Goal: Task Accomplishment & Management: Use online tool/utility

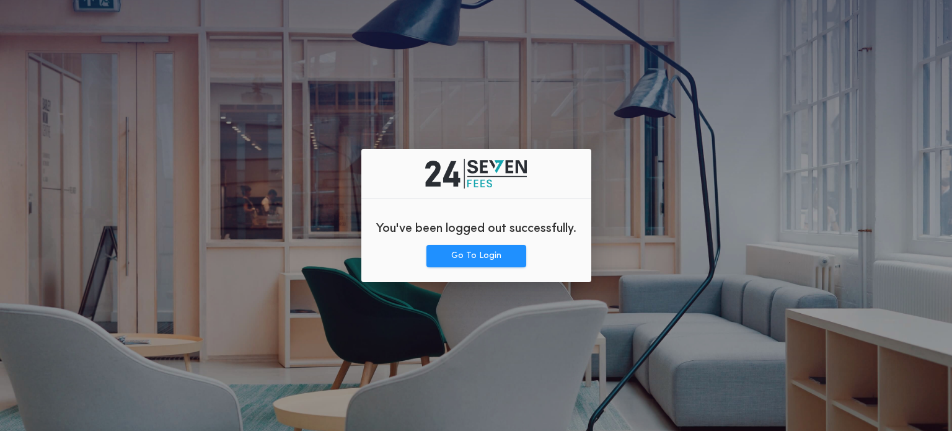
click at [469, 272] on div "You've been logged out successfully. Go To Login" at bounding box center [476, 215] width 230 height 133
click at [456, 258] on button "Go To Login" at bounding box center [477, 256] width 100 height 22
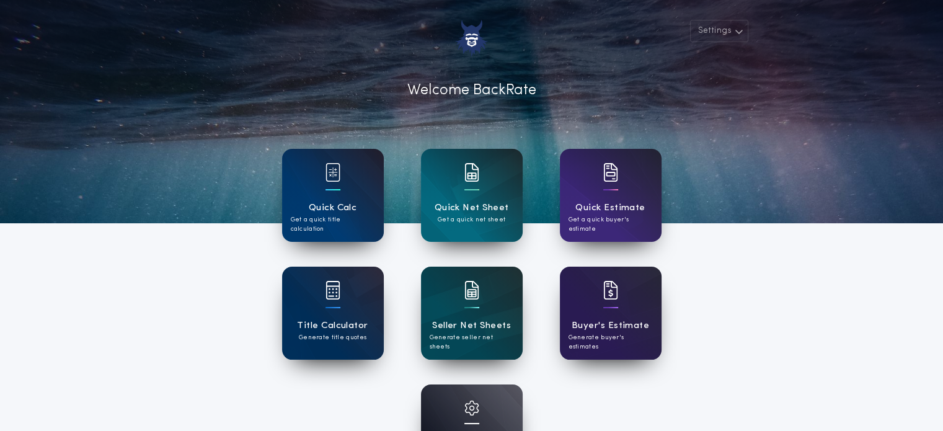
click at [355, 195] on div "Quick Calc Get a quick title calculation" at bounding box center [333, 195] width 102 height 93
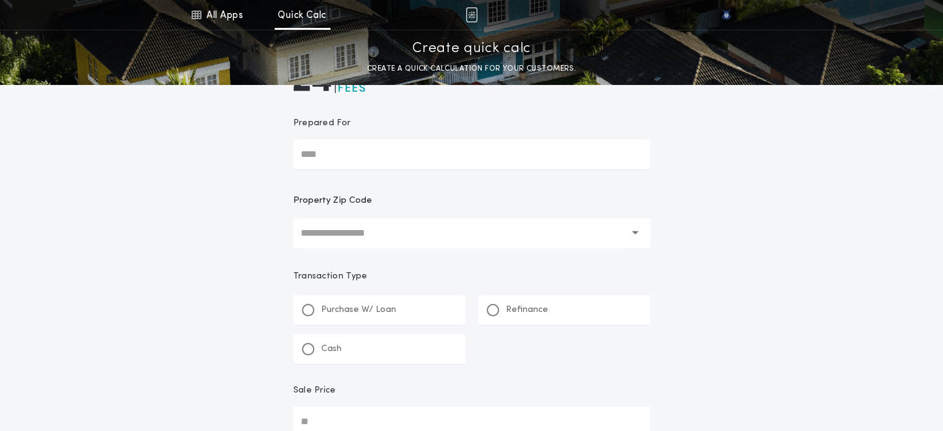
scroll to position [67, 0]
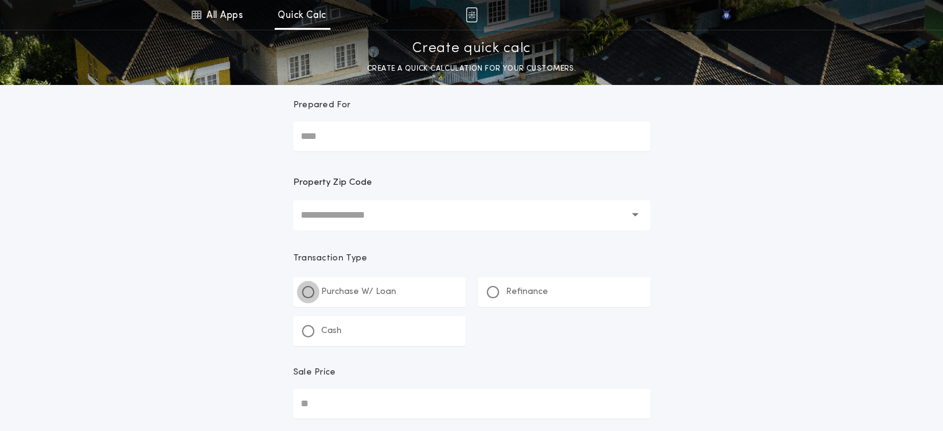
click at [304, 293] on div at bounding box center [308, 292] width 12 height 12
click at [211, 9] on link "All Apps" at bounding box center [217, 15] width 56 height 30
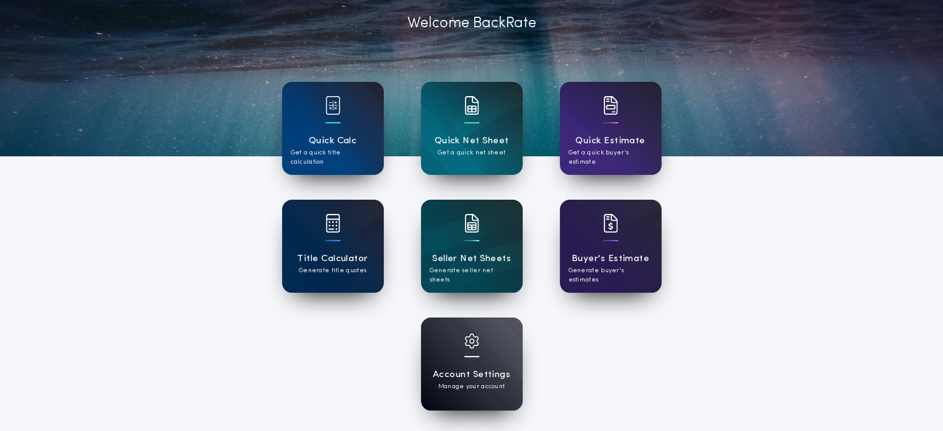
click at [317, 231] on div "Title Calculator Generate title quotes" at bounding box center [333, 246] width 102 height 93
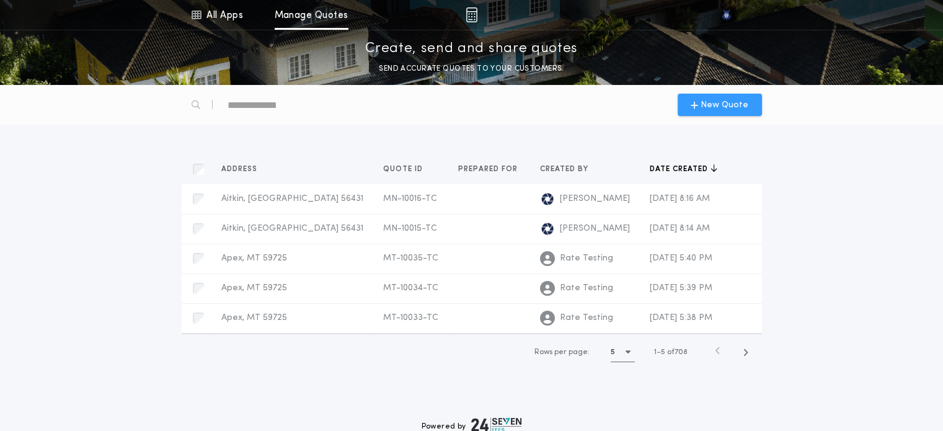
click at [717, 110] on span "New Quote" at bounding box center [725, 105] width 48 height 13
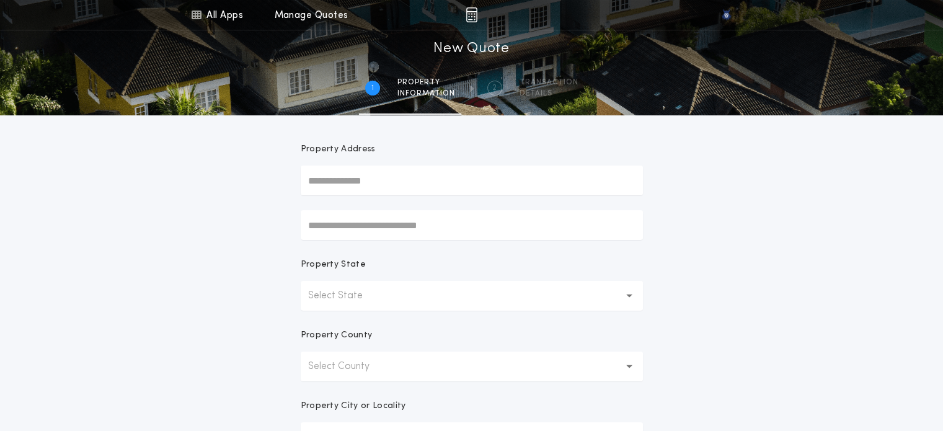
click at [329, 302] on p "Select State" at bounding box center [345, 295] width 74 height 15
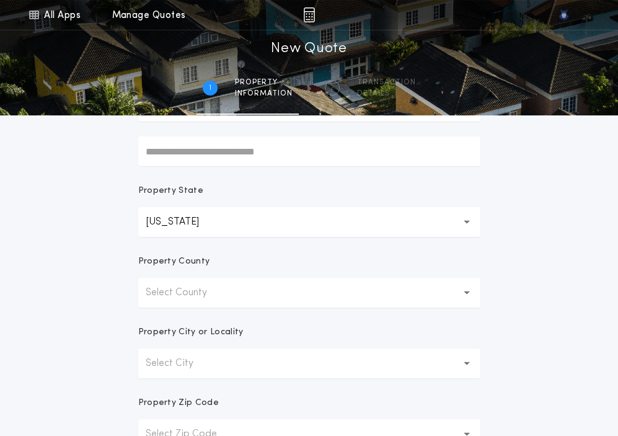
scroll to position [161, 0]
click at [217, 283] on button "Select County" at bounding box center [309, 293] width 342 height 30
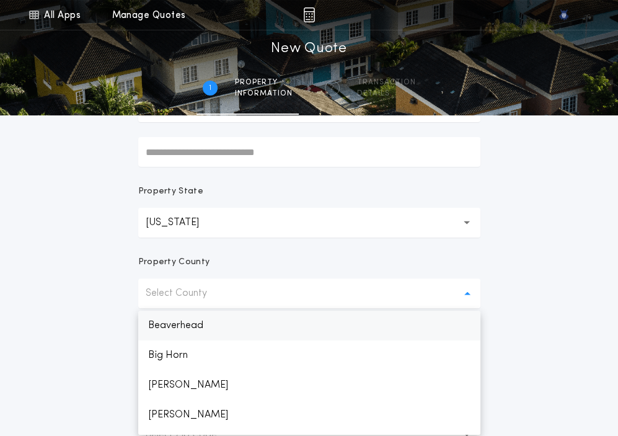
drag, startPoint x: 192, startPoint y: 322, endPoint x: 172, endPoint y: 327, distance: 20.5
click at [172, 327] on p "Beaverhead" at bounding box center [309, 326] width 342 height 30
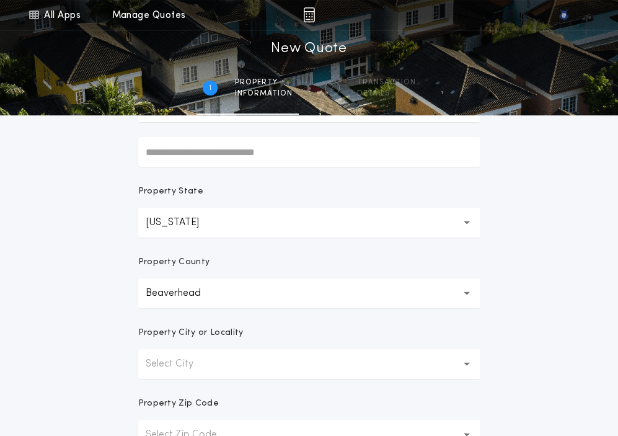
click at [162, 355] on button "Select City" at bounding box center [309, 364] width 342 height 30
click at [161, 385] on p "Apex" at bounding box center [309, 396] width 342 height 30
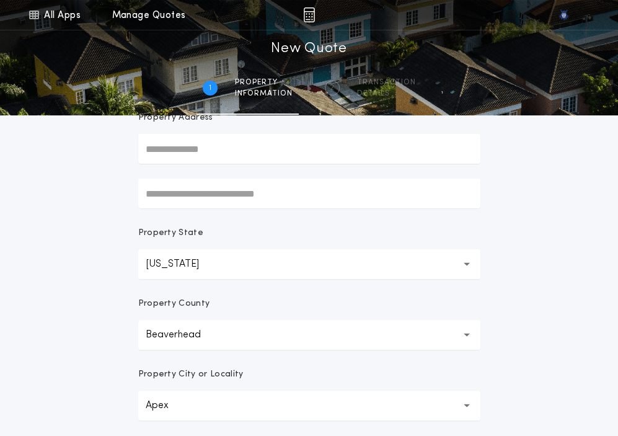
scroll to position [124, 0]
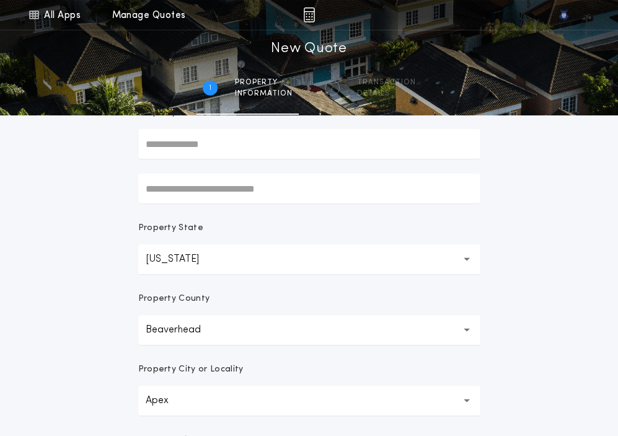
click at [102, 345] on div "**********" at bounding box center [309, 230] width 618 height 709
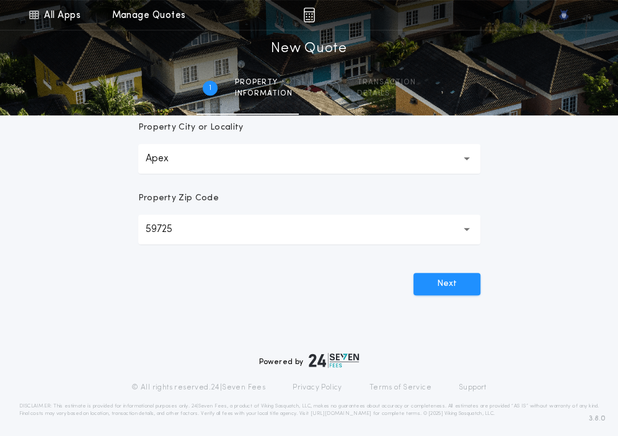
scroll to position [372, 0]
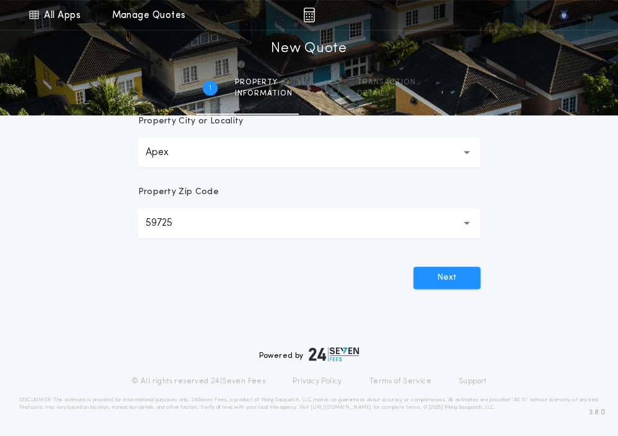
click at [456, 289] on div "**********" at bounding box center [309, 39] width 372 height 593
click at [438, 277] on button "Next" at bounding box center [447, 278] width 67 height 22
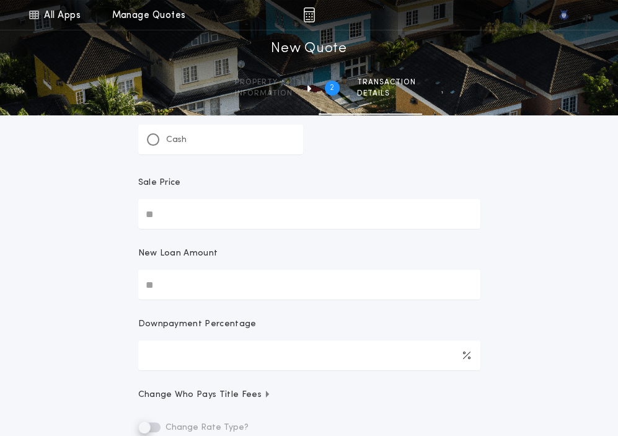
scroll to position [74, 0]
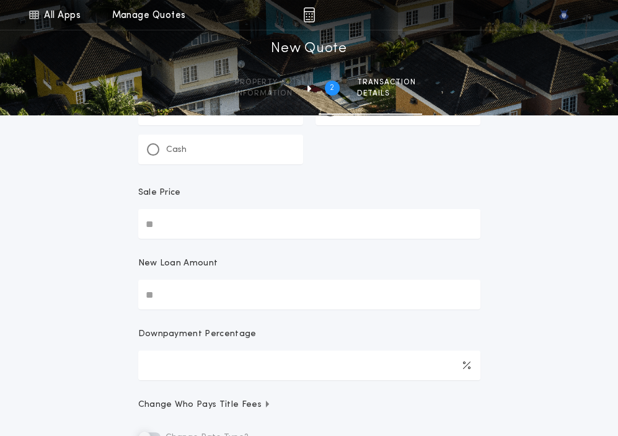
click at [158, 220] on input "Sale Price" at bounding box center [309, 224] width 342 height 30
paste input "text"
type input "********"
click at [187, 286] on input "New Loan Amount" at bounding box center [309, 295] width 342 height 30
paste input "text"
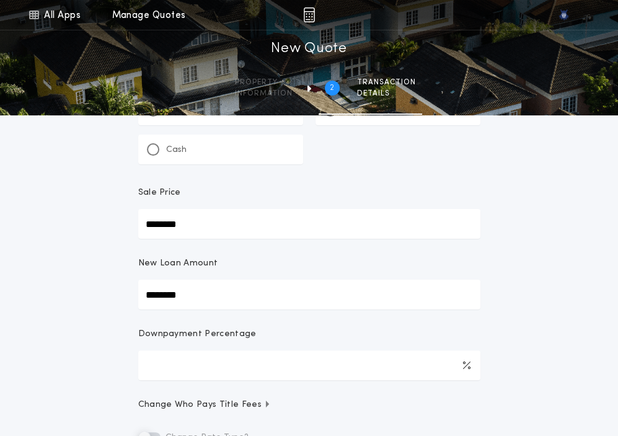
type input "********"
type input "****"
click at [525, 311] on div "All Apps Quick Calc Quick Net Sheet Quick Estimate Title Calculator Seller Net …" at bounding box center [309, 247] width 618 height 642
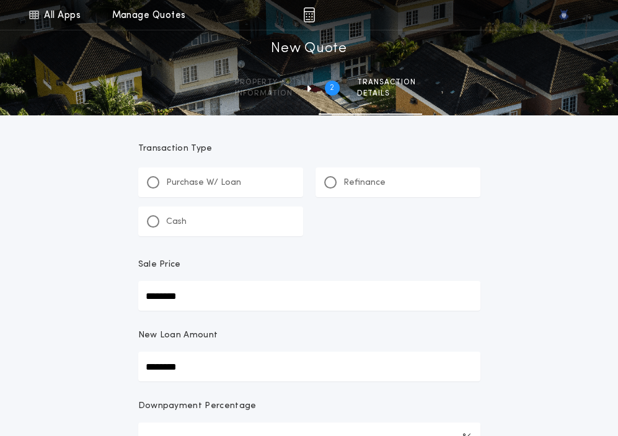
scroll to position [2, 0]
click at [155, 183] on div at bounding box center [153, 182] width 6 height 6
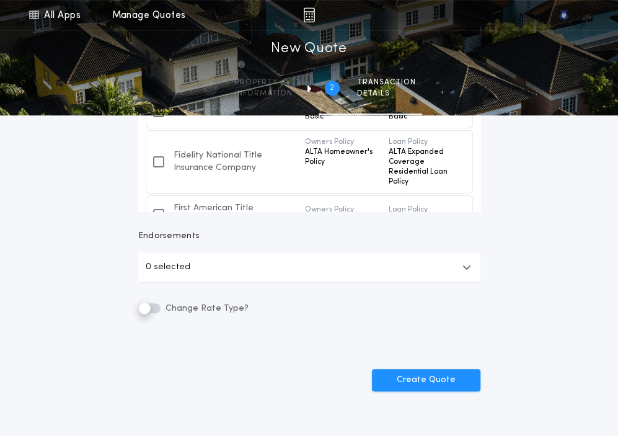
scroll to position [541, 0]
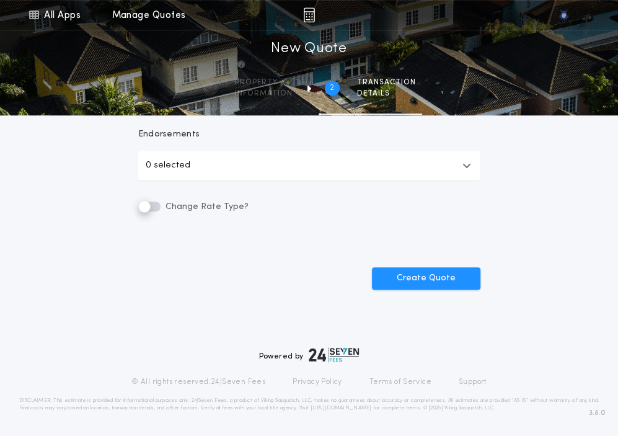
click at [157, 173] on button "0 selected" at bounding box center [309, 166] width 342 height 30
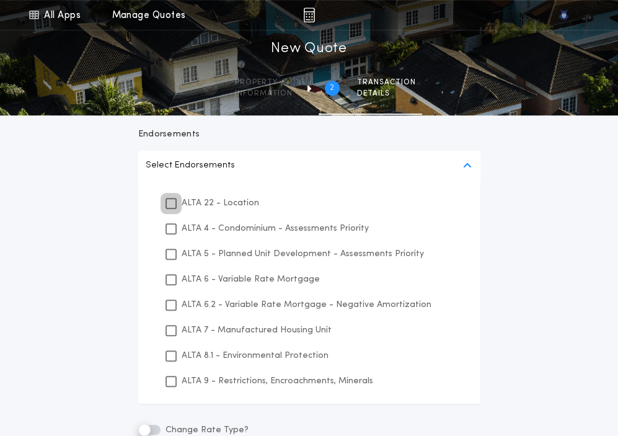
click at [175, 200] on div at bounding box center [171, 203] width 9 height 9
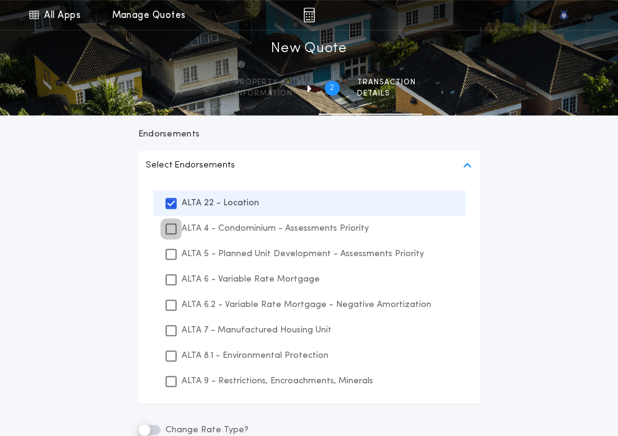
click at [171, 223] on div at bounding box center [171, 228] width 11 height 11
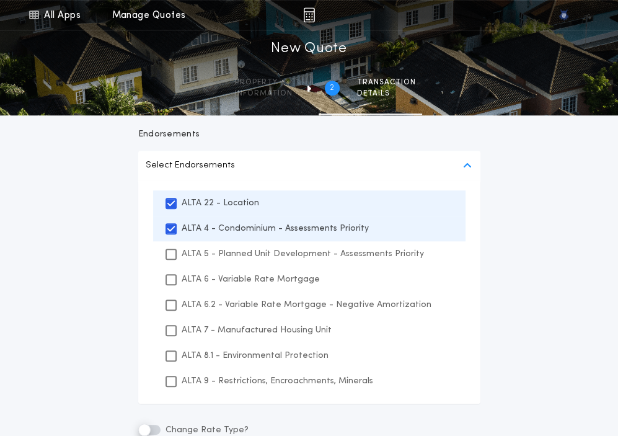
click at [171, 259] on div "ALTA 5 - Planned Unit Development - Assessments Priority" at bounding box center [309, 253] width 313 height 25
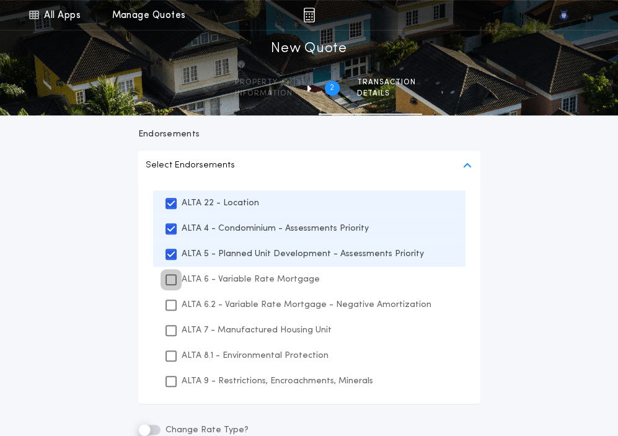
click at [171, 277] on icon at bounding box center [170, 279] width 7 height 9
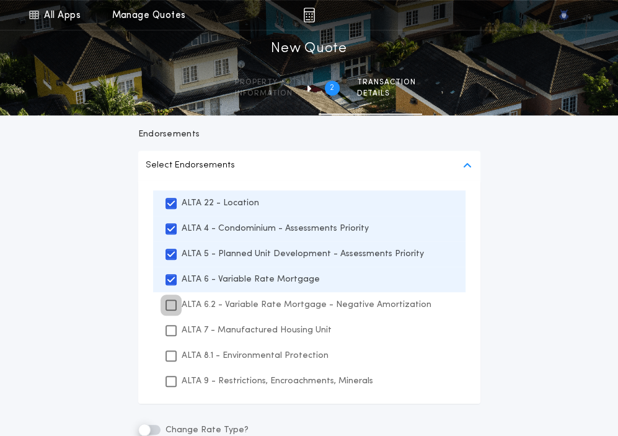
click at [171, 302] on icon at bounding box center [170, 305] width 7 height 9
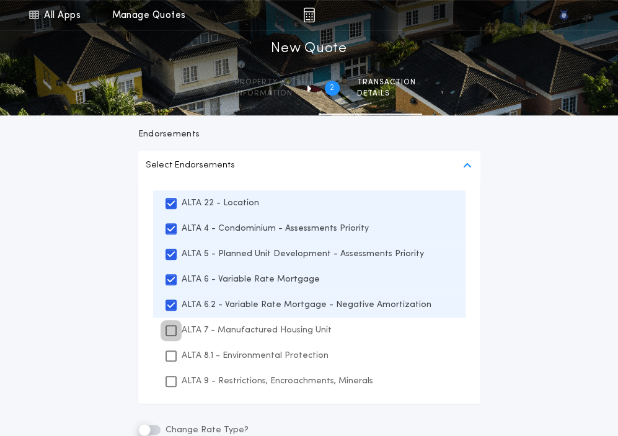
click at [170, 330] on icon at bounding box center [170, 330] width 7 height 9
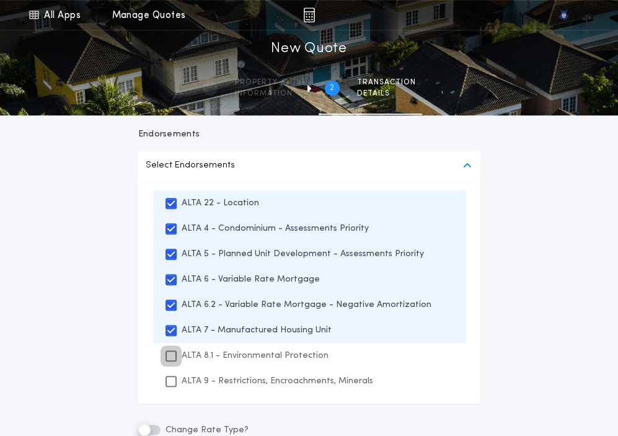
click at [170, 354] on icon at bounding box center [170, 356] width 7 height 9
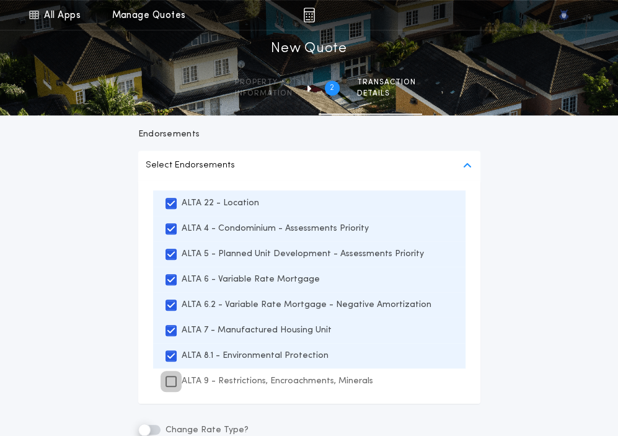
click at [170, 384] on icon at bounding box center [170, 381] width 7 height 9
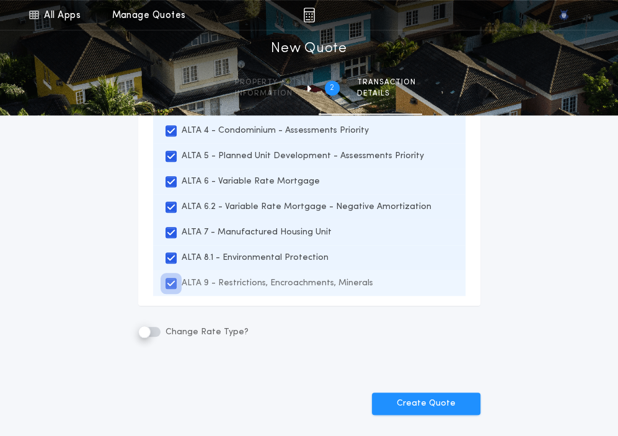
scroll to position [639, 0]
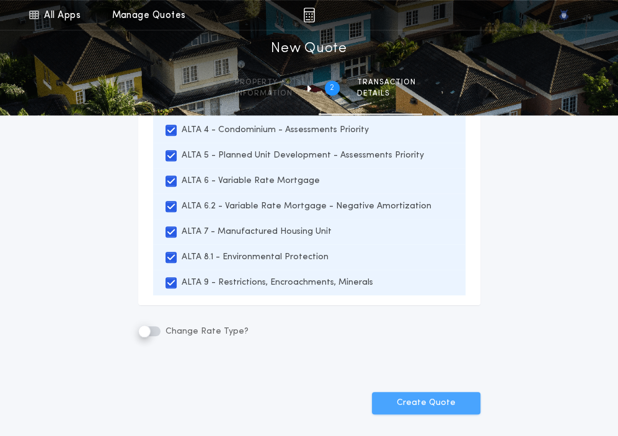
click at [409, 395] on button "Create Quote" at bounding box center [426, 403] width 109 height 22
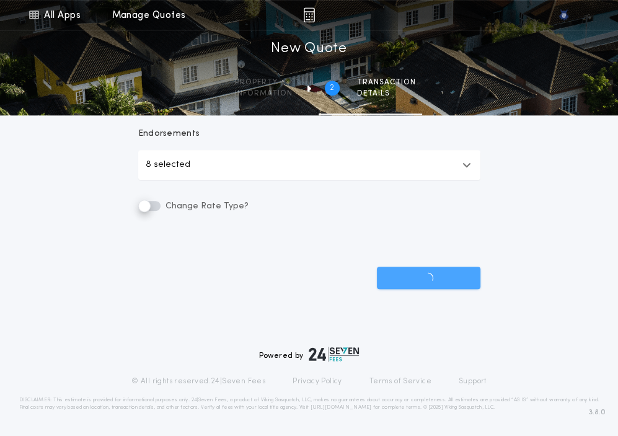
scroll to position [541, 0]
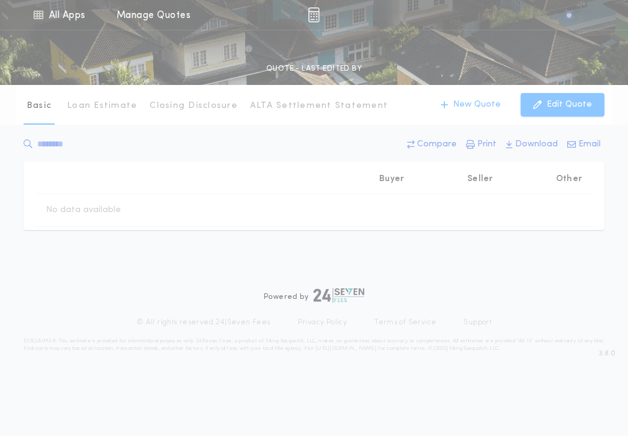
type input "********"
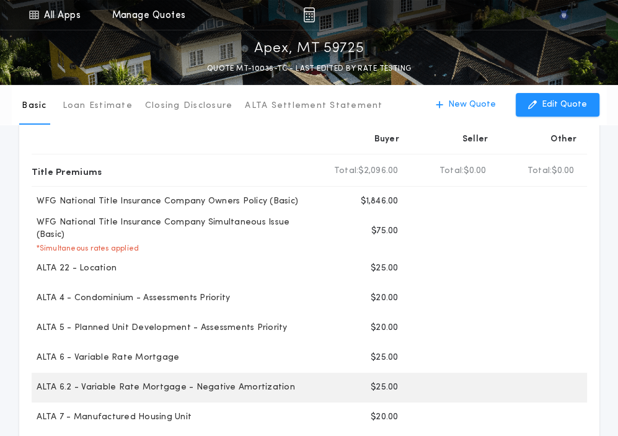
scroll to position [69, 0]
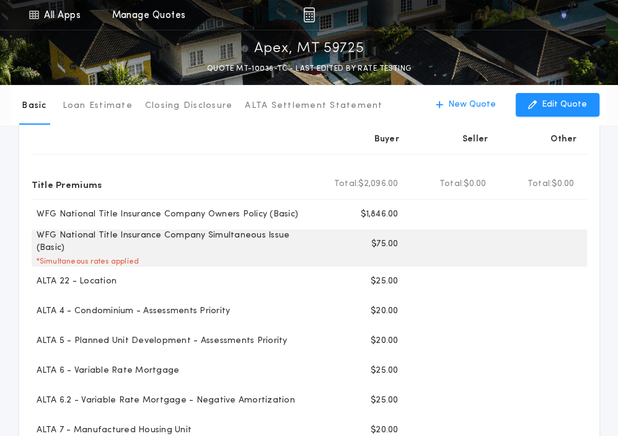
click at [268, 232] on p "WFG National Title Insurance Company Simultaneous Issue (Basic)" at bounding box center [176, 241] width 289 height 25
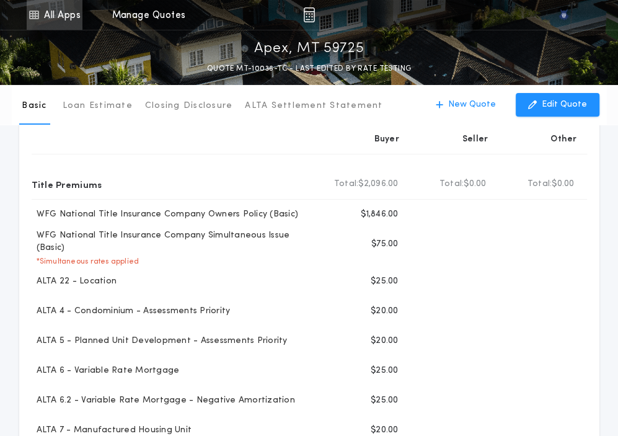
click at [37, 21] on icon at bounding box center [33, 14] width 11 height 15
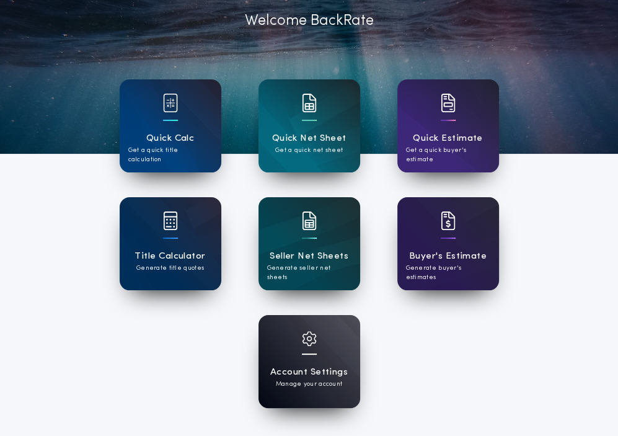
click at [310, 340] on img at bounding box center [309, 338] width 15 height 15
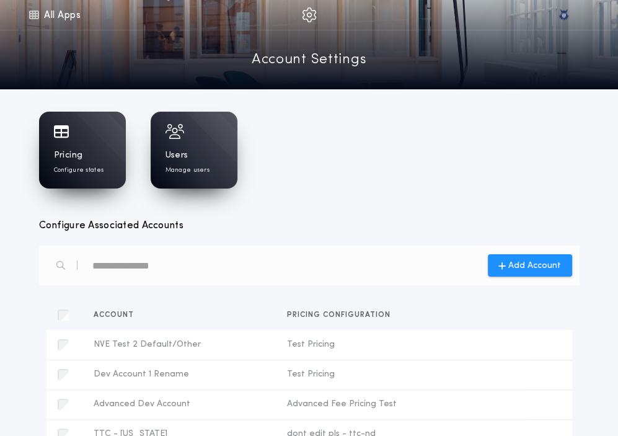
click at [89, 168] on p "Configure states" at bounding box center [79, 170] width 50 height 9
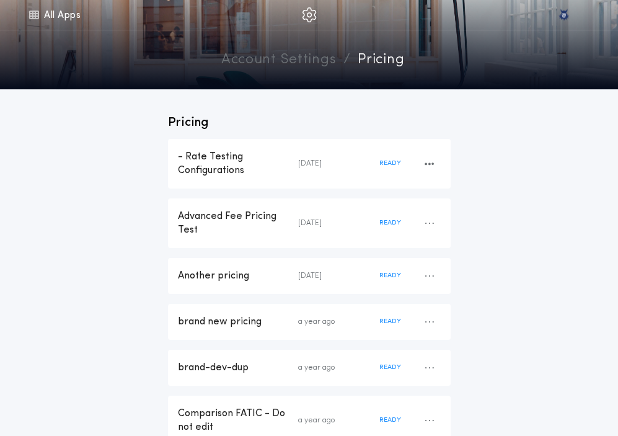
click at [233, 175] on div "- Rate Testing Configurations" at bounding box center [238, 163] width 120 height 27
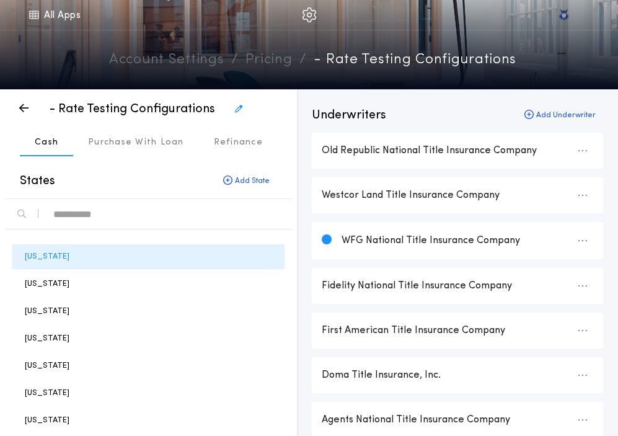
click at [190, 222] on div "text" at bounding box center [167, 214] width 229 height 20
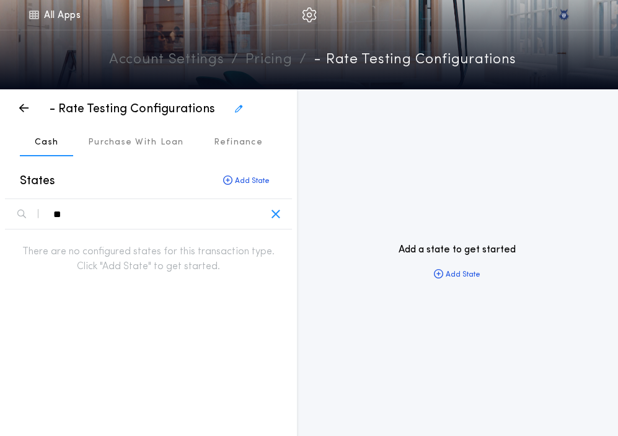
type div "*"
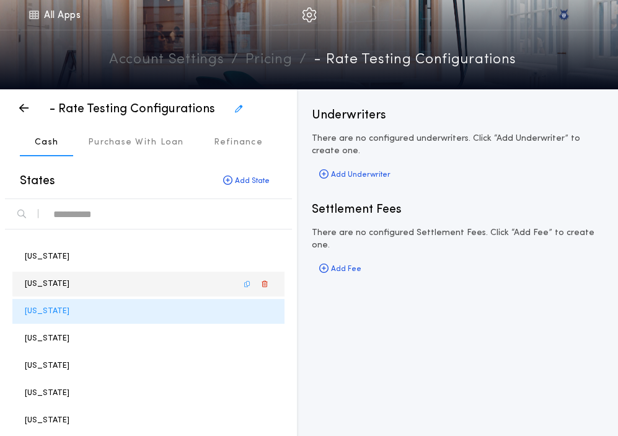
click at [131, 283] on div "Alaska" at bounding box center [148, 284] width 272 height 25
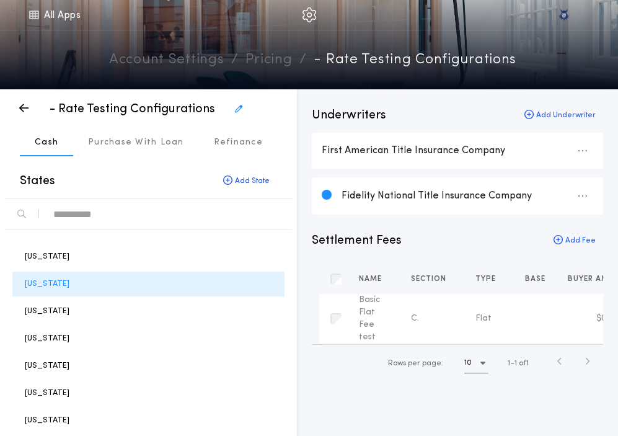
click at [98, 207] on div "text" at bounding box center [167, 214] width 229 height 20
click at [98, 204] on div "text" at bounding box center [167, 214] width 229 height 20
click at [19, 210] on icon "button" at bounding box center [21, 214] width 9 height 9
click at [94, 213] on div "text" at bounding box center [167, 214] width 229 height 20
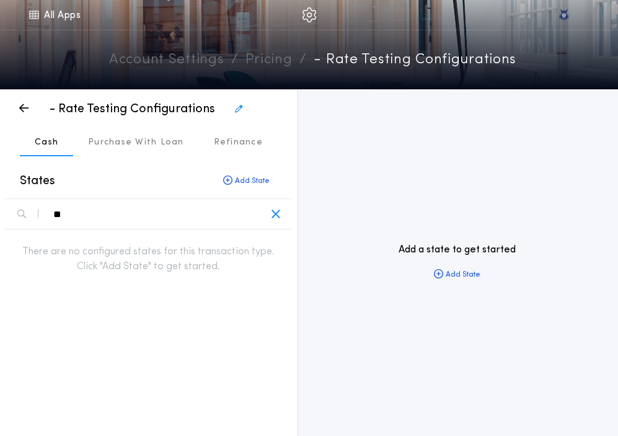
type div "*"
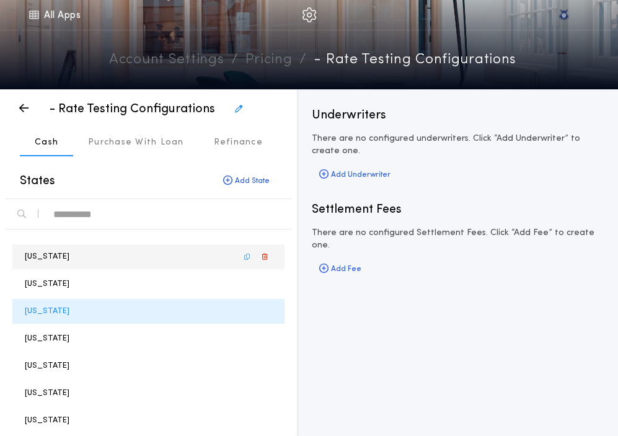
click at [79, 260] on div "Alabama" at bounding box center [148, 256] width 272 height 25
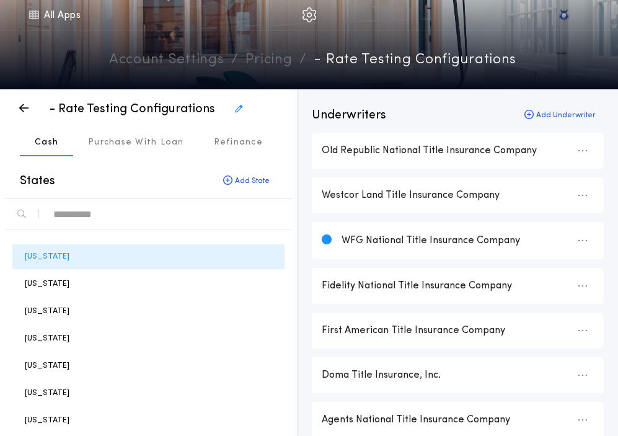
click at [92, 215] on div "text" at bounding box center [167, 214] width 229 height 20
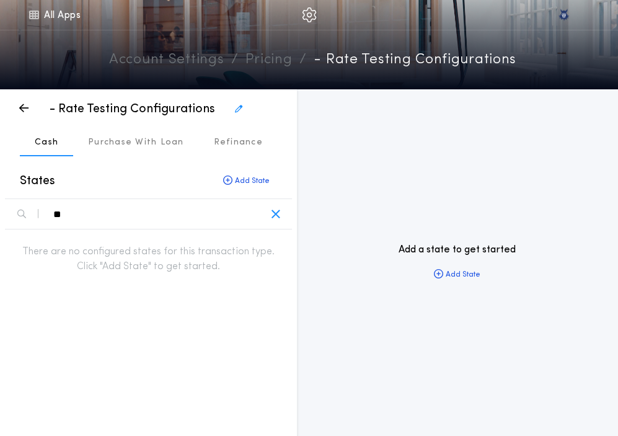
type div "*"
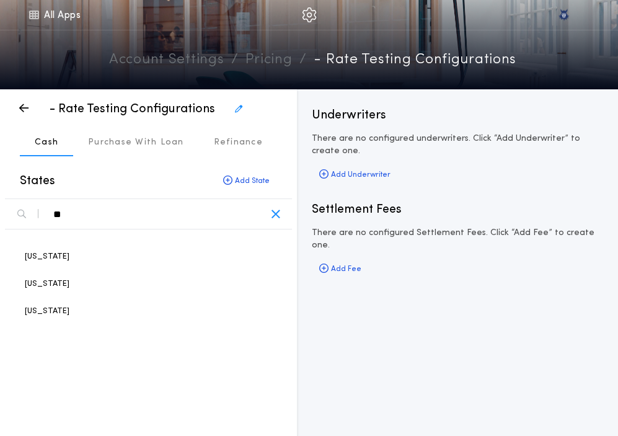
type div "*"
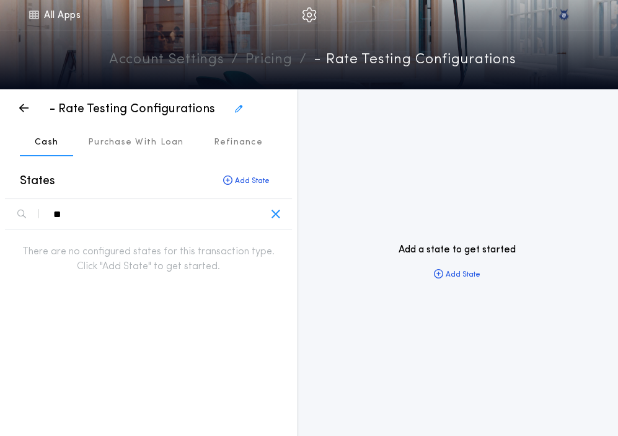
type div "*"
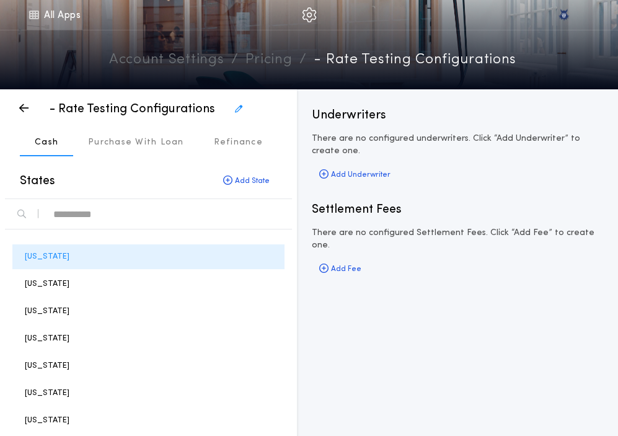
click at [68, 25] on link "All Apps" at bounding box center [55, 15] width 56 height 30
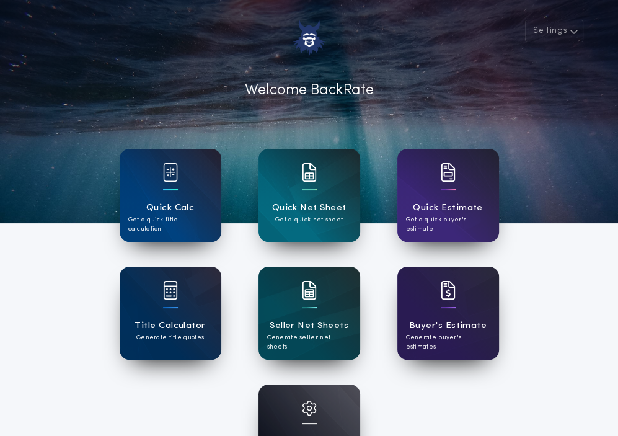
click at [284, 401] on div "Account Settings Manage your account" at bounding box center [310, 430] width 102 height 93
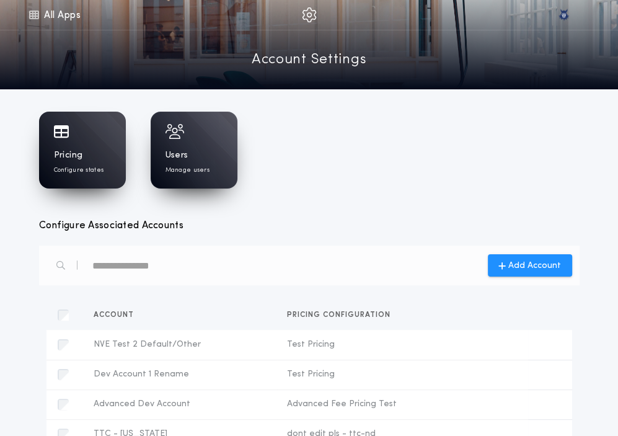
click at [100, 172] on p "Configure states" at bounding box center [79, 170] width 50 height 9
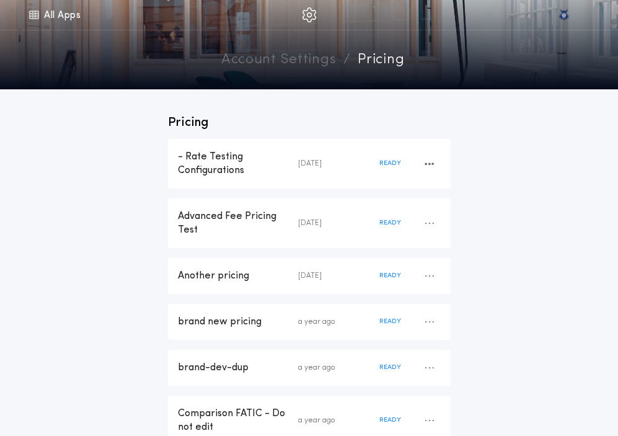
click at [249, 164] on div "- Rate Testing Configurations" at bounding box center [238, 163] width 120 height 27
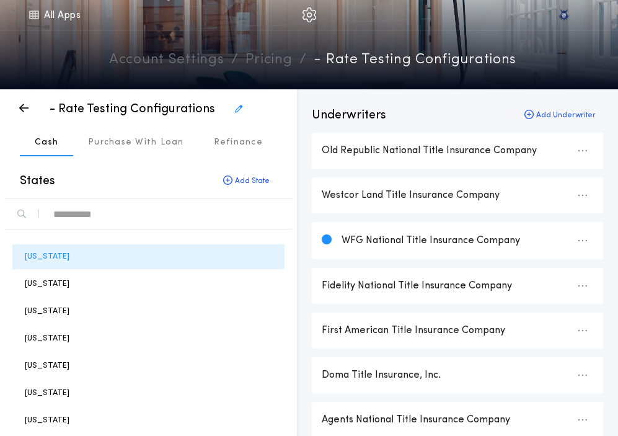
click at [166, 214] on div "text" at bounding box center [167, 214] width 229 height 20
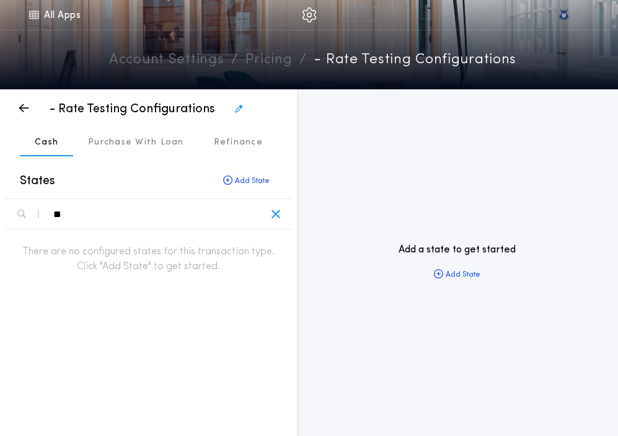
type div "*"
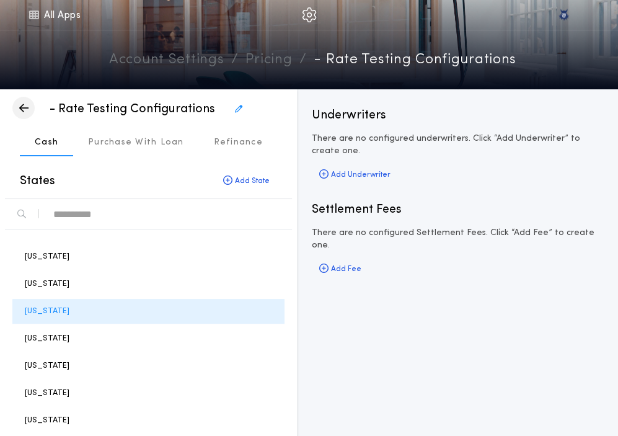
click at [19, 108] on icon "button" at bounding box center [23, 108] width 9 height 1
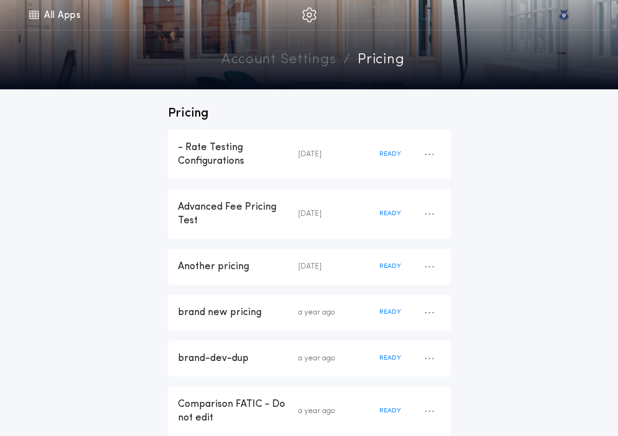
scroll to position [10, 0]
click at [206, 172] on div "- Rate Testing Configurations 2 days ago READY" at bounding box center [309, 154] width 283 height 50
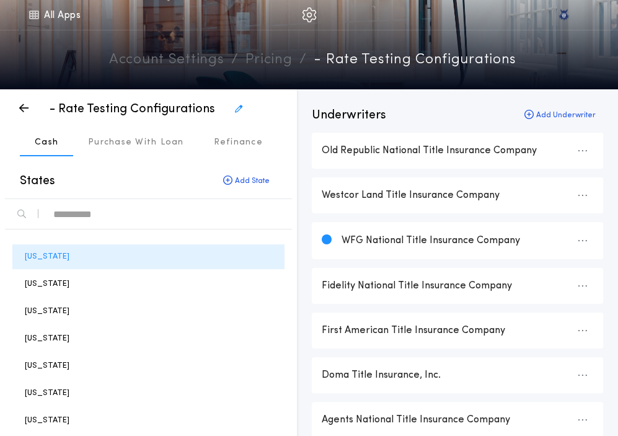
click at [141, 226] on div at bounding box center [148, 214] width 282 height 30
click at [151, 217] on div "*" at bounding box center [167, 214] width 229 height 20
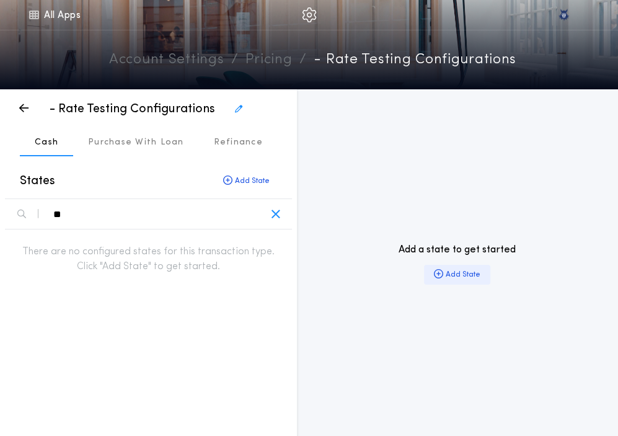
type div "**"
click at [484, 280] on div "Add State" at bounding box center [457, 275] width 66 height 20
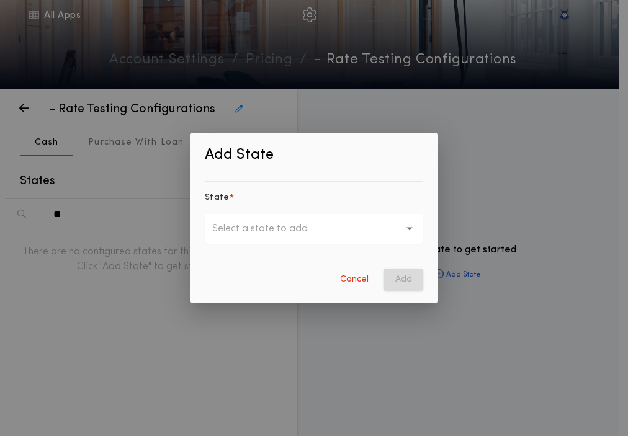
click at [340, 228] on button "Select a state to add" at bounding box center [314, 229] width 218 height 30
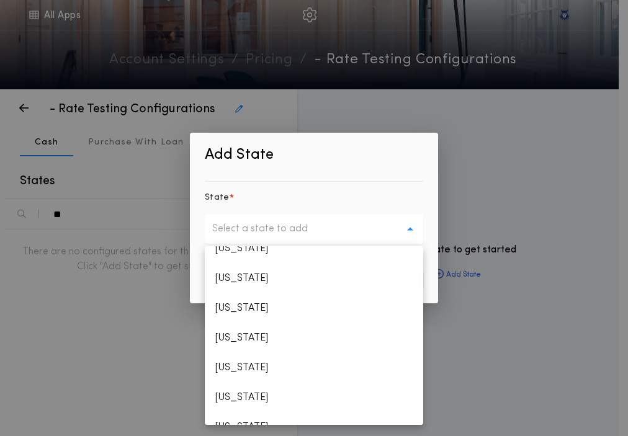
scroll to position [258, 0]
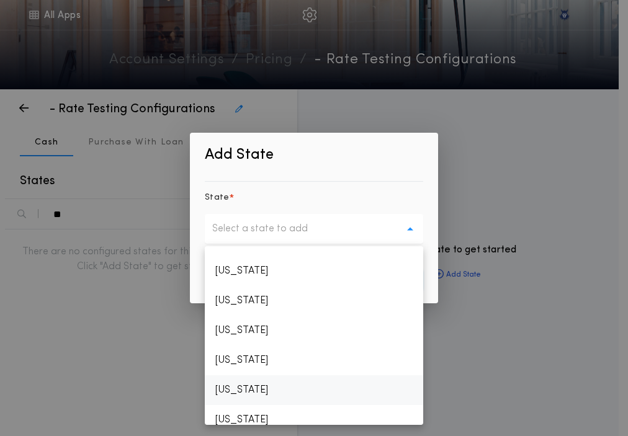
click at [236, 391] on p "Illinois" at bounding box center [314, 390] width 218 height 30
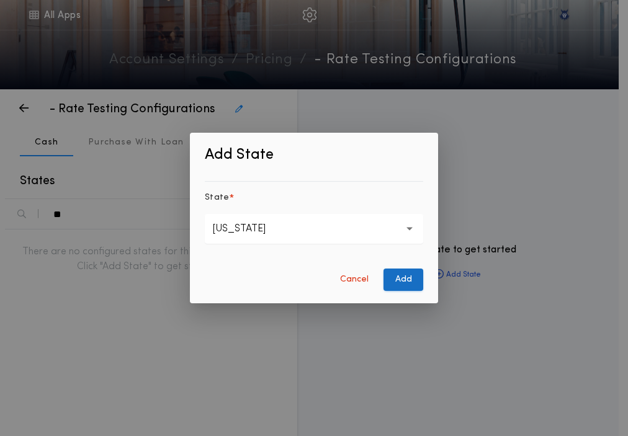
click at [406, 287] on button "Add" at bounding box center [403, 279] width 40 height 22
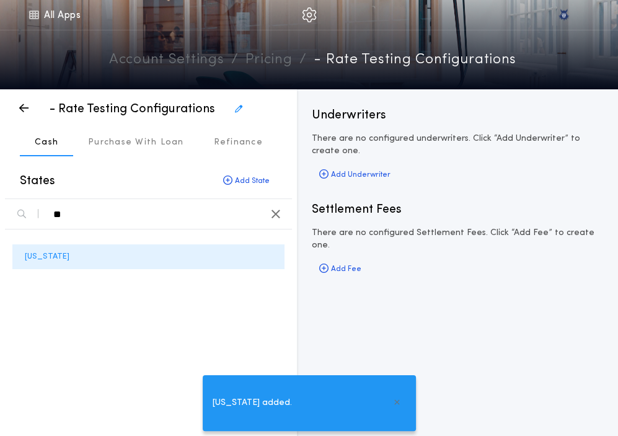
click at [275, 214] on icon "button" at bounding box center [276, 214] width 10 height 13
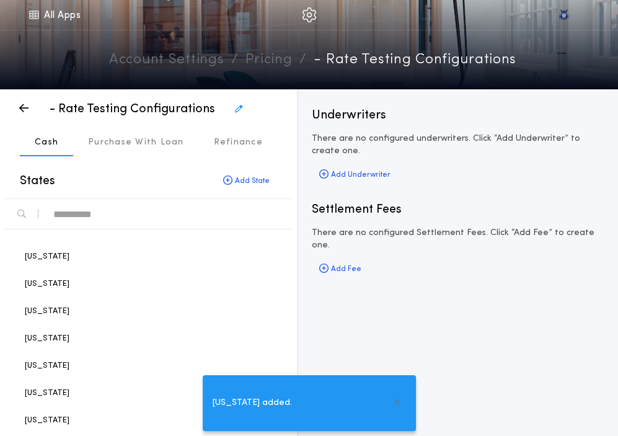
click at [140, 218] on div "text" at bounding box center [167, 214] width 229 height 20
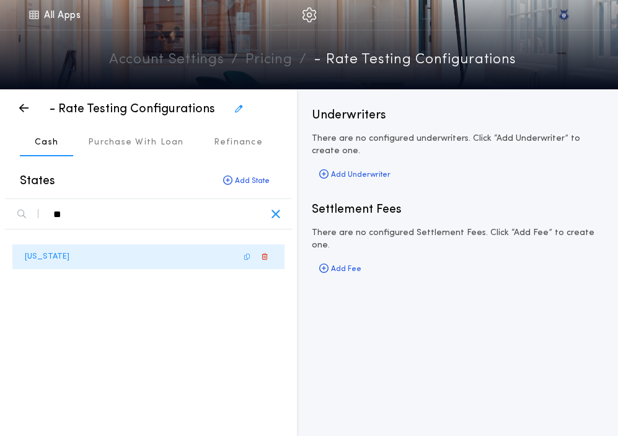
type div "**"
click at [93, 252] on div "Illinois" at bounding box center [148, 256] width 272 height 25
click at [327, 175] on icon "button" at bounding box center [323, 174] width 9 height 1
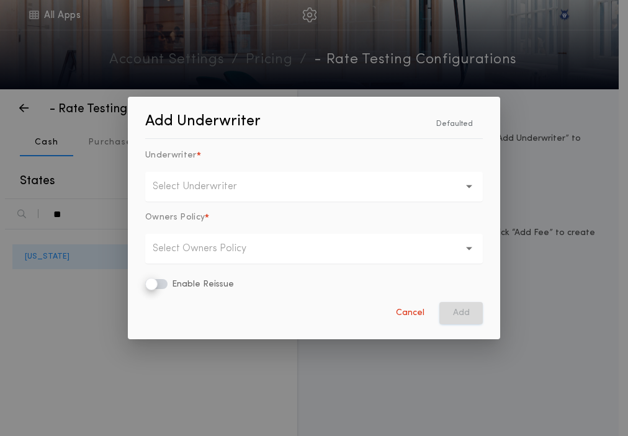
click at [327, 176] on button "Select Underwriter" at bounding box center [313, 187] width 337 height 30
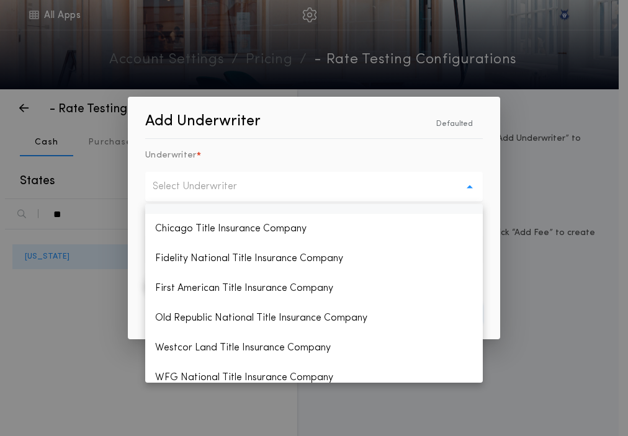
scroll to position [30, 0]
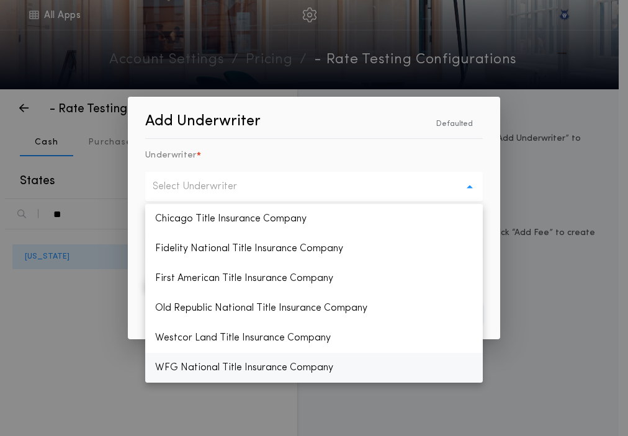
click at [226, 366] on p "WFG National Title Insurance Company" at bounding box center [313, 368] width 337 height 30
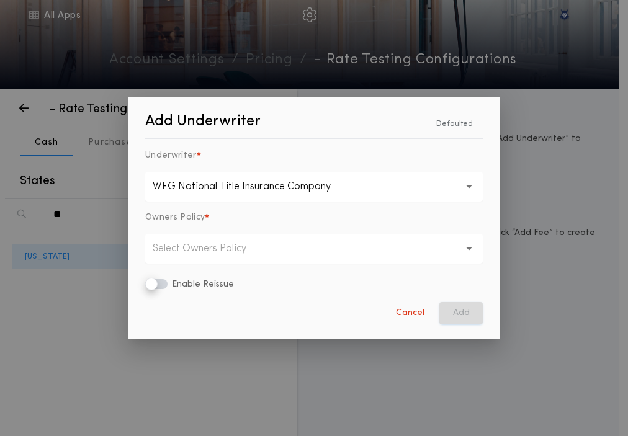
click at [259, 252] on p "Select Owners Policy" at bounding box center [209, 248] width 113 height 15
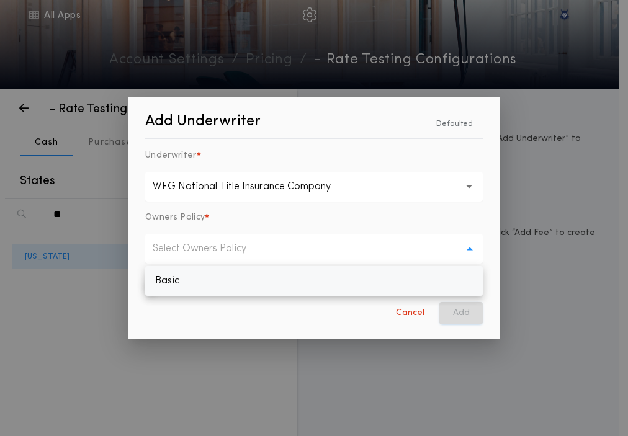
click at [236, 283] on p "Basic" at bounding box center [313, 281] width 337 height 30
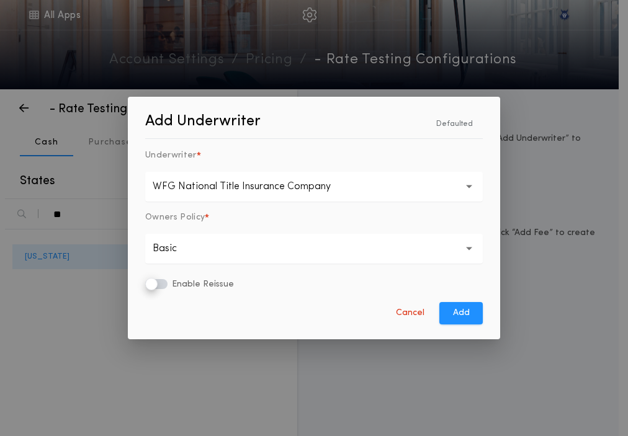
click at [334, 254] on button "Basic *" at bounding box center [313, 249] width 337 height 30
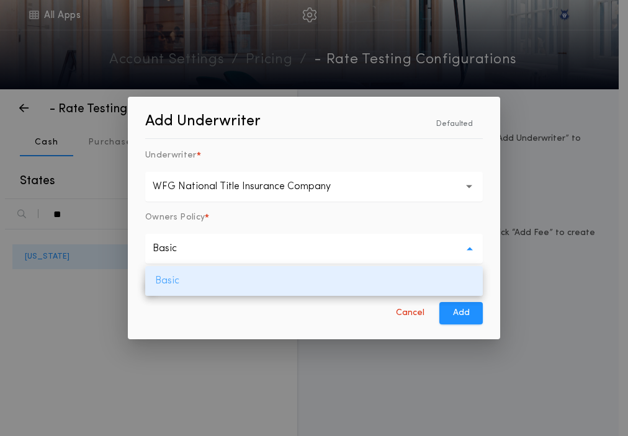
click at [325, 272] on p "Basic" at bounding box center [313, 281] width 337 height 30
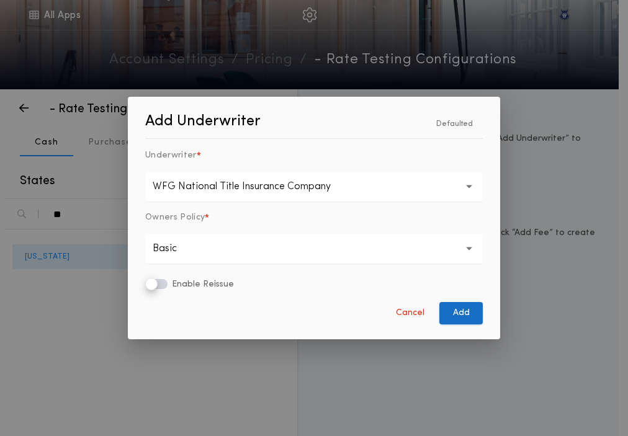
click at [471, 316] on button "Add" at bounding box center [460, 313] width 43 height 22
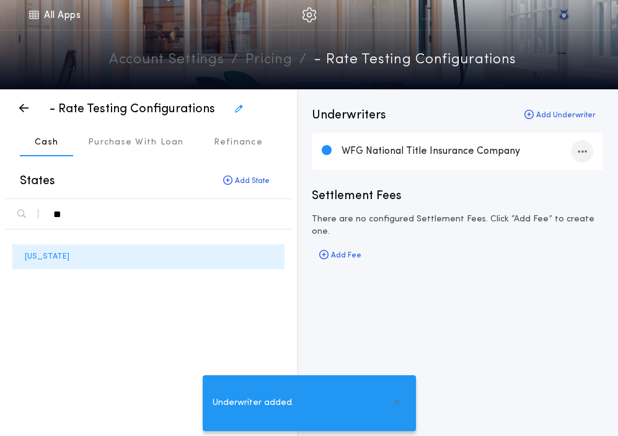
click at [587, 153] on div "button" at bounding box center [582, 151] width 22 height 22
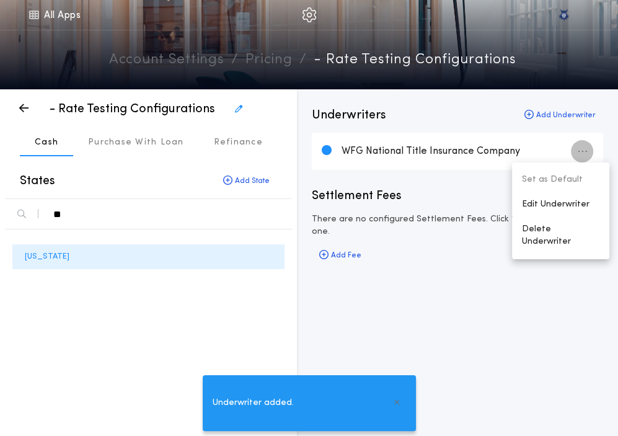
click at [427, 322] on div "Underwriters Add Underwriter WFG National Title Insurance Company Set as Defaul…" at bounding box center [457, 263] width 321 height 348
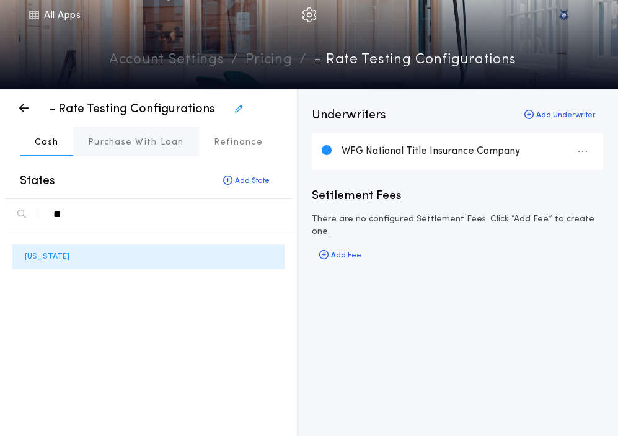
click at [118, 133] on button "Purchase With Loan" at bounding box center [136, 141] width 126 height 30
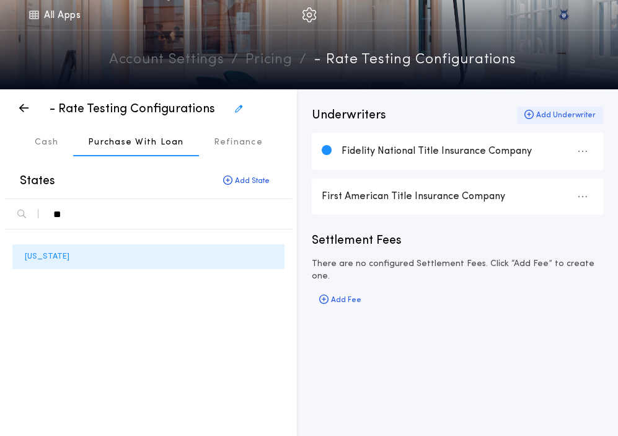
click at [538, 113] on div "Add Underwriter" at bounding box center [560, 115] width 86 height 17
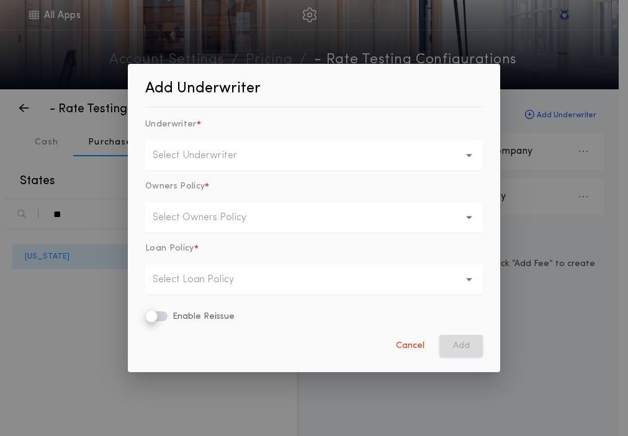
click at [283, 155] on button "Select Underwriter" at bounding box center [313, 156] width 337 height 30
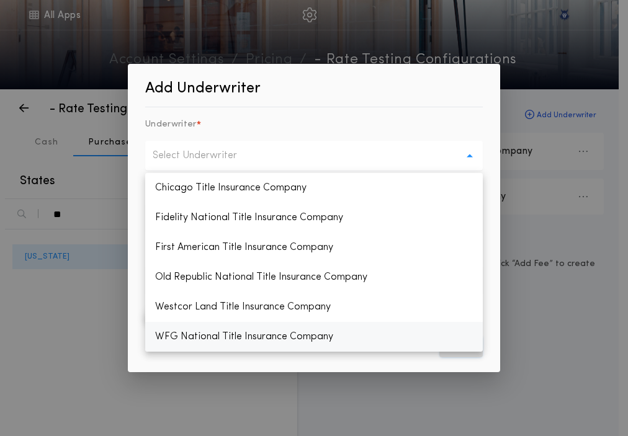
click at [218, 339] on p "WFG National Title Insurance Company" at bounding box center [313, 337] width 337 height 30
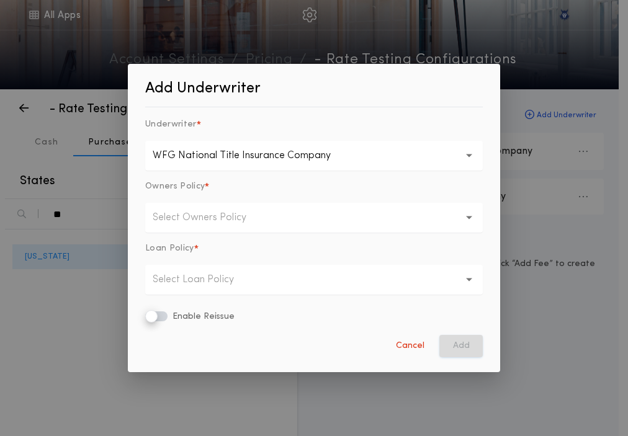
click at [288, 215] on button "Select Owners Policy" at bounding box center [313, 218] width 337 height 30
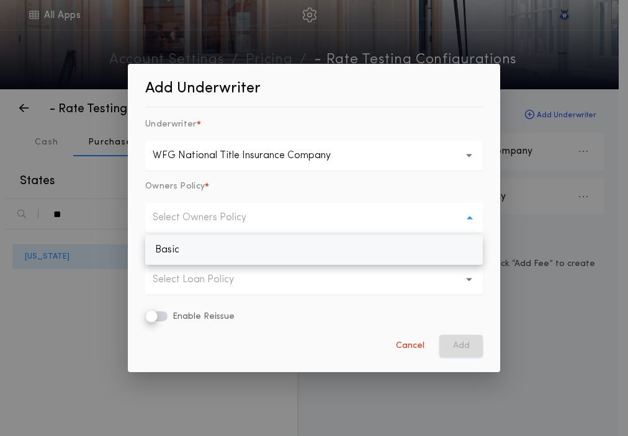
click at [276, 236] on p "Basic" at bounding box center [313, 250] width 337 height 30
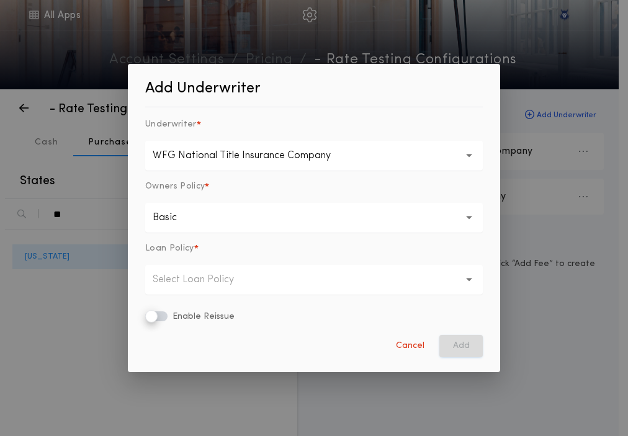
click at [260, 282] on button "Select Loan Policy" at bounding box center [313, 280] width 337 height 30
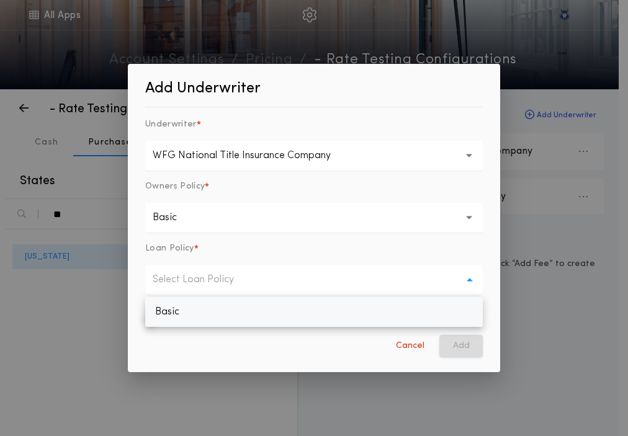
click at [249, 308] on p "Basic" at bounding box center [313, 312] width 337 height 30
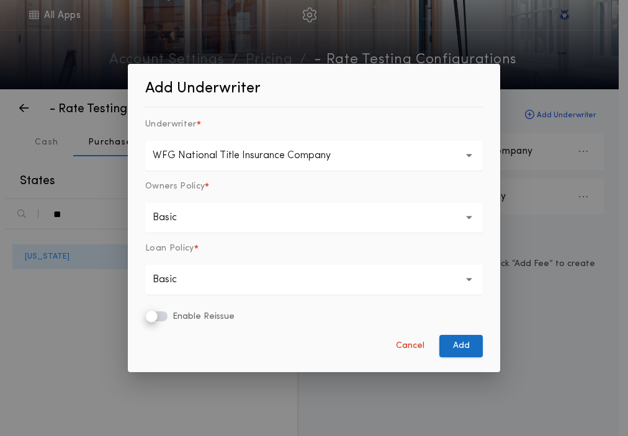
click at [455, 347] on button "Add" at bounding box center [460, 346] width 43 height 22
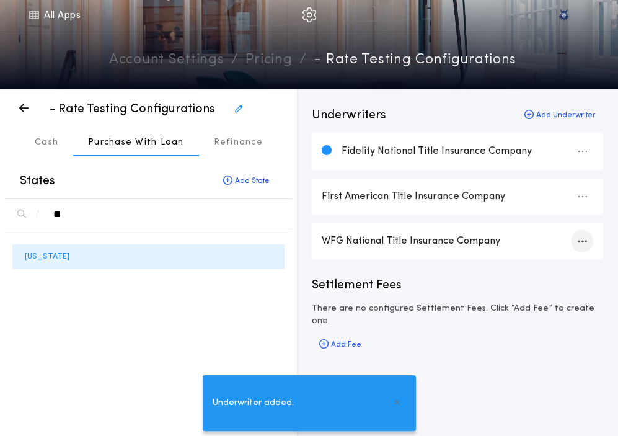
click at [583, 241] on icon "button" at bounding box center [582, 241] width 9 height 1
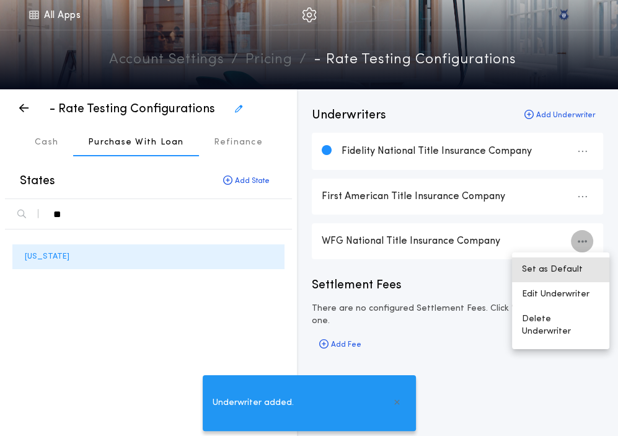
click at [564, 263] on button "Set as Default" at bounding box center [560, 269] width 97 height 25
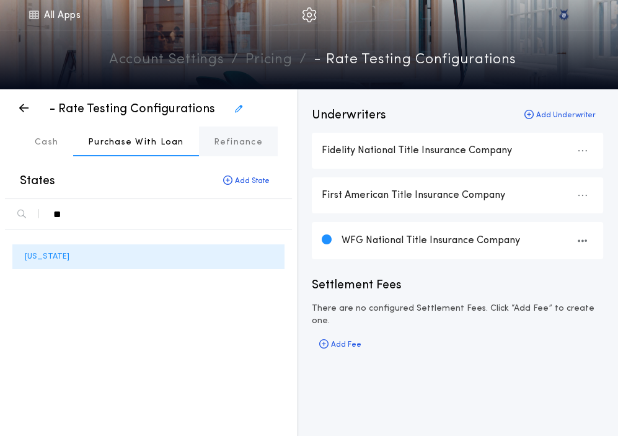
click at [236, 133] on button "Refinance" at bounding box center [238, 141] width 79 height 30
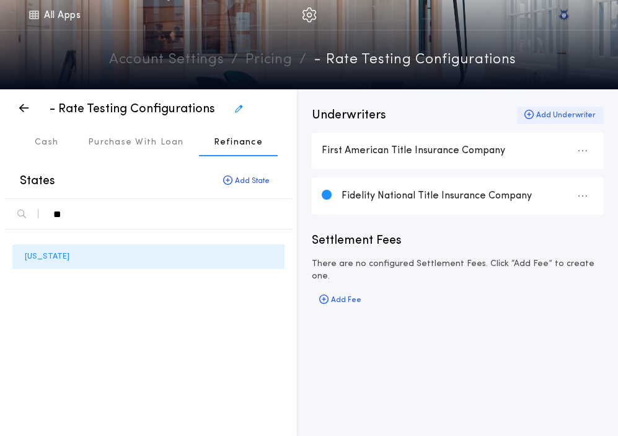
click at [546, 111] on div "Add Underwriter" at bounding box center [560, 115] width 86 height 17
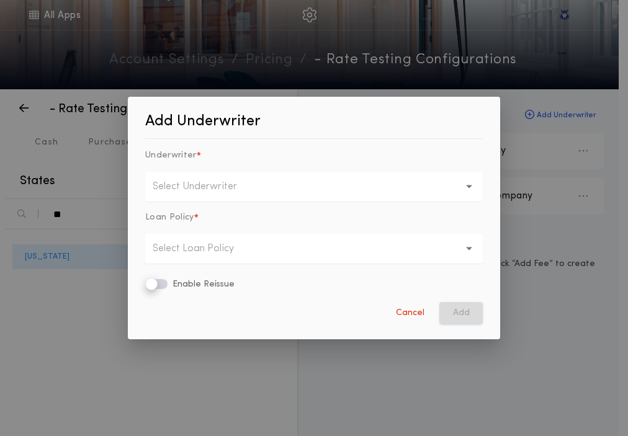
click at [305, 185] on button "Select Underwriter" at bounding box center [313, 187] width 337 height 30
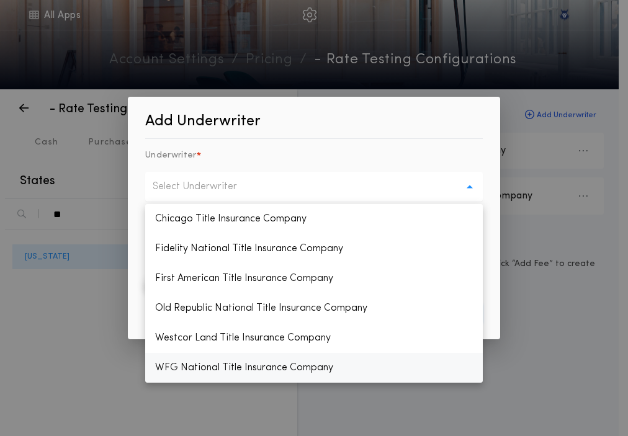
click at [218, 364] on p "WFG National Title Insurance Company" at bounding box center [313, 368] width 337 height 30
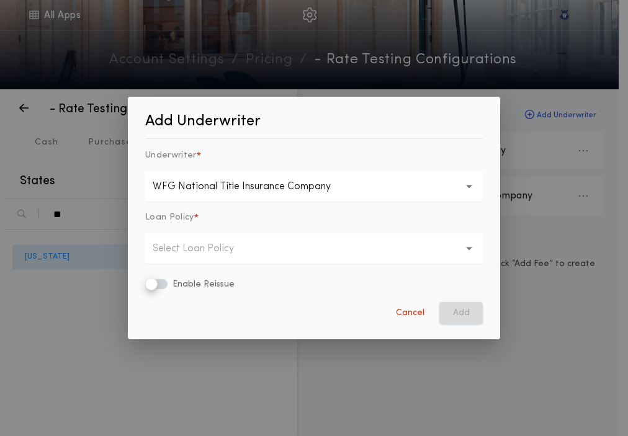
click at [311, 262] on button "Select Loan Policy" at bounding box center [313, 249] width 337 height 30
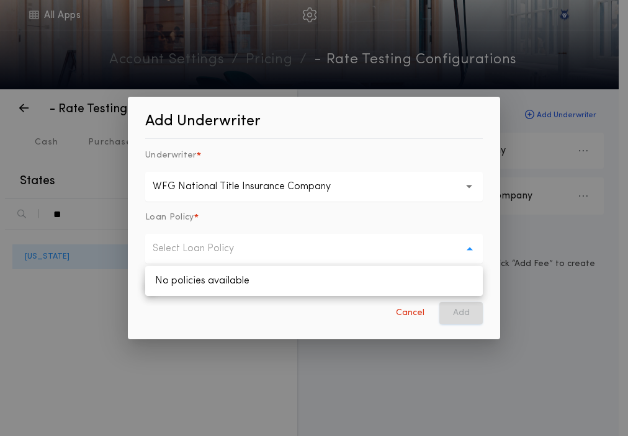
click at [324, 224] on div "Loan Policy *" at bounding box center [313, 222] width 337 height 22
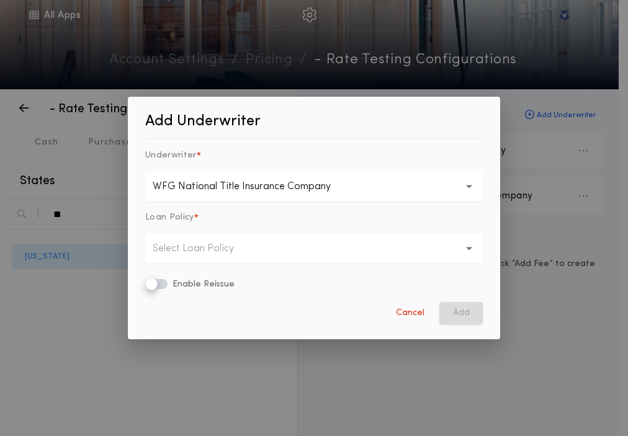
click at [310, 245] on button "Select Loan Policy" at bounding box center [313, 249] width 337 height 30
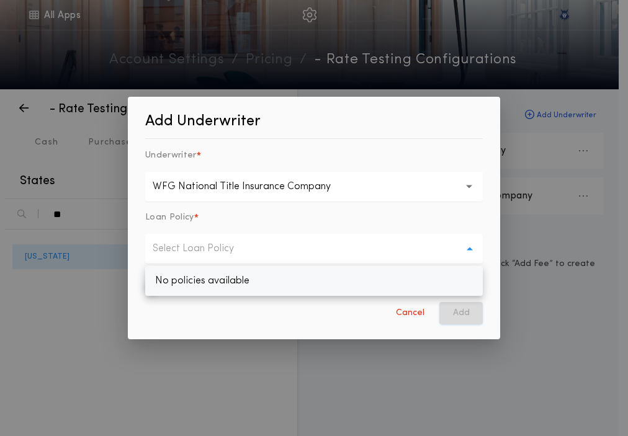
click at [291, 274] on p "No policies available" at bounding box center [313, 281] width 337 height 30
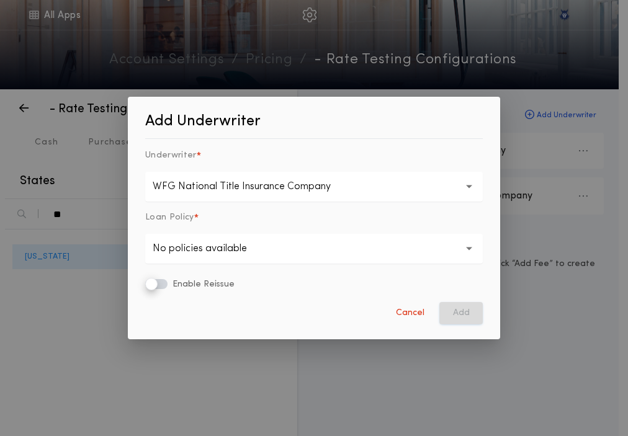
click at [321, 246] on button "No policies available" at bounding box center [313, 249] width 337 height 30
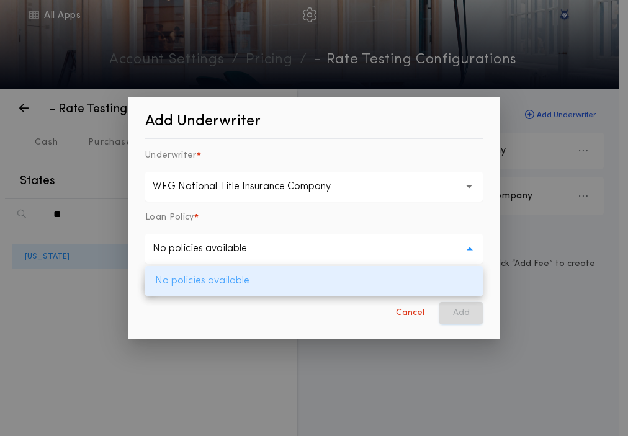
click at [308, 277] on p "No policies available" at bounding box center [313, 281] width 337 height 30
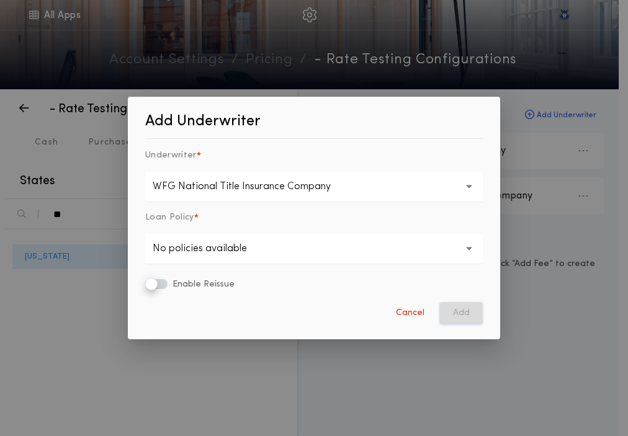
click at [218, 254] on p "No policies available" at bounding box center [210, 248] width 114 height 15
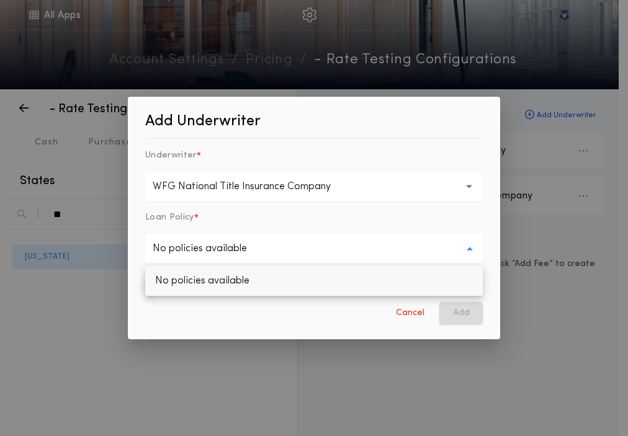
click at [256, 275] on p "No policies available" at bounding box center [313, 281] width 337 height 30
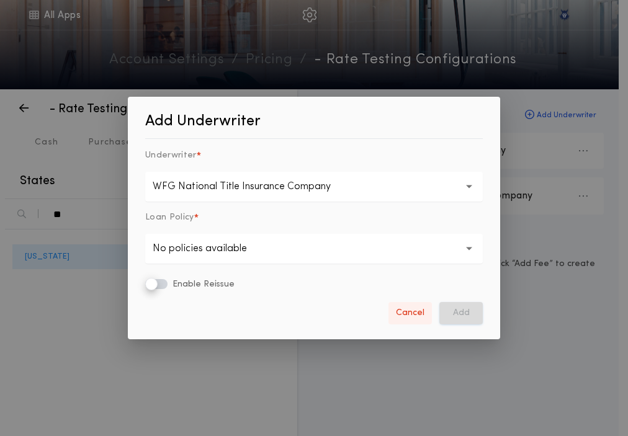
click at [410, 315] on button "Cancel" at bounding box center [409, 313] width 43 height 22
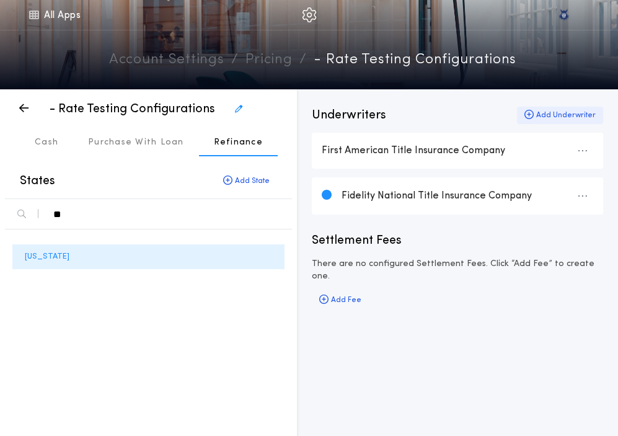
click at [531, 115] on icon "button" at bounding box center [529, 115] width 9 height 1
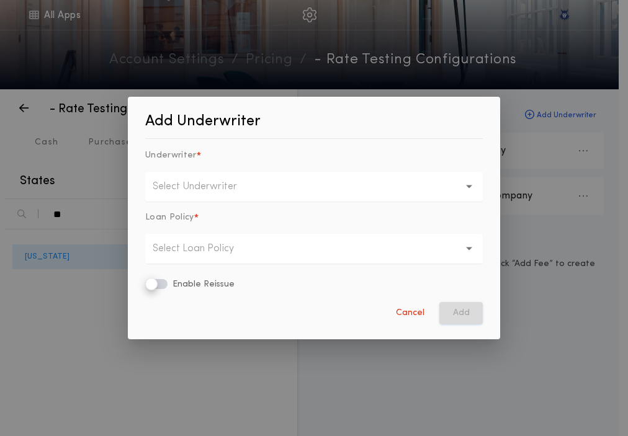
click at [250, 198] on button "Select Underwriter" at bounding box center [313, 187] width 337 height 30
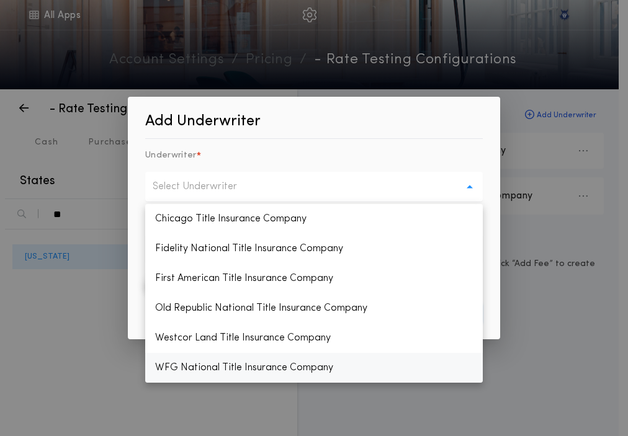
click at [190, 374] on p "WFG National Title Insurance Company" at bounding box center [313, 368] width 337 height 30
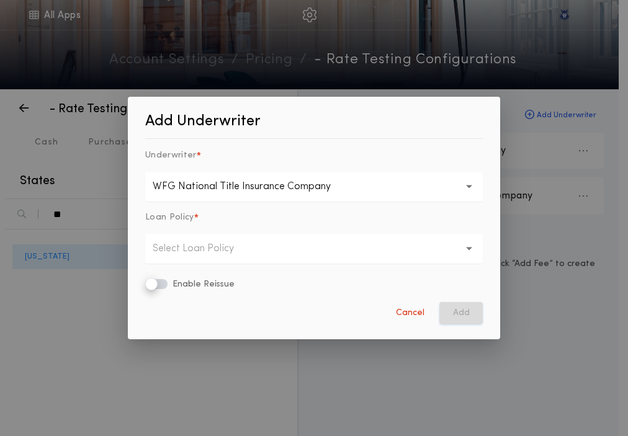
click at [416, 257] on button "Select Loan Policy" at bounding box center [313, 249] width 337 height 30
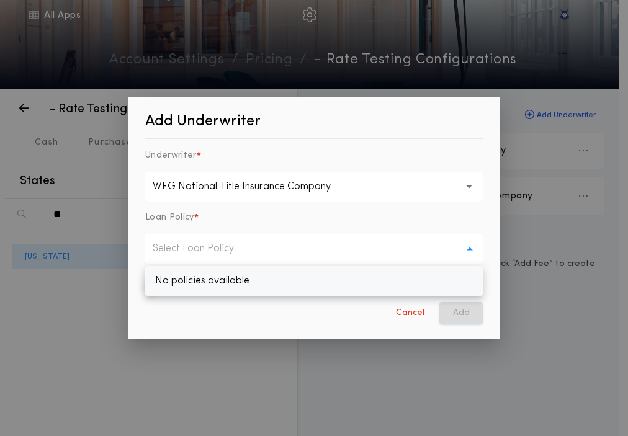
click at [395, 274] on p "No policies available" at bounding box center [313, 281] width 337 height 30
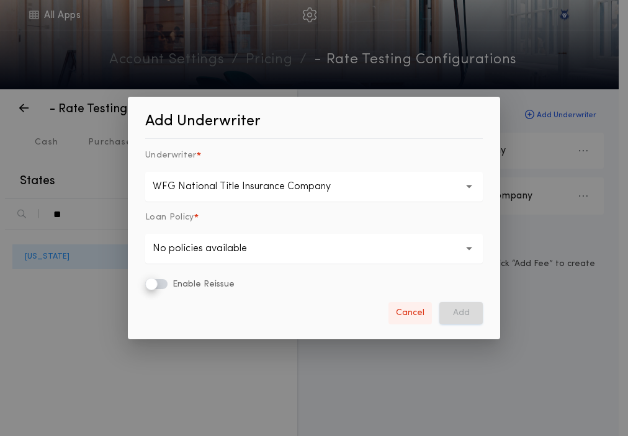
click at [414, 314] on button "Cancel" at bounding box center [409, 313] width 43 height 22
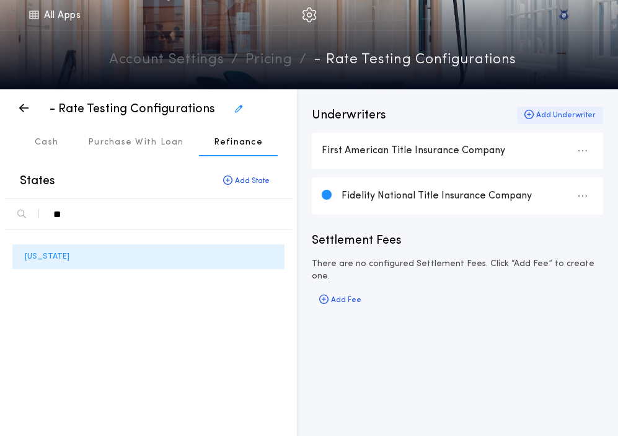
click at [587, 118] on div "Add Underwriter" at bounding box center [560, 115] width 86 height 17
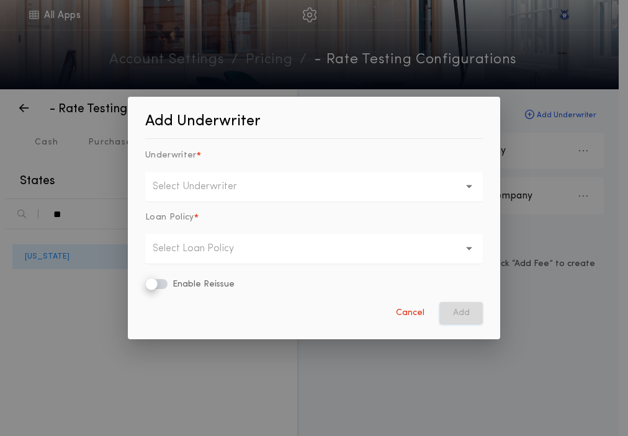
click at [363, 188] on button "Select Underwriter" at bounding box center [313, 187] width 337 height 30
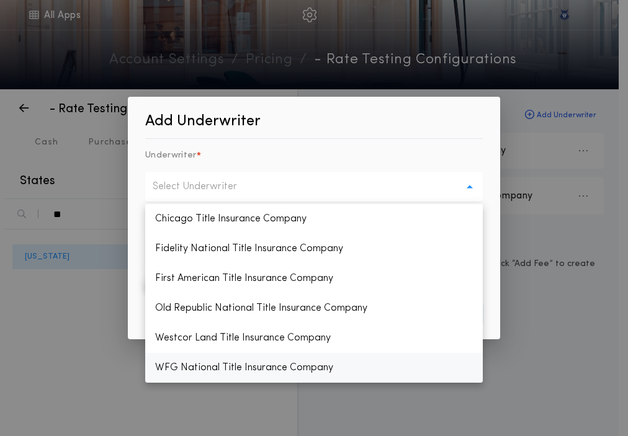
click at [252, 358] on p "WFG National Title Insurance Company" at bounding box center [313, 368] width 337 height 30
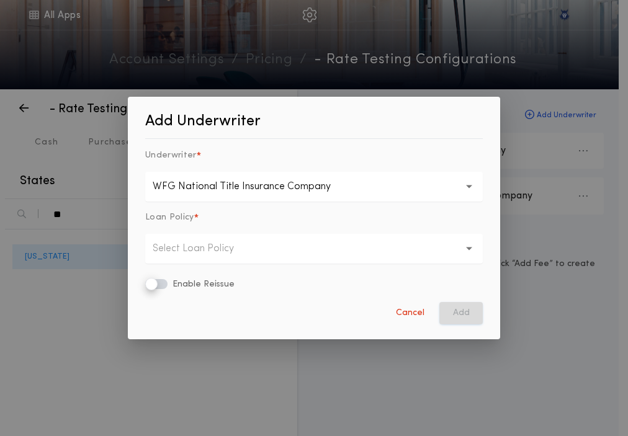
click at [317, 255] on button "Select Loan Policy" at bounding box center [313, 249] width 337 height 30
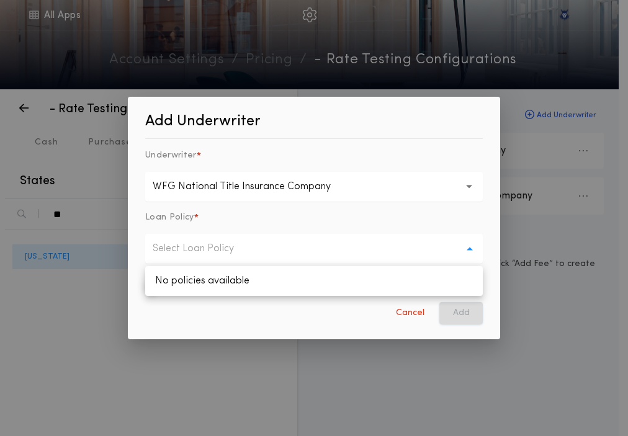
click at [358, 319] on div "Cancel Add" at bounding box center [313, 313] width 337 height 22
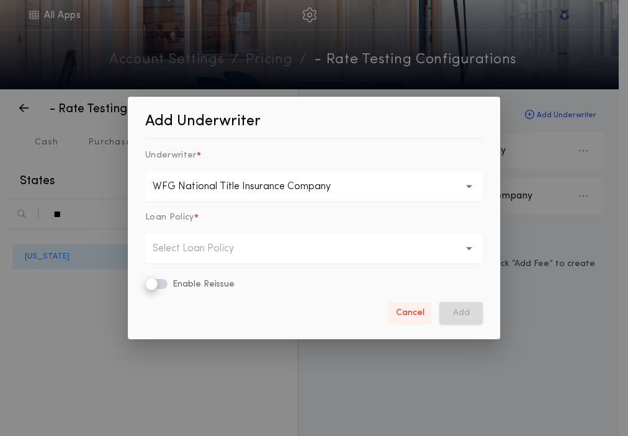
click at [398, 317] on button "Cancel" at bounding box center [409, 313] width 43 height 22
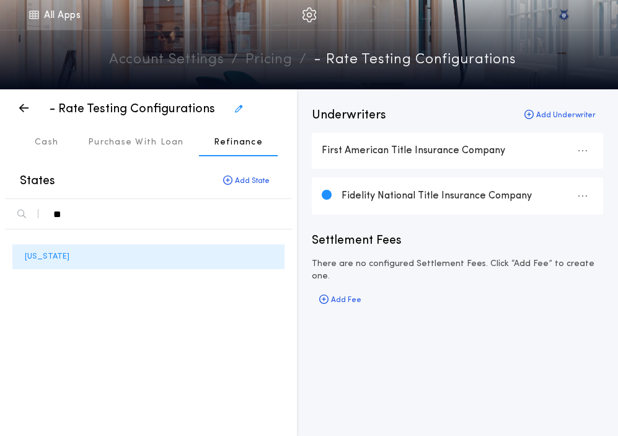
click at [28, 17] on icon at bounding box center [33, 14] width 11 height 15
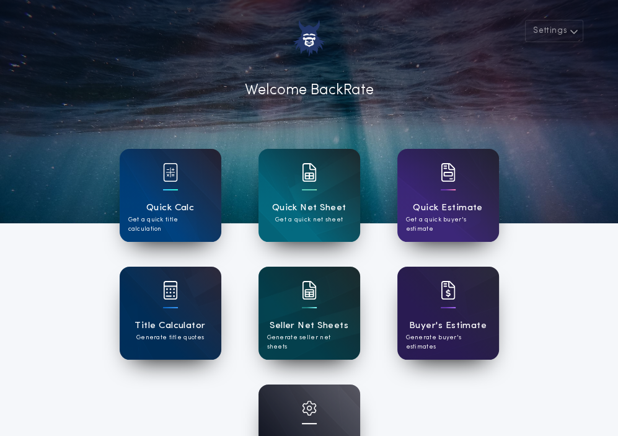
scroll to position [211, 0]
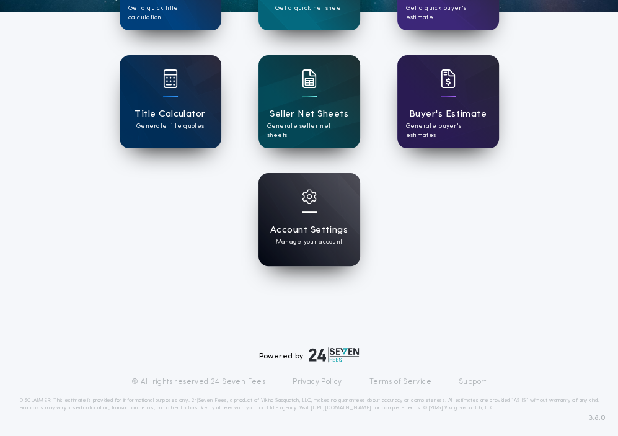
click at [313, 265] on div "Account Settings Manage your account" at bounding box center [310, 219] width 102 height 93
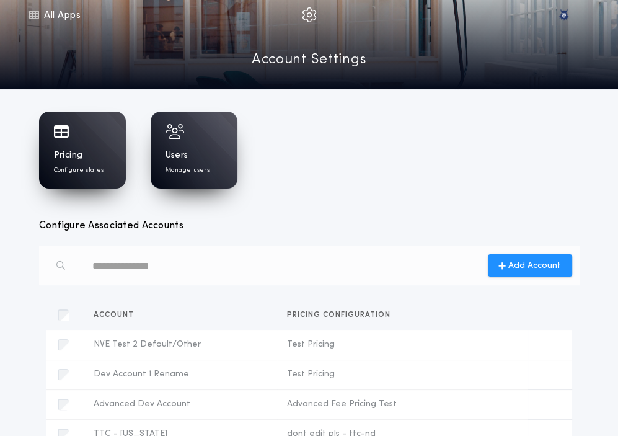
click at [82, 146] on div "Pricing Configure states" at bounding box center [82, 150] width 87 height 77
click at [284, 122] on div "Pricing Configure states Users Manage users" at bounding box center [309, 150] width 541 height 77
click at [68, 147] on div "Pricing Configure states" at bounding box center [82, 150] width 87 height 77
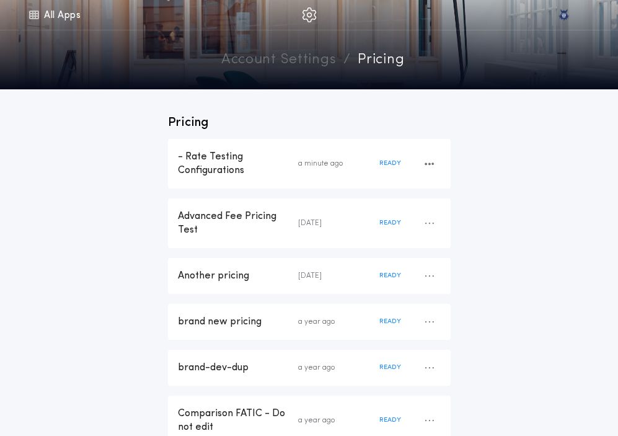
click at [215, 150] on div "- Rate Testing Configurations" at bounding box center [238, 163] width 120 height 27
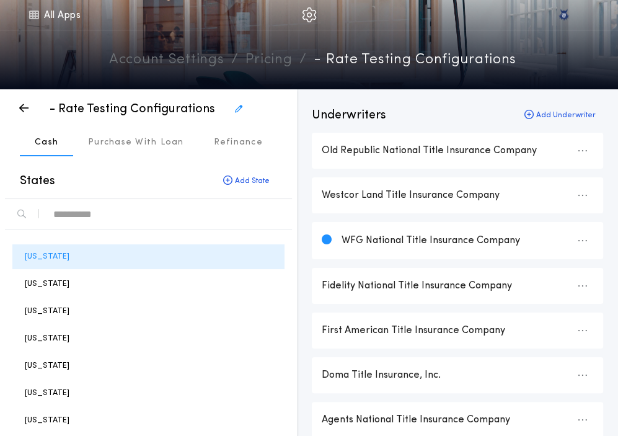
click at [88, 218] on div "text" at bounding box center [167, 214] width 229 height 20
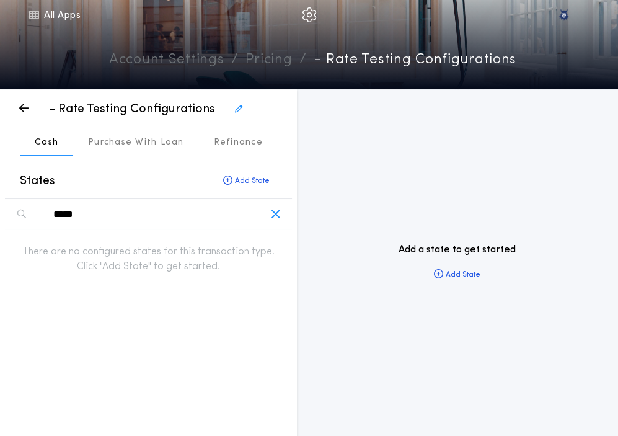
type div "*****"
click at [231, 180] on icon "button" at bounding box center [227, 180] width 9 height 1
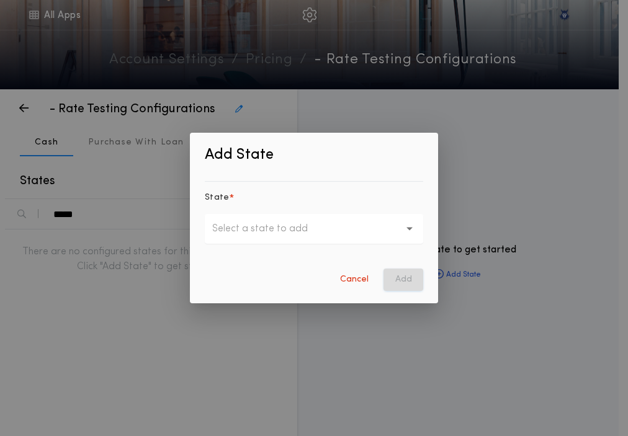
click at [249, 228] on p "Select a state to add" at bounding box center [269, 228] width 115 height 15
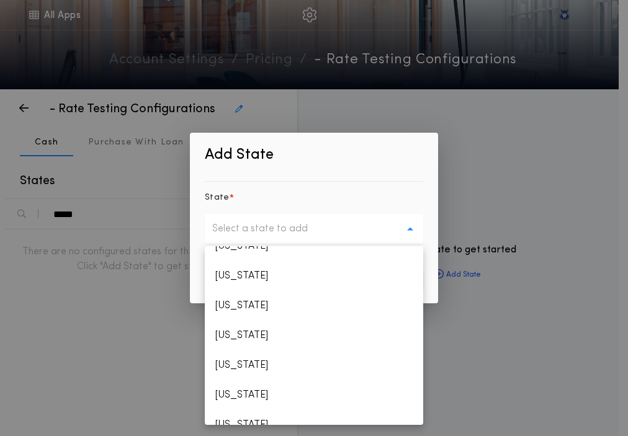
scroll to position [847, 0]
click at [267, 275] on p "New Hampshire" at bounding box center [314, 277] width 218 height 30
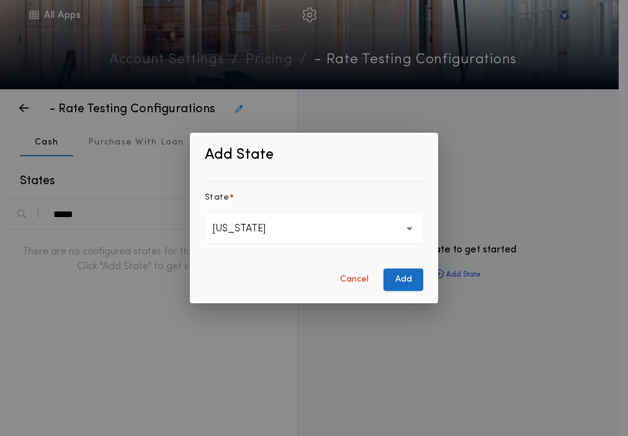
click at [400, 277] on button "Add" at bounding box center [403, 279] width 40 height 22
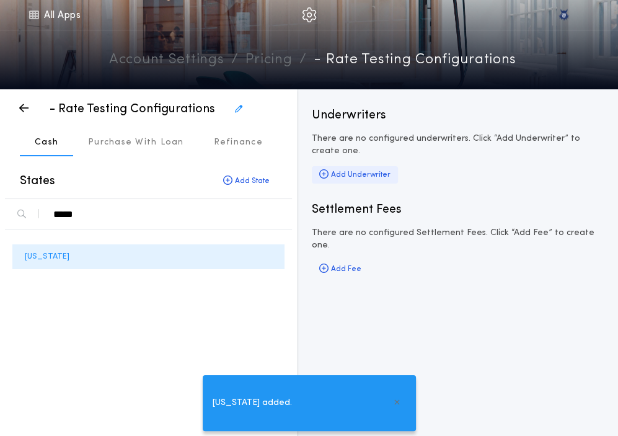
click at [320, 180] on div "Add Underwriter" at bounding box center [355, 174] width 86 height 17
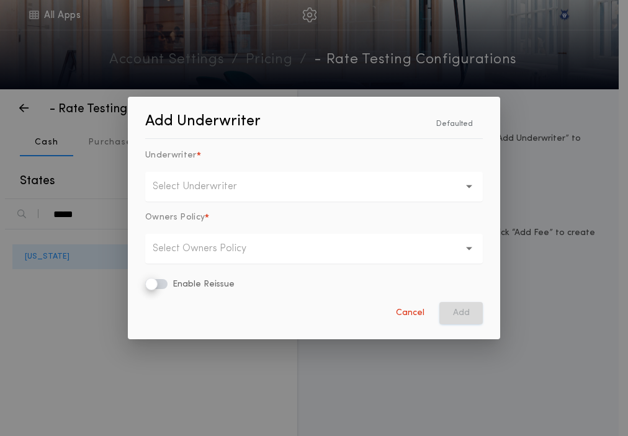
click at [303, 192] on button "Select Underwriter" at bounding box center [313, 187] width 337 height 30
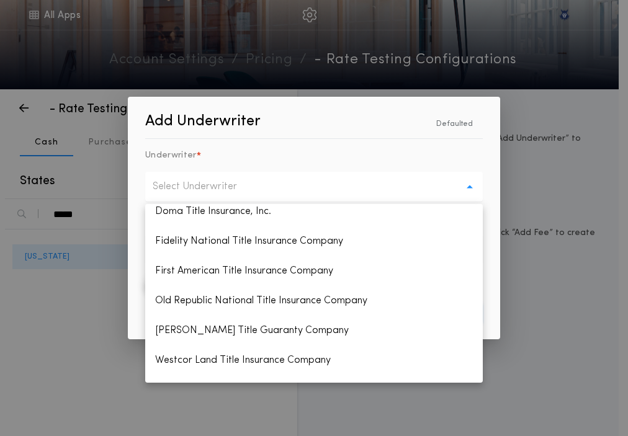
scroll to position [89, 0]
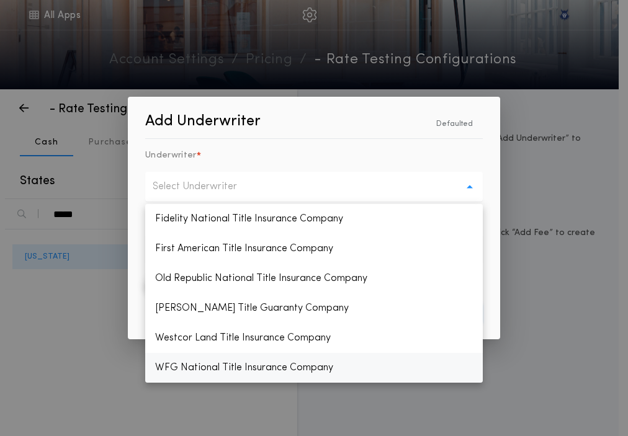
click at [242, 373] on p "WFG National Title Insurance Company" at bounding box center [313, 368] width 337 height 30
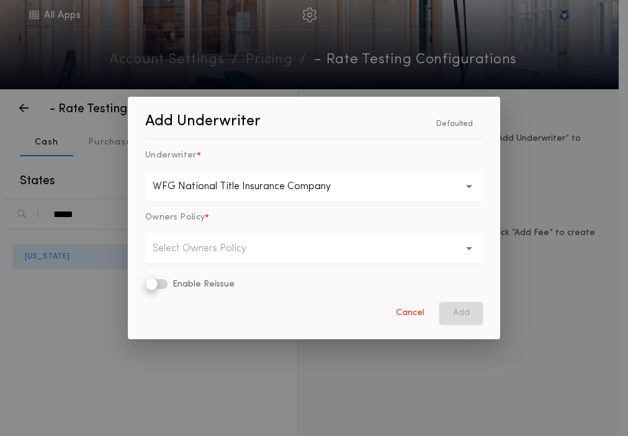
click at [324, 245] on button "Select Owners Policy" at bounding box center [313, 249] width 337 height 30
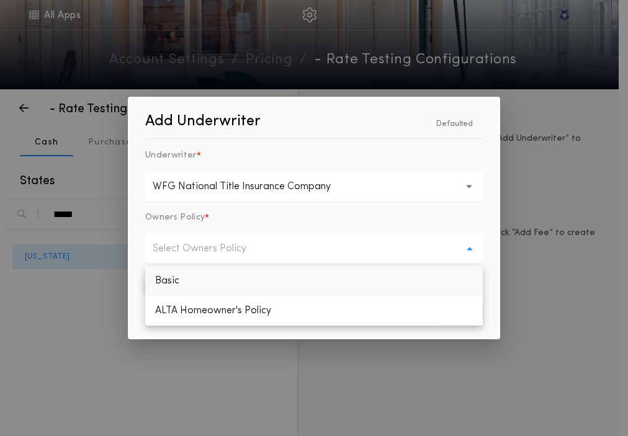
click at [312, 274] on p "Basic" at bounding box center [313, 281] width 337 height 30
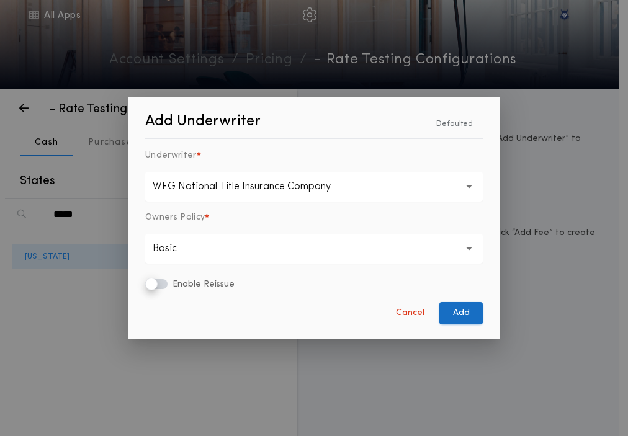
click at [461, 312] on button "Add" at bounding box center [460, 313] width 43 height 22
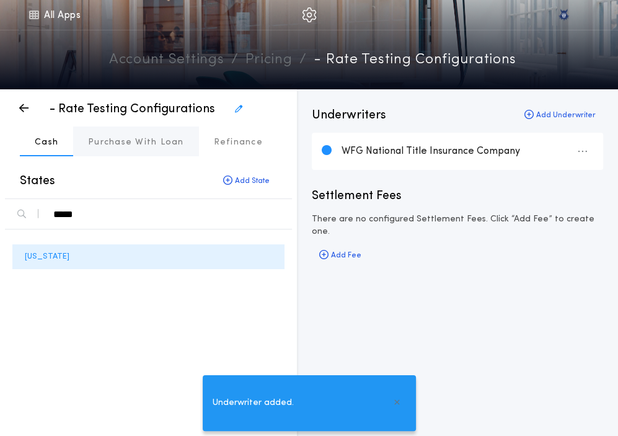
click at [119, 143] on p "Purchase With Loan" at bounding box center [136, 142] width 96 height 12
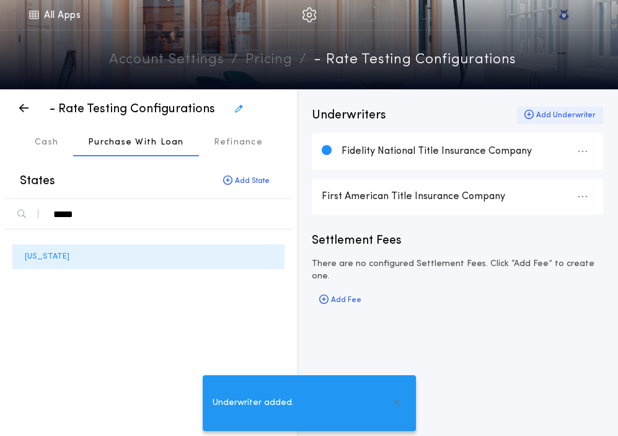
click at [551, 109] on div "Add Underwriter" at bounding box center [560, 115] width 86 height 17
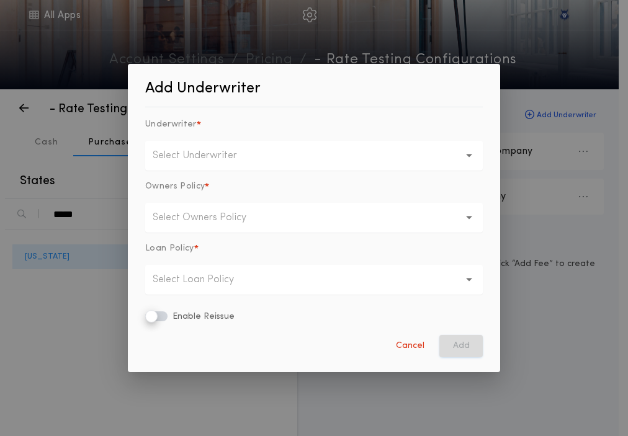
click at [222, 162] on p "Select Underwriter" at bounding box center [205, 155] width 104 height 15
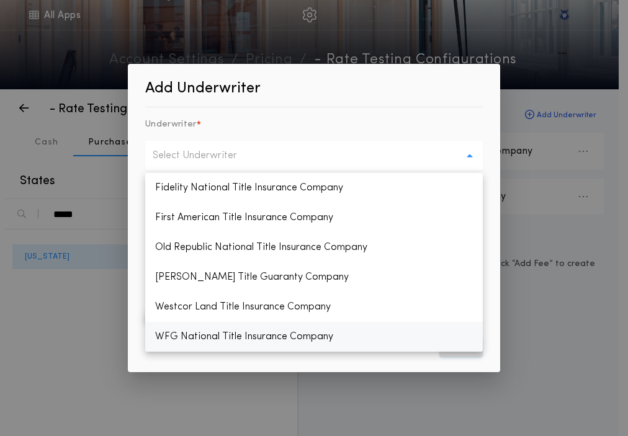
click at [213, 341] on p "WFG National Title Insurance Company" at bounding box center [313, 337] width 337 height 30
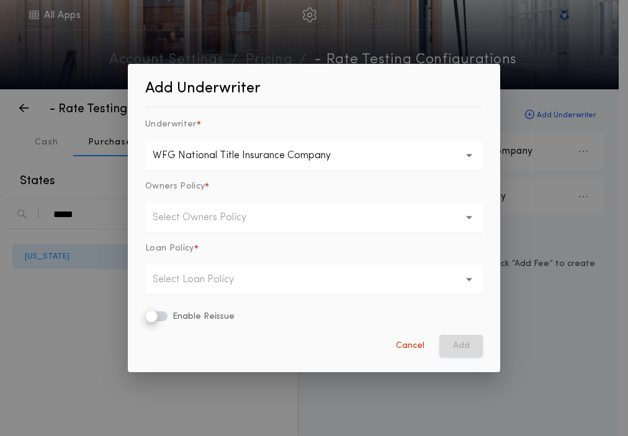
click at [251, 218] on p "Select Owners Policy" at bounding box center [209, 217] width 113 height 15
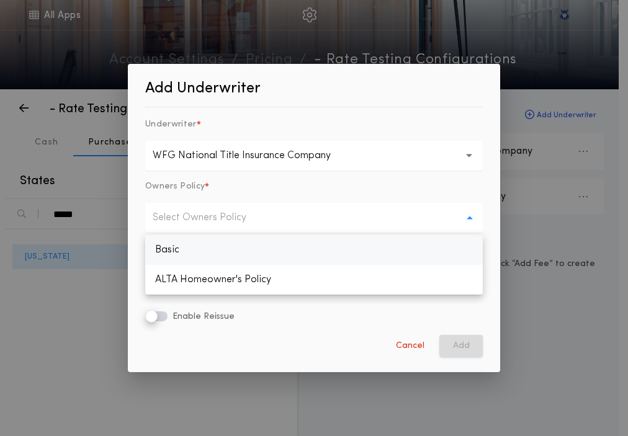
click at [232, 257] on p "Basic" at bounding box center [313, 250] width 337 height 30
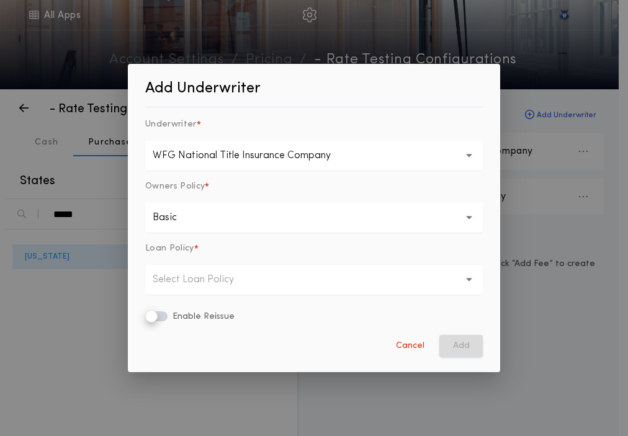
click at [221, 295] on form "**********" at bounding box center [313, 217] width 367 height 293
click at [211, 289] on button "Select Loan Policy" at bounding box center [313, 280] width 337 height 30
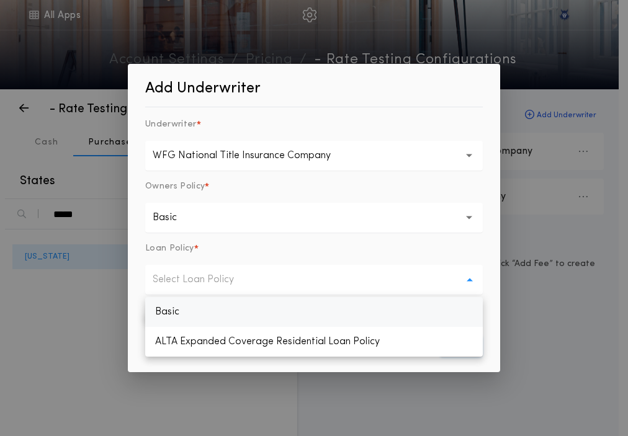
click at [211, 304] on p "Basic" at bounding box center [313, 312] width 337 height 30
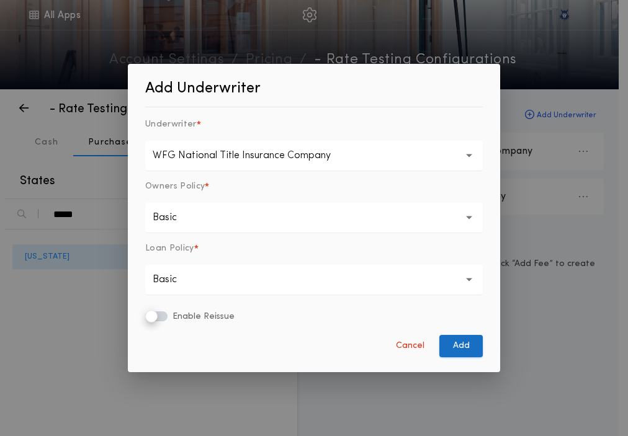
click at [465, 349] on button "Add" at bounding box center [460, 346] width 43 height 22
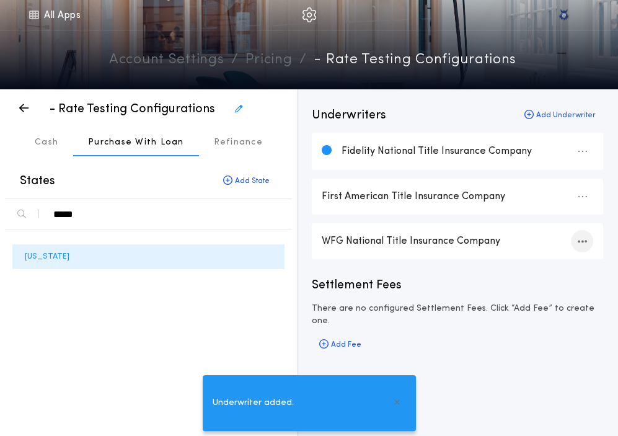
click at [583, 241] on icon "button" at bounding box center [582, 241] width 9 height 1
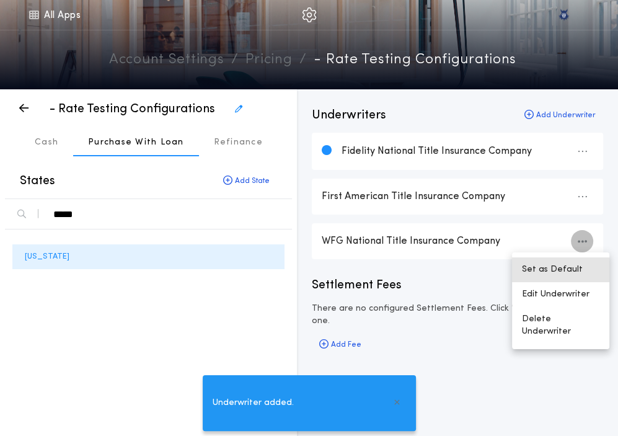
click at [541, 266] on button "Set as Default" at bounding box center [560, 269] width 97 height 25
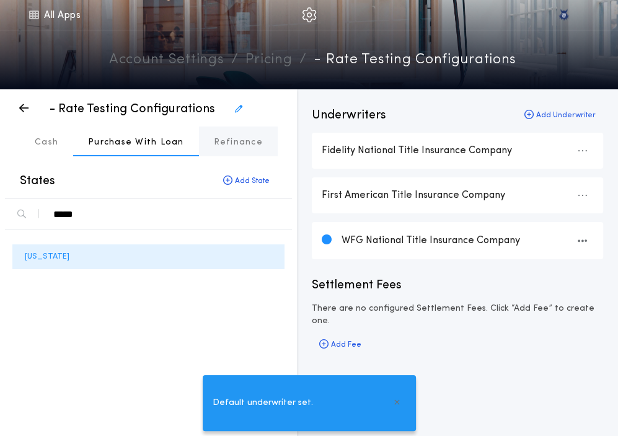
click at [214, 141] on p "Refinance" at bounding box center [238, 142] width 49 height 12
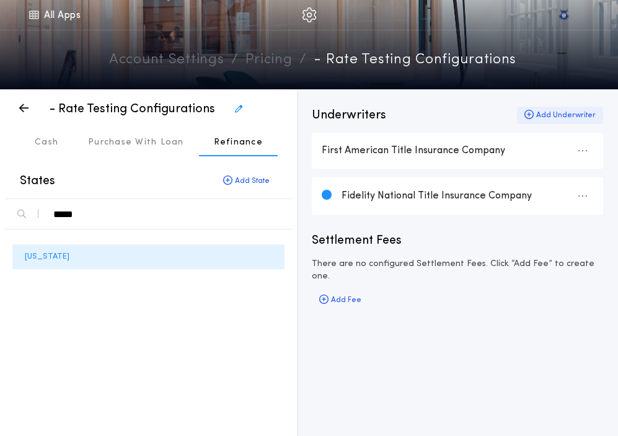
click at [534, 115] on icon "button" at bounding box center [529, 115] width 9 height 1
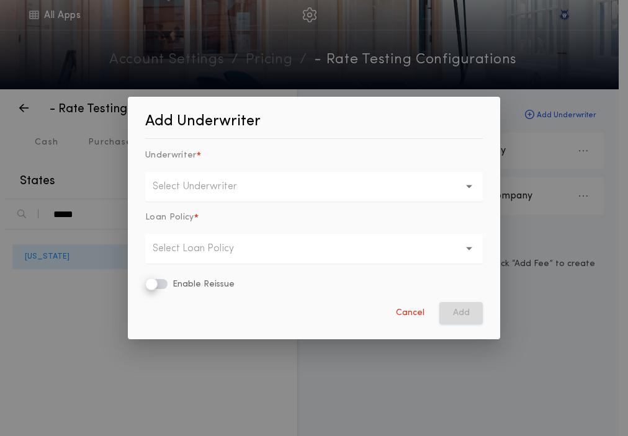
click at [270, 190] on button "Select Underwriter" at bounding box center [313, 187] width 337 height 30
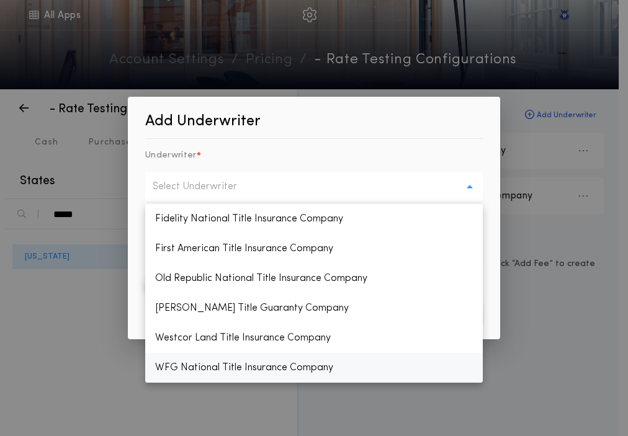
click at [201, 367] on p "WFG National Title Insurance Company" at bounding box center [313, 368] width 337 height 30
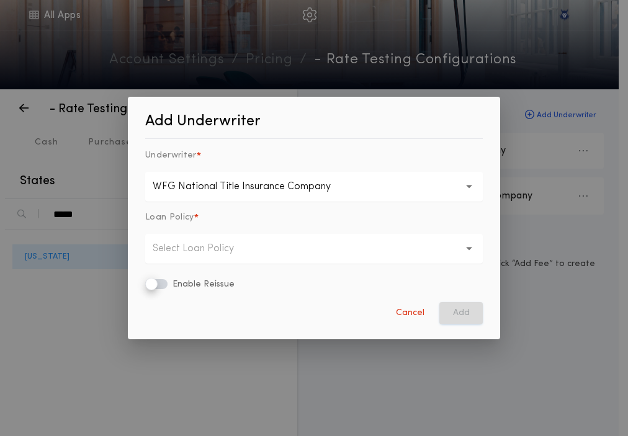
click at [252, 246] on p "Select Loan Policy" at bounding box center [203, 248] width 101 height 15
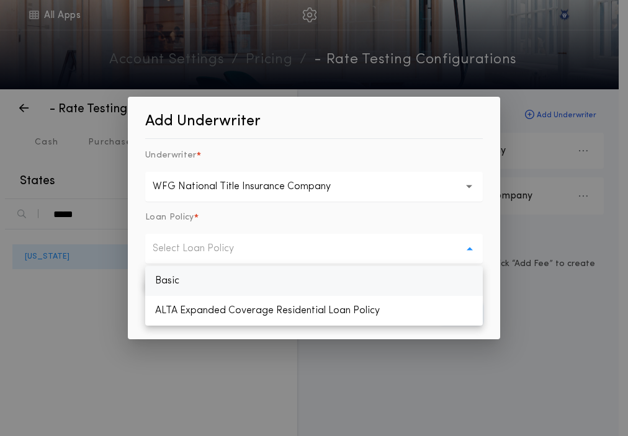
click at [229, 280] on p "Basic" at bounding box center [313, 281] width 337 height 30
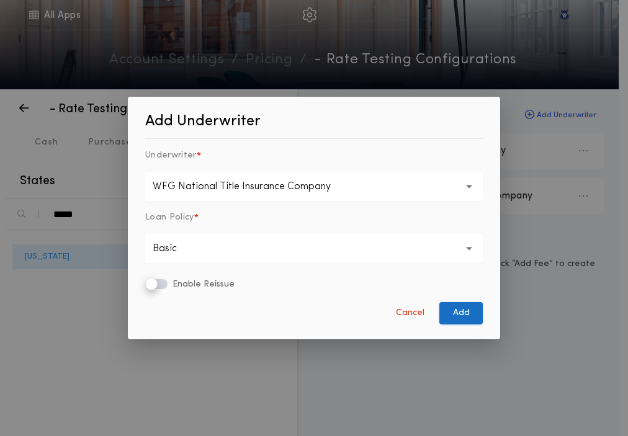
click at [464, 310] on button "Add" at bounding box center [460, 313] width 43 height 22
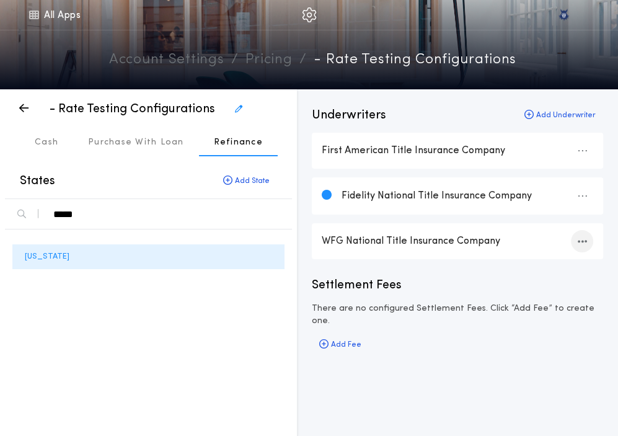
click at [576, 241] on div "button" at bounding box center [582, 241] width 22 height 22
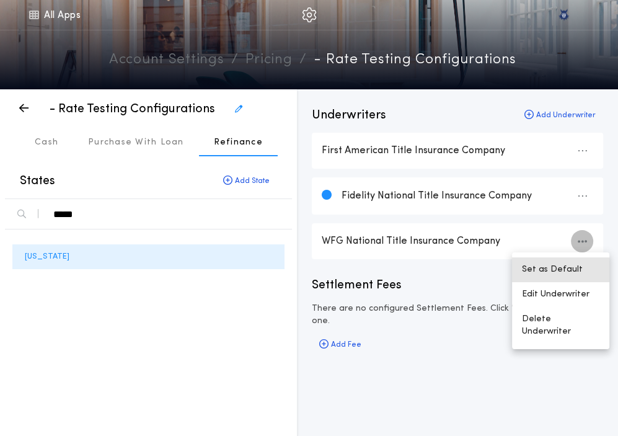
click at [554, 267] on button "Set as Default" at bounding box center [560, 269] width 97 height 25
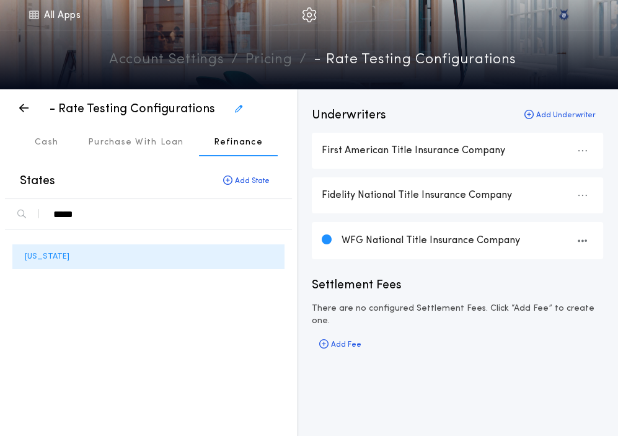
click at [157, 330] on div "New Hampshire" at bounding box center [148, 329] width 287 height 200
click at [143, 140] on p "Purchase With Loan" at bounding box center [136, 142] width 96 height 12
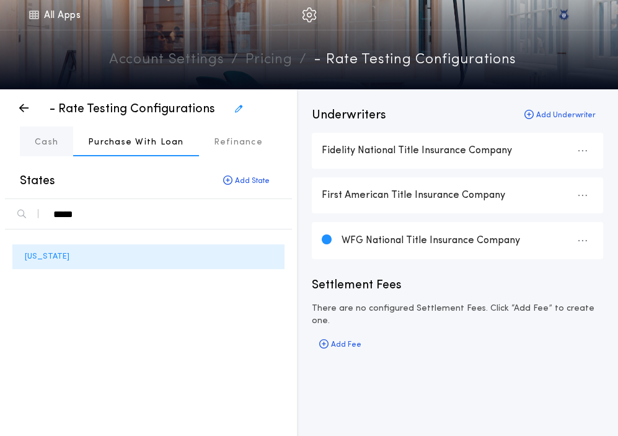
click at [41, 135] on button "Cash" at bounding box center [46, 141] width 53 height 30
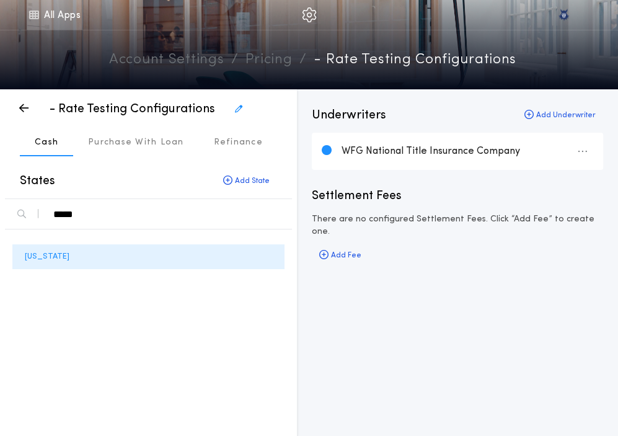
click at [42, 11] on link "All Apps" at bounding box center [55, 15] width 56 height 30
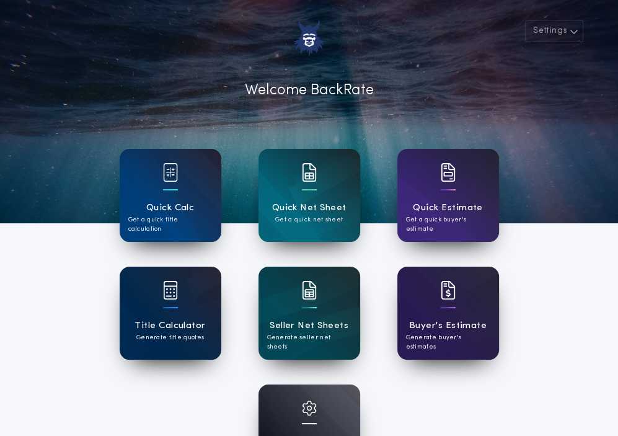
click at [188, 313] on div "Title Calculator Generate title quotes" at bounding box center [171, 313] width 102 height 93
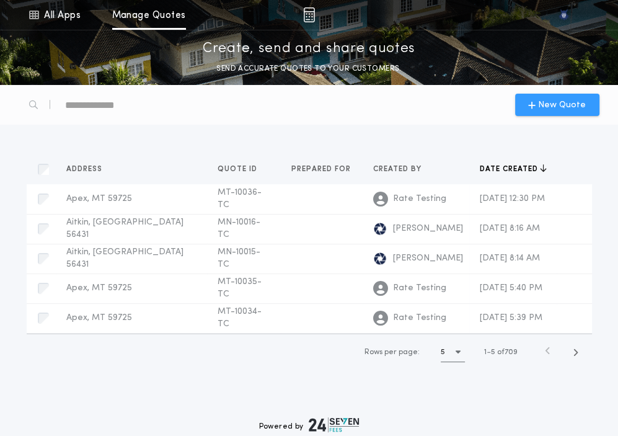
click at [548, 105] on span "New Quote" at bounding box center [562, 105] width 48 height 13
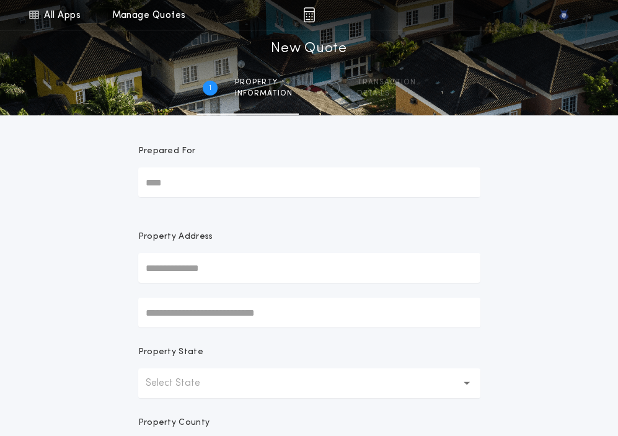
click at [299, 384] on button "Select State" at bounding box center [309, 383] width 342 height 30
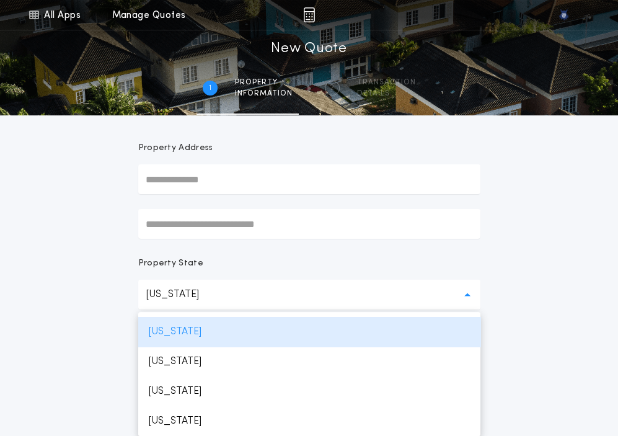
scroll to position [799, 0]
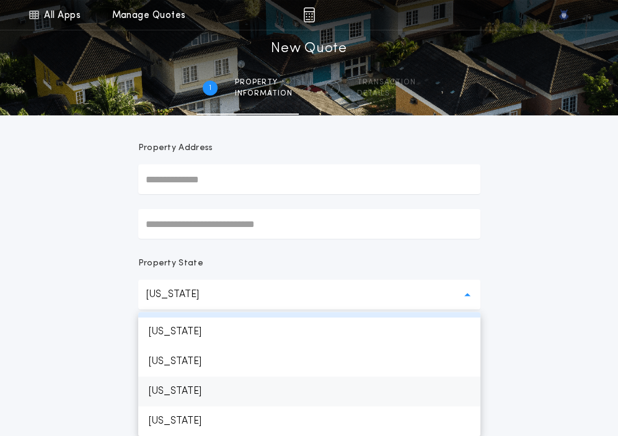
click at [180, 378] on p "New Mexico" at bounding box center [309, 391] width 342 height 30
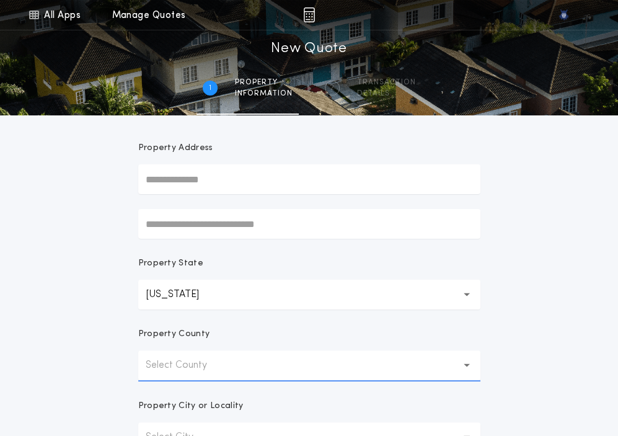
click at [191, 290] on p "New Mexico" at bounding box center [182, 294] width 73 height 15
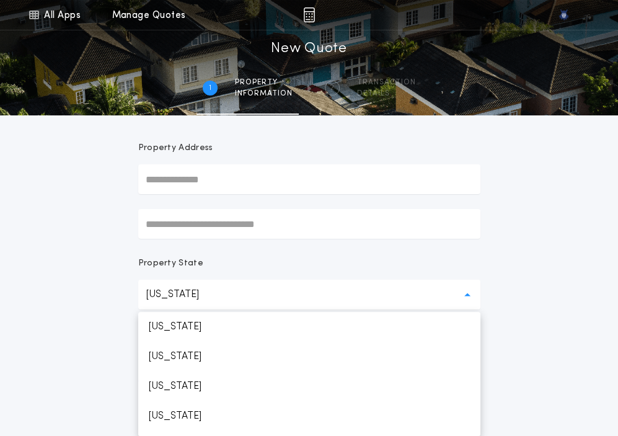
scroll to position [769, 0]
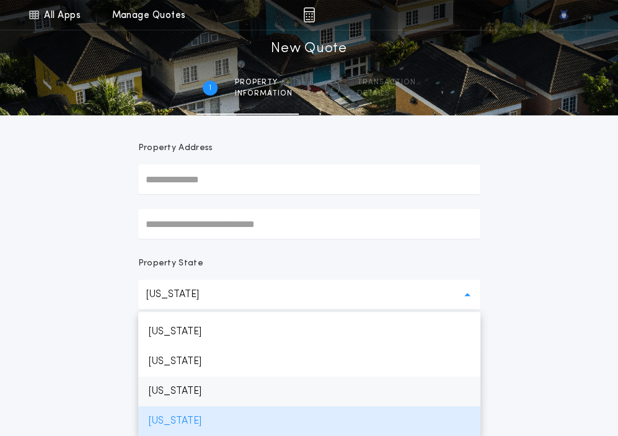
click at [189, 395] on p "New Hampshire" at bounding box center [309, 391] width 342 height 30
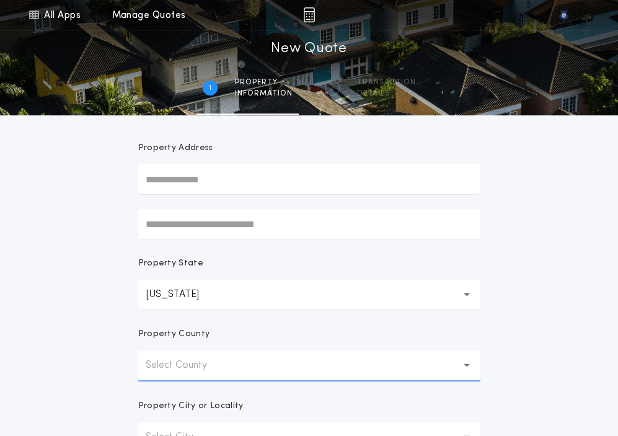
click at [213, 383] on form "Prepared For Property Address Property State New Hampshire ** Property County S…" at bounding box center [309, 300] width 372 height 547
click at [191, 370] on p "Select County" at bounding box center [186, 365] width 81 height 15
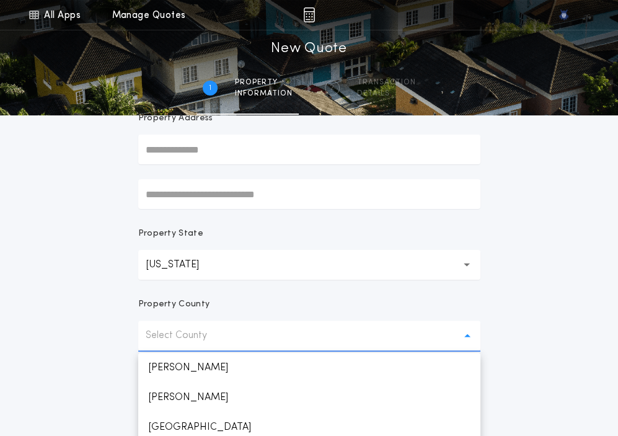
scroll to position [123, 0]
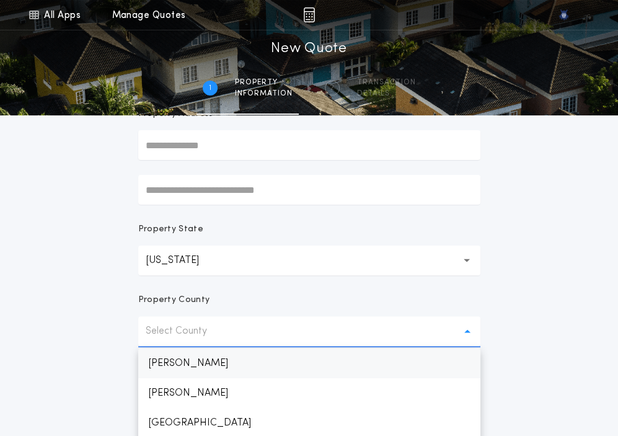
click at [138, 356] on p "Belknap" at bounding box center [309, 363] width 342 height 30
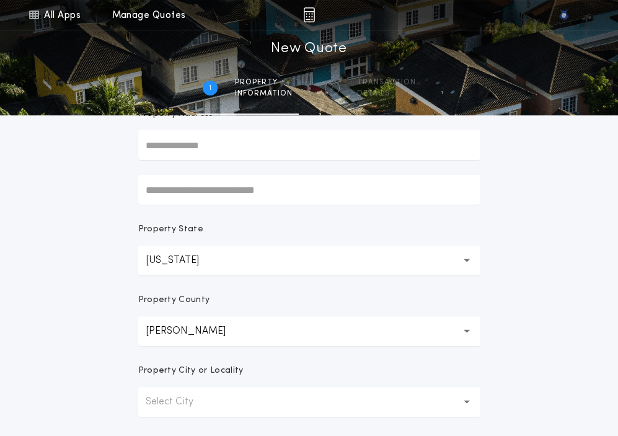
click at [138, 356] on form "Prepared For Property Address Property State New Hampshire ** Property County B…" at bounding box center [309, 266] width 372 height 546
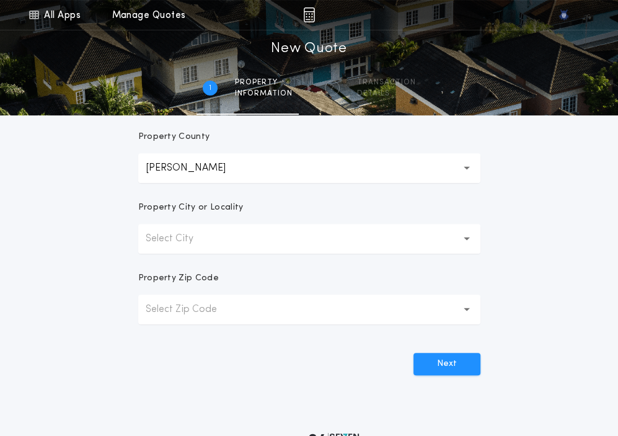
scroll to position [301, 0]
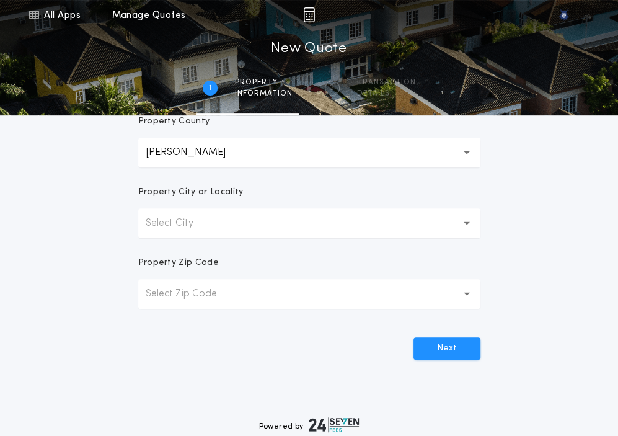
click at [257, 223] on button "Select City" at bounding box center [309, 223] width 342 height 30
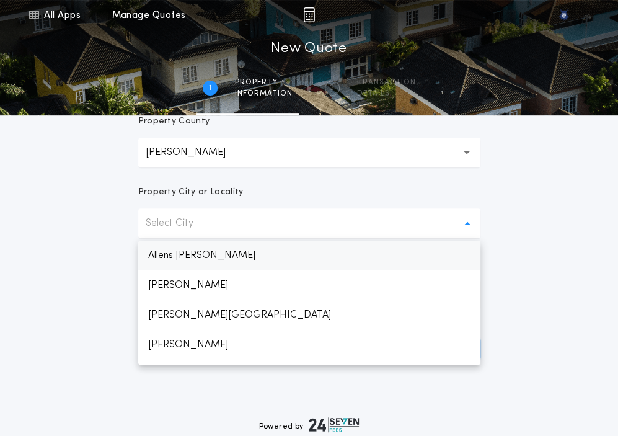
click at [246, 253] on p "Allens Mills" at bounding box center [309, 256] width 342 height 30
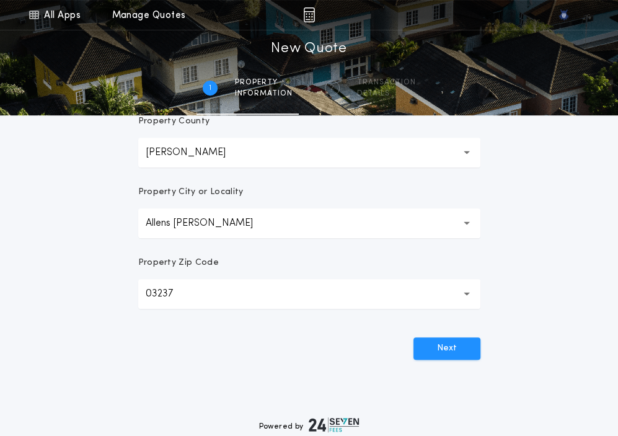
click at [245, 220] on button "**********" at bounding box center [309, 223] width 342 height 30
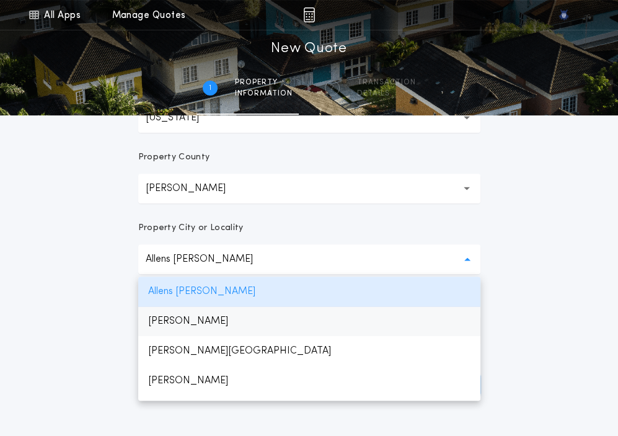
scroll to position [261, 0]
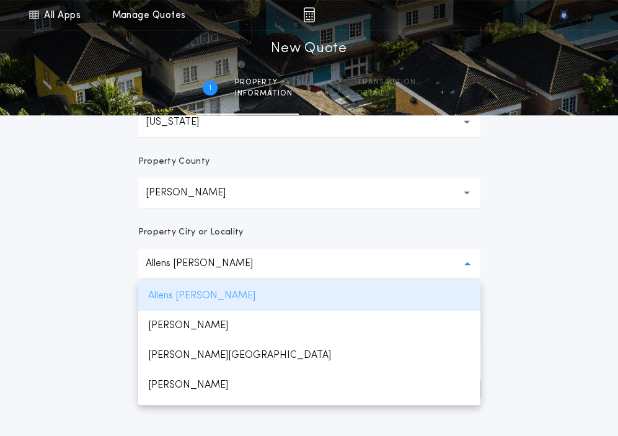
click at [210, 303] on p "Allens Mills" at bounding box center [309, 296] width 342 height 30
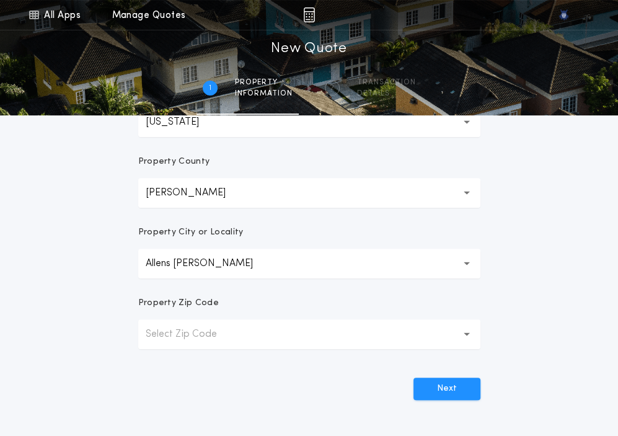
click at [317, 344] on button "Select Zip Code" at bounding box center [309, 334] width 342 height 30
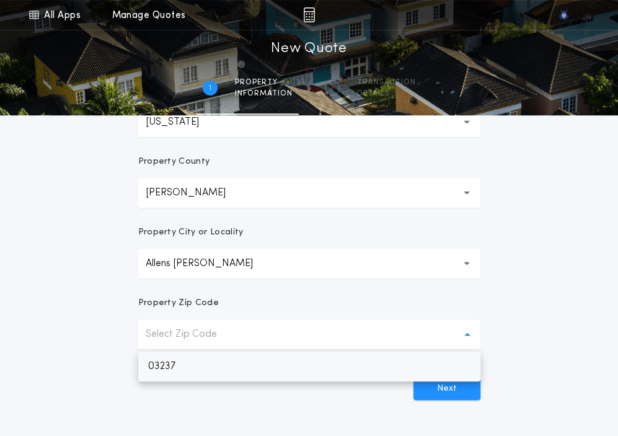
click at [242, 371] on p "03237" at bounding box center [309, 367] width 342 height 30
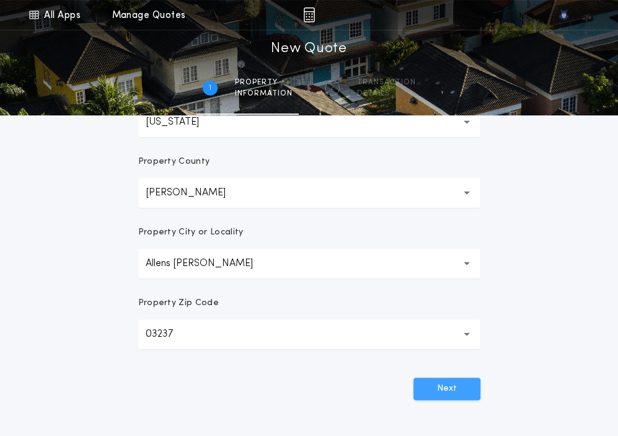
click at [417, 384] on button "Next" at bounding box center [447, 389] width 67 height 22
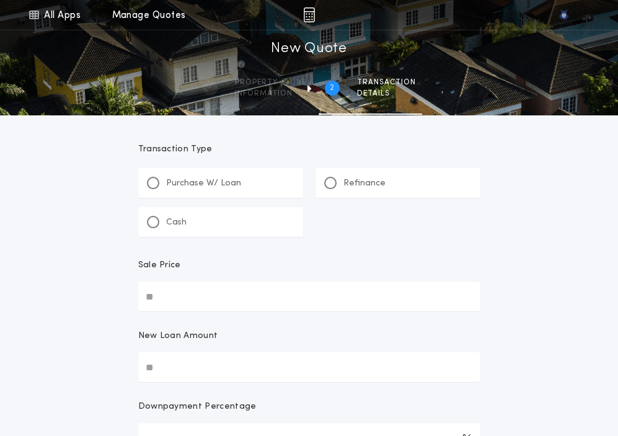
scroll to position [0, 0]
click at [153, 187] on div at bounding box center [153, 185] width 6 height 6
click at [190, 299] on input "Sale Price" at bounding box center [309, 298] width 342 height 30
paste input "text"
type input "********"
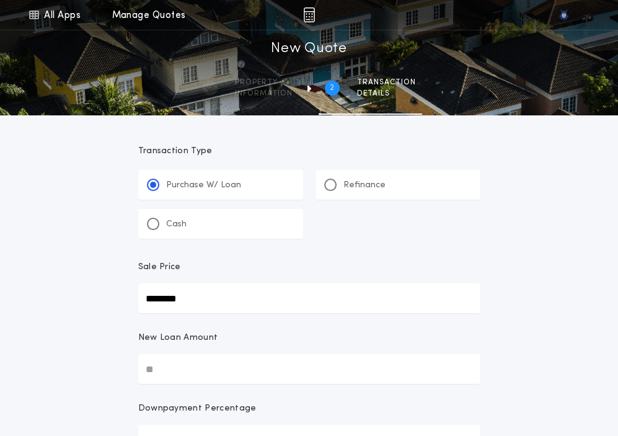
type input "********"
click at [179, 377] on input "New Loan Amount" at bounding box center [309, 369] width 342 height 30
paste input "text"
type input "********"
type input "****"
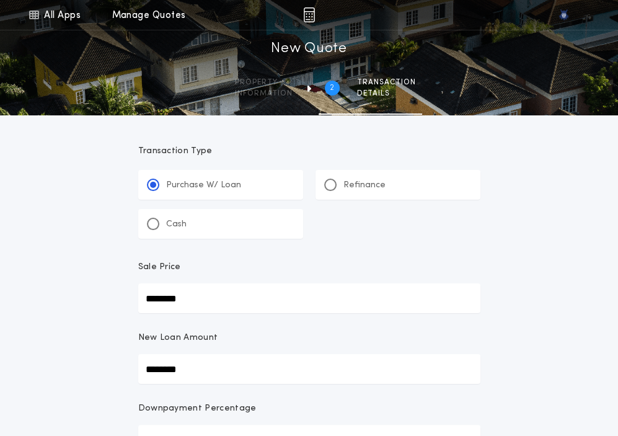
type input "********"
click at [77, 364] on div "**********" at bounding box center [309, 403] width 618 height 807
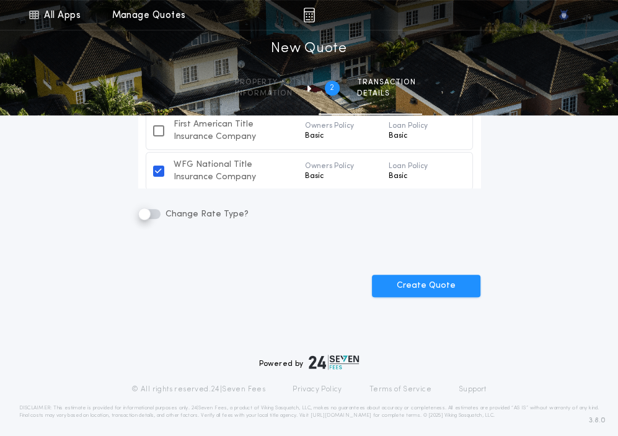
scroll to position [471, 0]
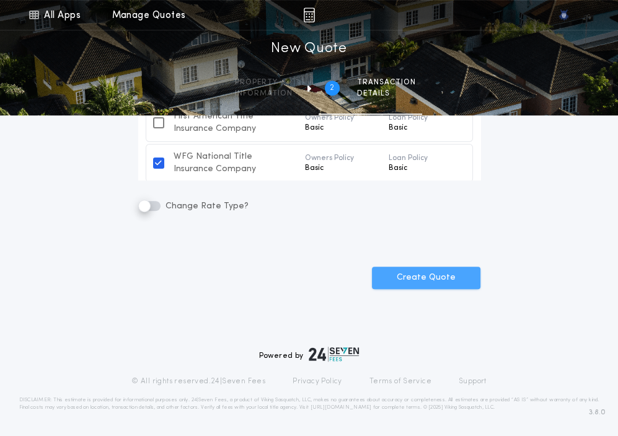
click at [399, 275] on button "Create Quote" at bounding box center [426, 278] width 109 height 22
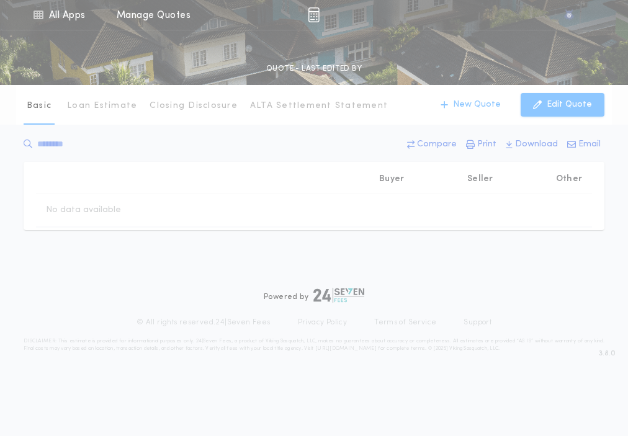
type input "********"
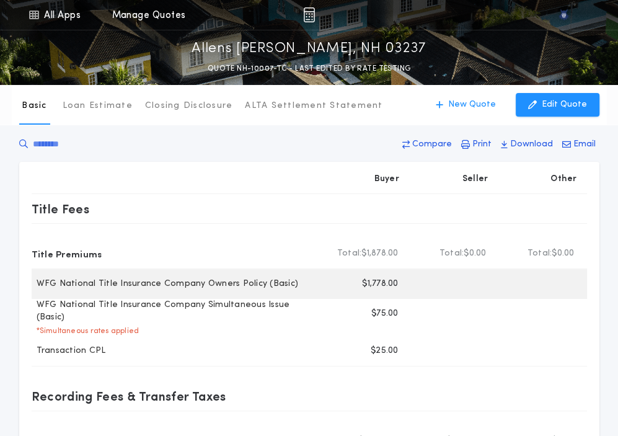
click at [379, 285] on p "$1,778.00" at bounding box center [380, 284] width 36 height 12
copy p "1,778.00"
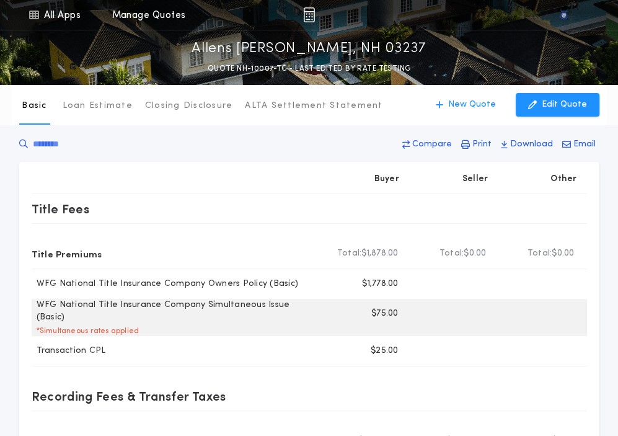
click at [379, 314] on p "$75.00" at bounding box center [384, 314] width 27 height 12
copy p "75.00"
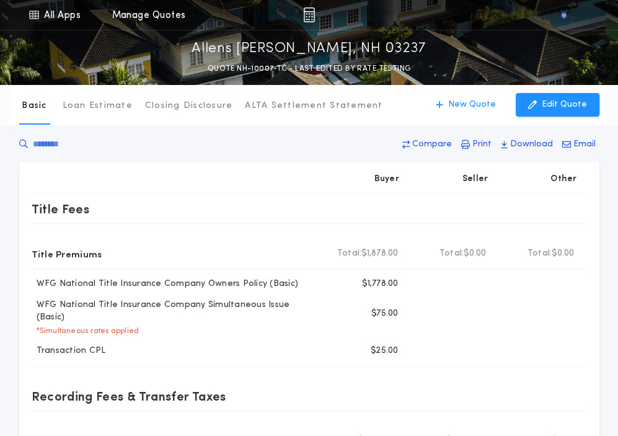
click at [208, 155] on div "Compare Print Download Email" at bounding box center [309, 147] width 580 height 30
click at [494, 107] on p "New Quote" at bounding box center [472, 105] width 48 height 12
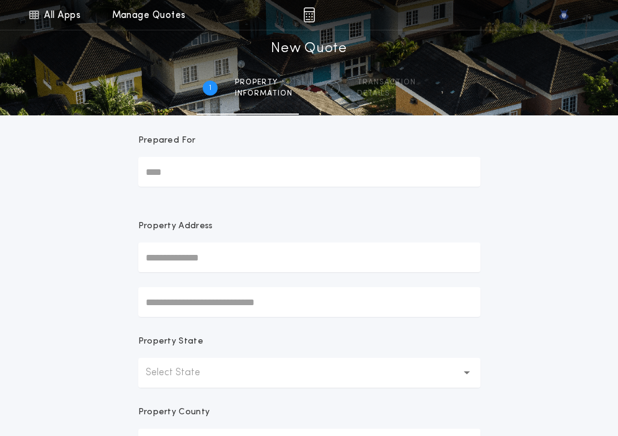
scroll to position [16, 0]
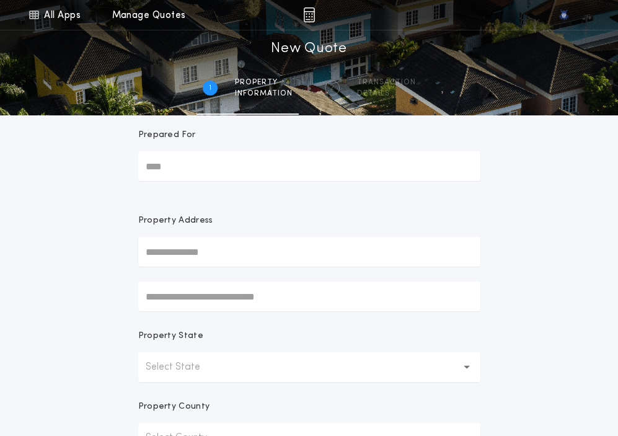
click at [311, 358] on button "Select State" at bounding box center [309, 367] width 342 height 30
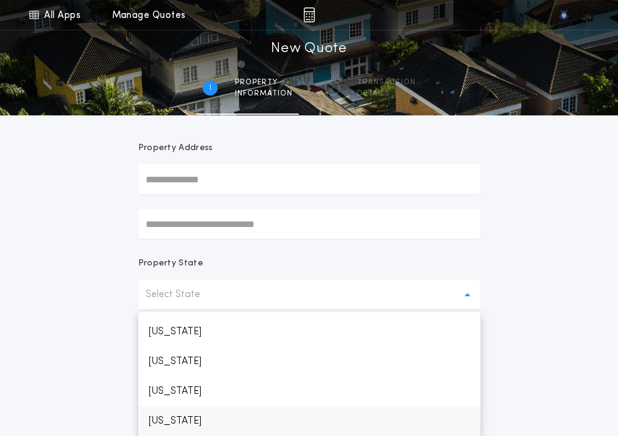
scroll to position [739, 0]
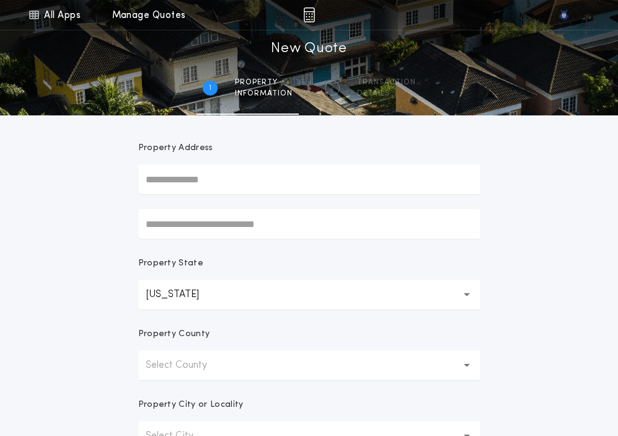
click at [311, 358] on button "Select County" at bounding box center [309, 365] width 342 height 30
click at [290, 385] on p "Belknap" at bounding box center [309, 398] width 342 height 30
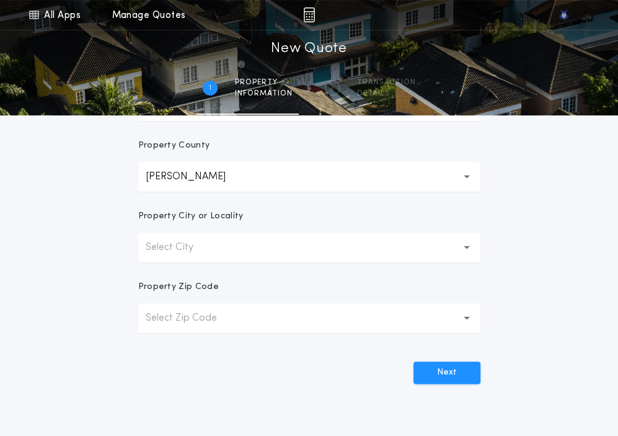
scroll to position [281, 0]
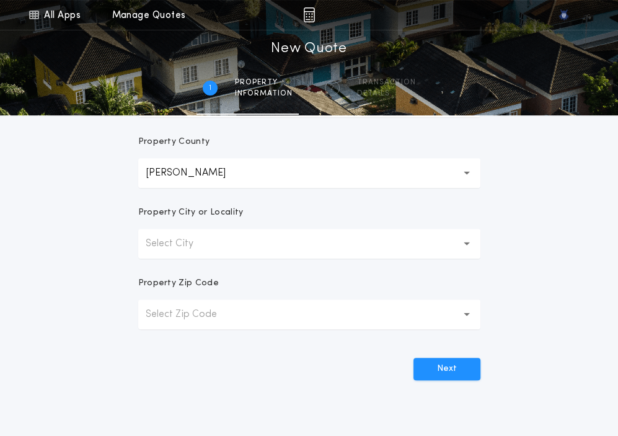
click at [222, 240] on button "Select City" at bounding box center [309, 244] width 342 height 30
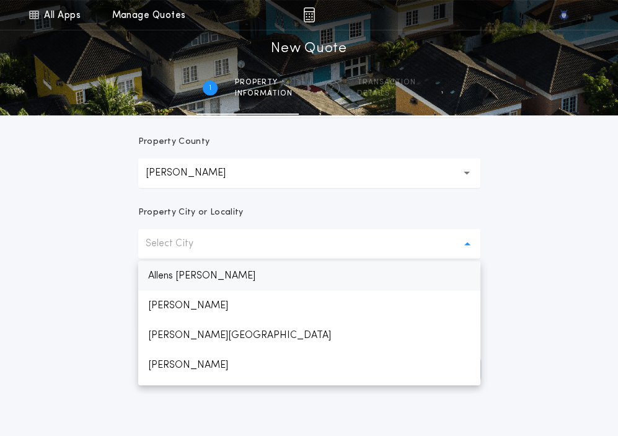
click at [218, 282] on p "Allens Mills" at bounding box center [309, 276] width 342 height 30
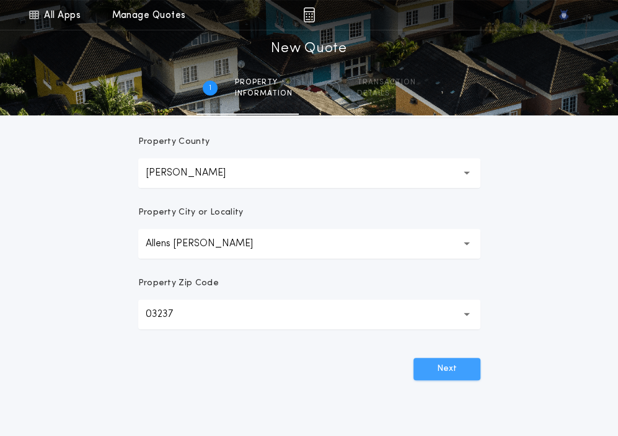
click at [424, 361] on button "Next" at bounding box center [447, 369] width 67 height 22
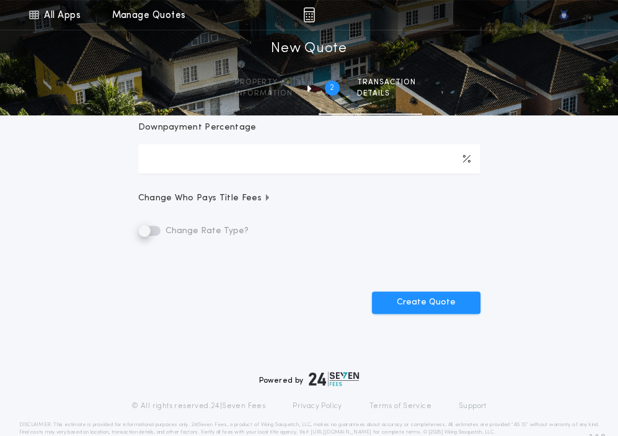
scroll to position [0, 0]
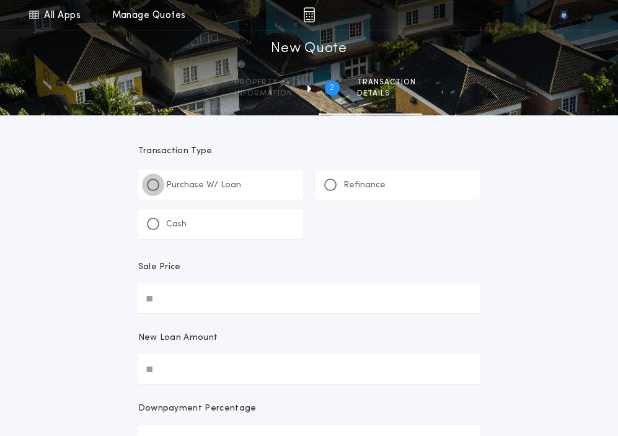
click at [150, 181] on div at bounding box center [153, 185] width 12 height 12
click at [210, 301] on input "Sale Price" at bounding box center [309, 298] width 342 height 30
paste input "text"
type input "********"
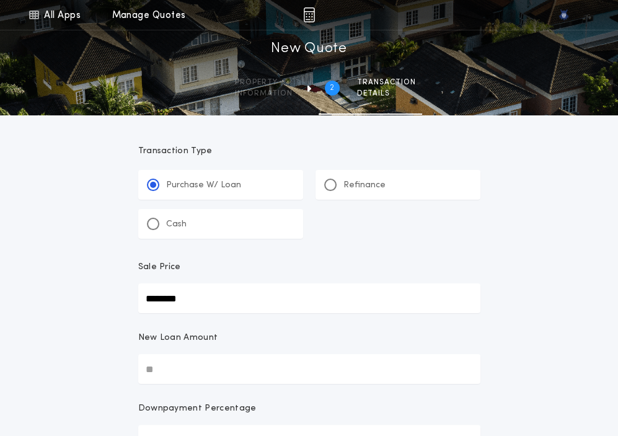
click at [164, 378] on input "New Loan Amount" at bounding box center [309, 369] width 342 height 30
paste input "text"
type input "********"
type input "****"
type input "********"
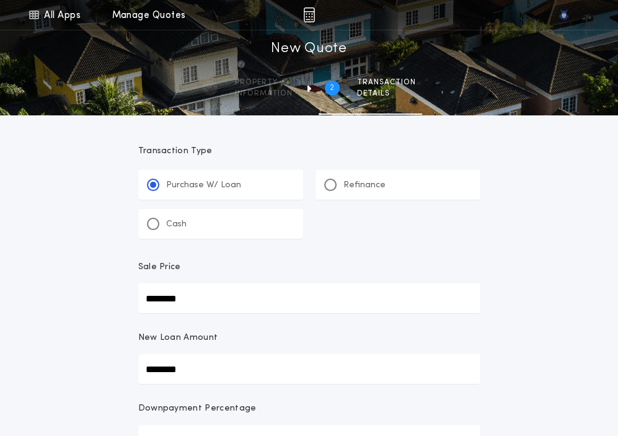
click at [91, 373] on div "**********" at bounding box center [309, 403] width 618 height 807
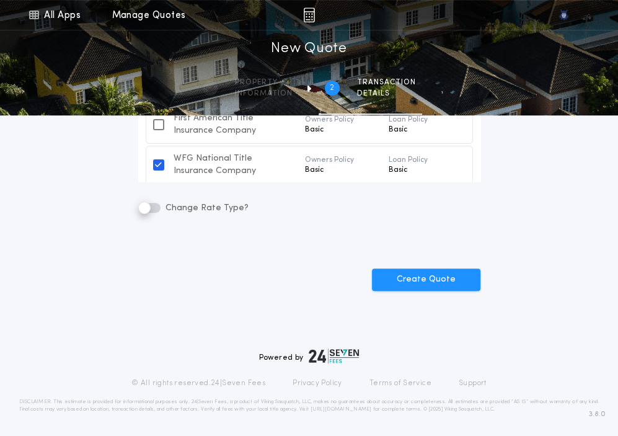
scroll to position [471, 0]
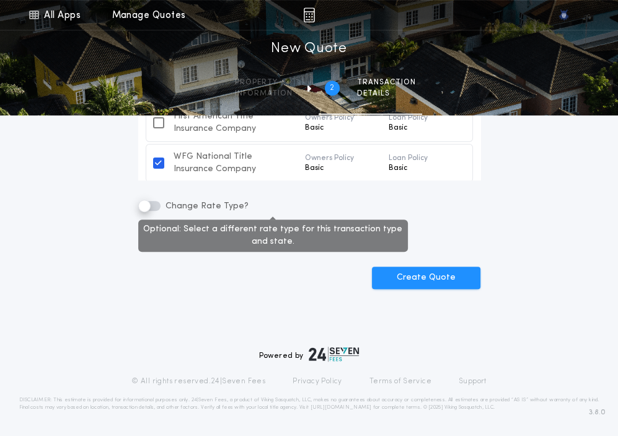
click at [154, 199] on label "Change Rate Type?" at bounding box center [193, 205] width 110 height 15
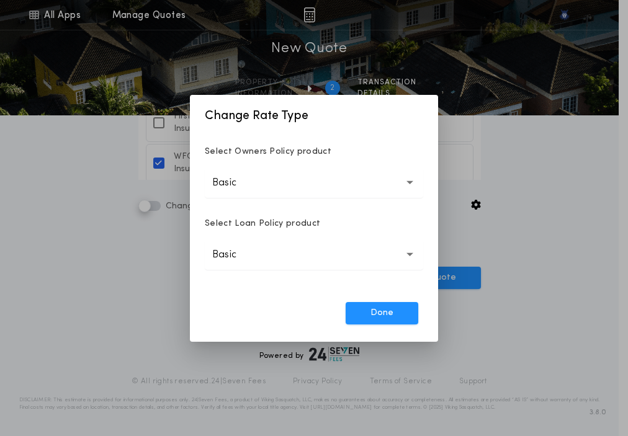
click at [306, 190] on button "Basic *****" at bounding box center [314, 183] width 218 height 30
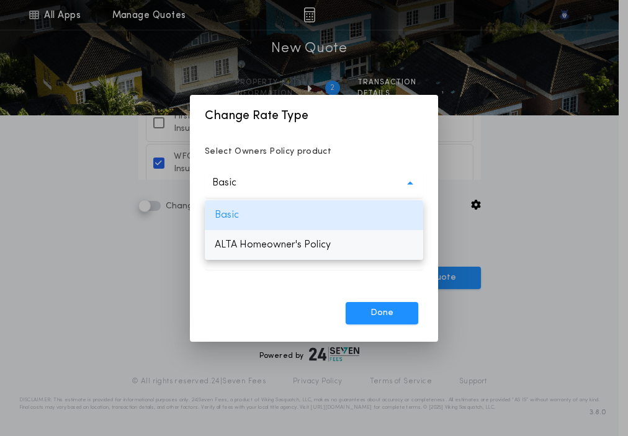
click at [305, 241] on p "ALTA Homeowner's Policy" at bounding box center [314, 245] width 218 height 30
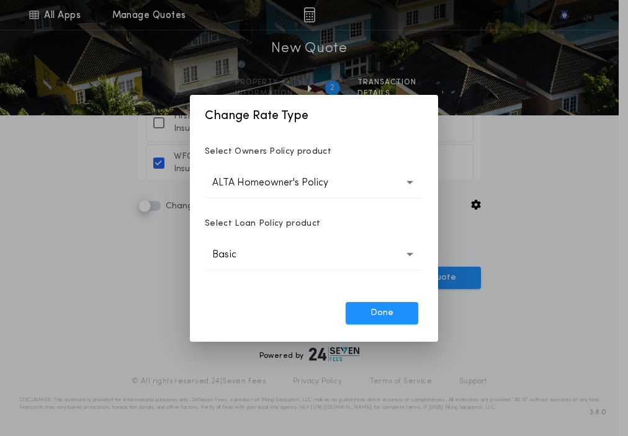
click at [305, 241] on button "Basic *****" at bounding box center [314, 255] width 218 height 30
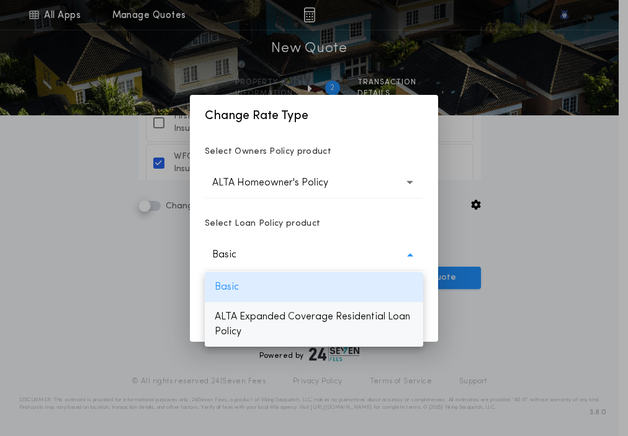
click at [278, 334] on p "ALTA Expanded Coverage Residential Loan Policy" at bounding box center [314, 324] width 218 height 45
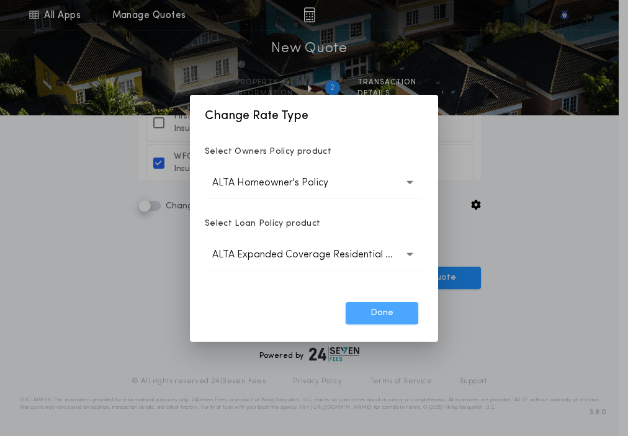
click at [376, 312] on button "Done" at bounding box center [381, 313] width 73 height 22
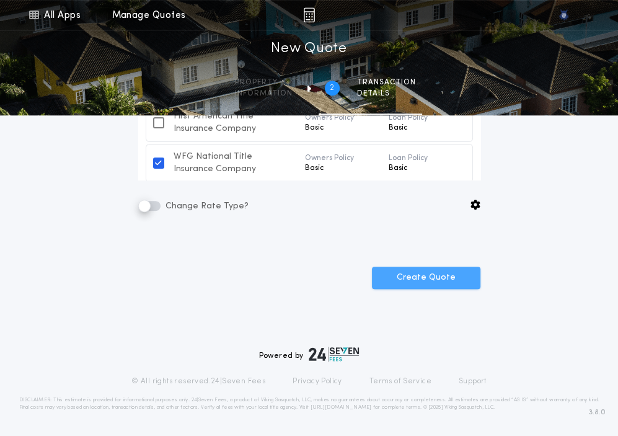
click at [468, 281] on button "Create Quote" at bounding box center [426, 278] width 109 height 22
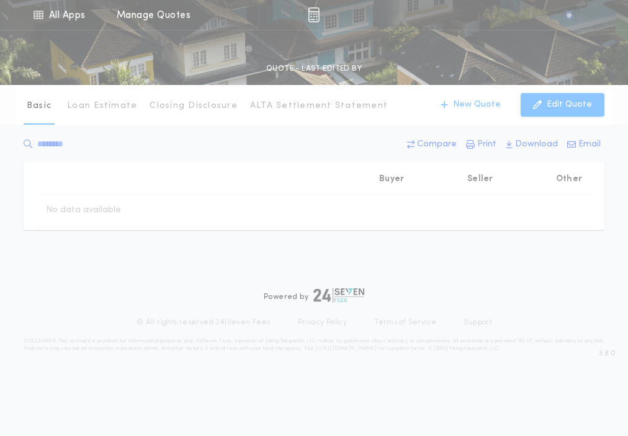
type input "********"
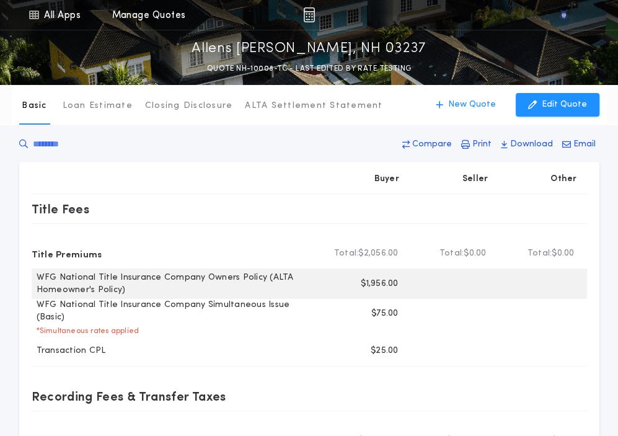
click at [377, 289] on p "$1,956.00" at bounding box center [379, 284] width 37 height 12
copy p "1,956.00"
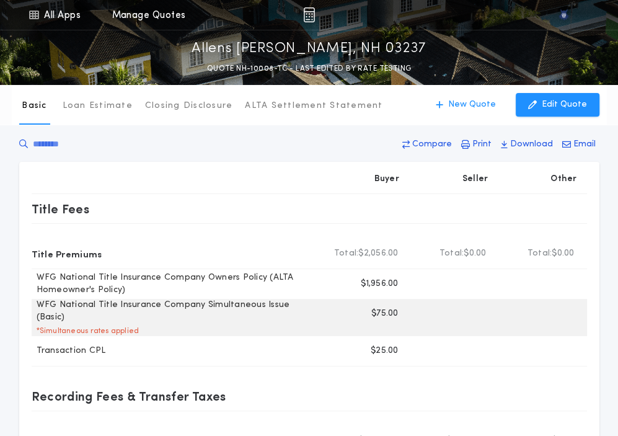
click at [383, 317] on p "$75.00" at bounding box center [384, 314] width 27 height 12
copy p "75.00"
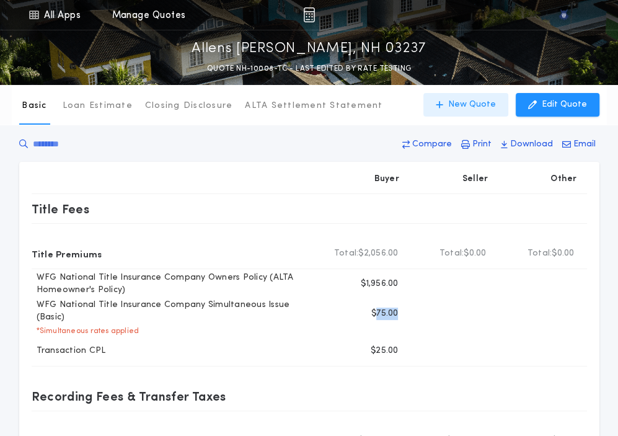
click at [481, 103] on p "New Quote" at bounding box center [472, 105] width 48 height 12
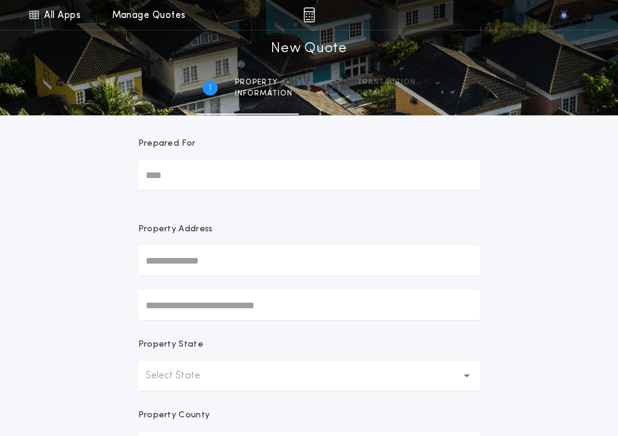
click at [177, 366] on button "Select State" at bounding box center [309, 376] width 342 height 30
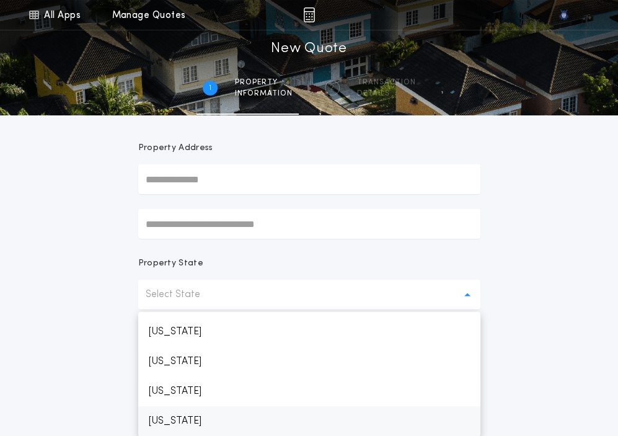
scroll to position [739, 0]
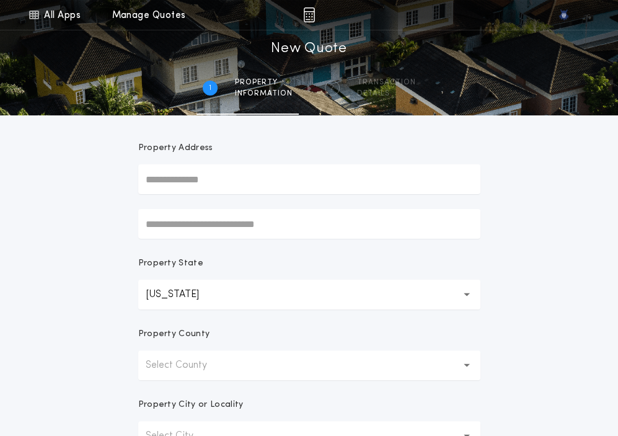
click at [177, 366] on p "Select County" at bounding box center [186, 365] width 81 height 15
click at [176, 389] on p "Belknap" at bounding box center [309, 398] width 342 height 30
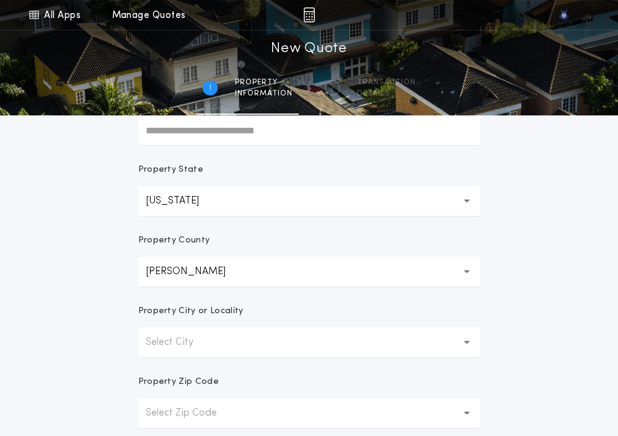
scroll to position [197, 0]
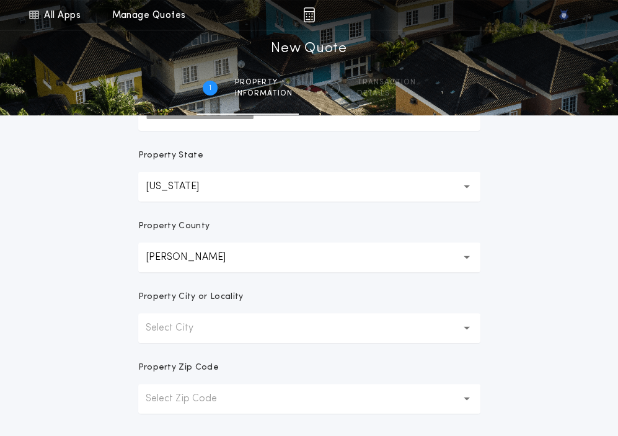
click at [177, 334] on p "Select City" at bounding box center [180, 328] width 68 height 15
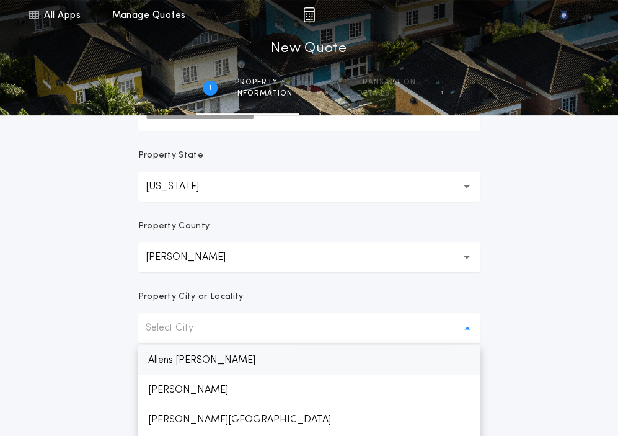
click at [178, 353] on p "Allens Mills" at bounding box center [309, 360] width 342 height 30
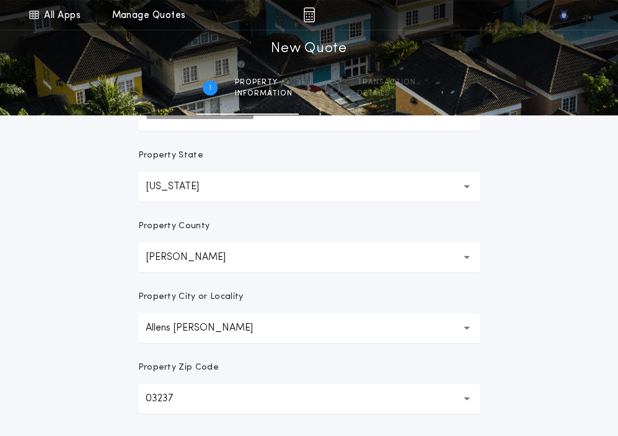
click at [489, 342] on form "**********" at bounding box center [309, 192] width 372 height 546
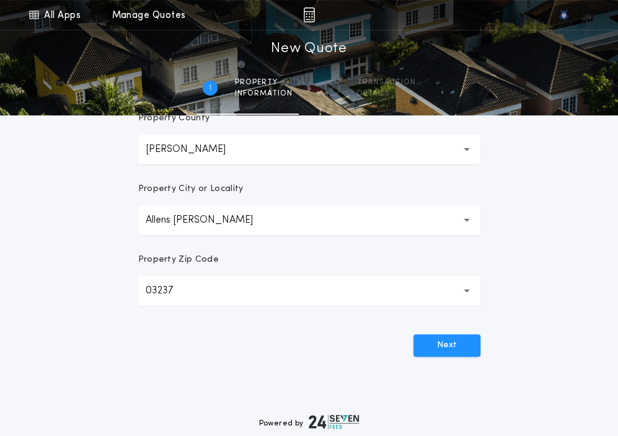
scroll to position [319, 0]
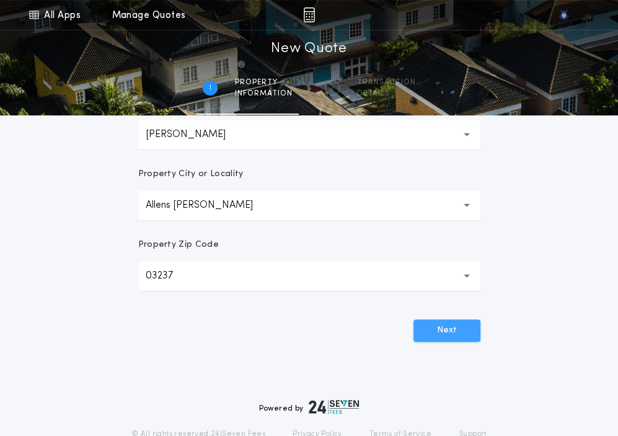
click at [442, 332] on button "Next" at bounding box center [447, 330] width 67 height 22
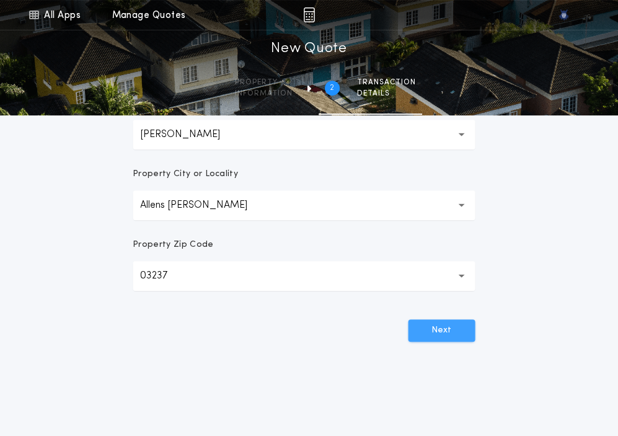
scroll to position [0, 0]
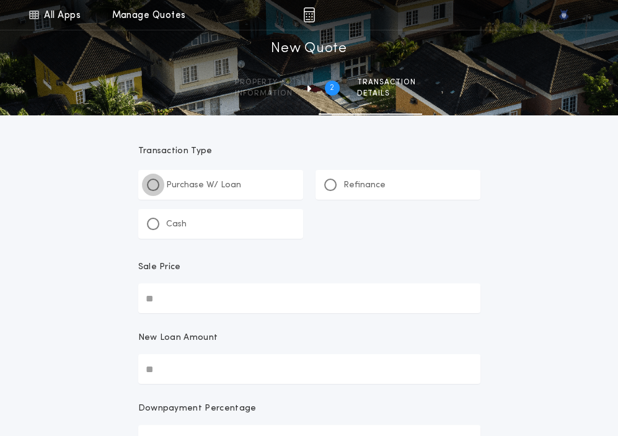
click at [149, 182] on div at bounding box center [153, 185] width 12 height 12
click at [198, 291] on input "Sale Price" at bounding box center [309, 298] width 342 height 30
paste input "text"
type input "*******"
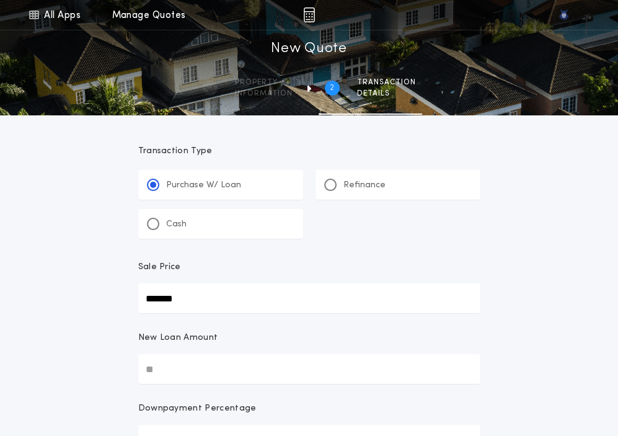
click at [164, 367] on input "New Loan Amount" at bounding box center [309, 369] width 342 height 30
paste input "text"
type input "*******"
type input "***"
type input "*******"
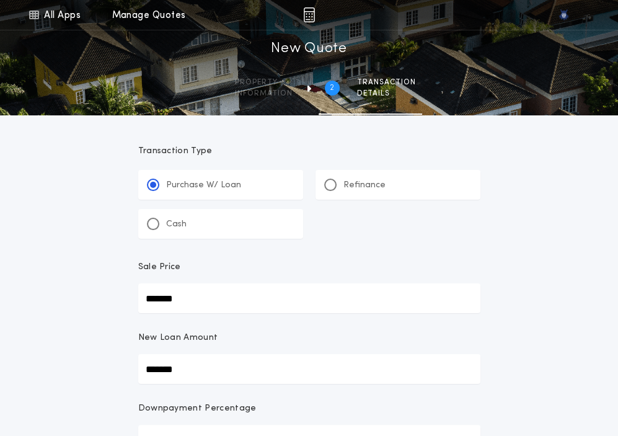
click at [84, 357] on div "**********" at bounding box center [309, 403] width 618 height 807
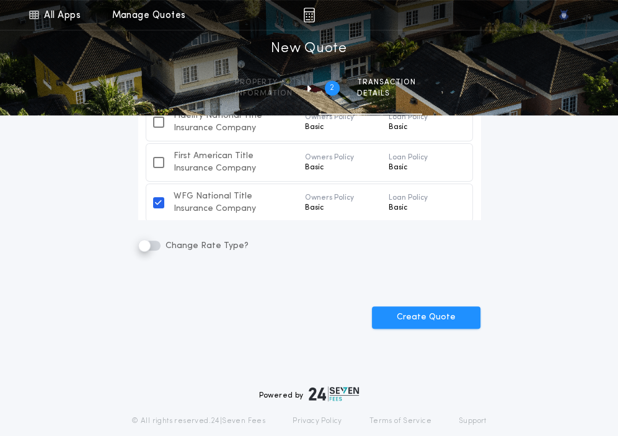
scroll to position [432, 0]
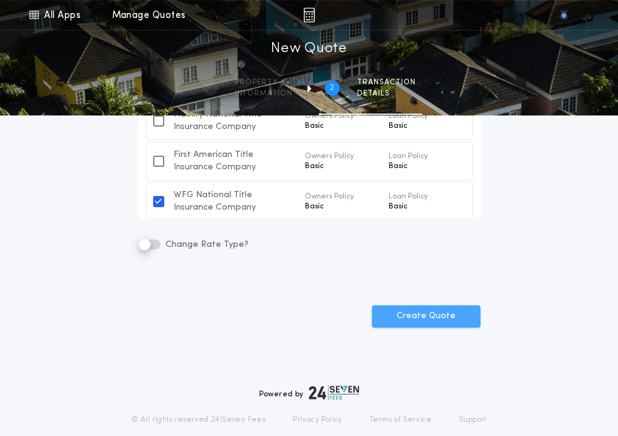
click at [429, 314] on button "Create Quote" at bounding box center [426, 316] width 109 height 22
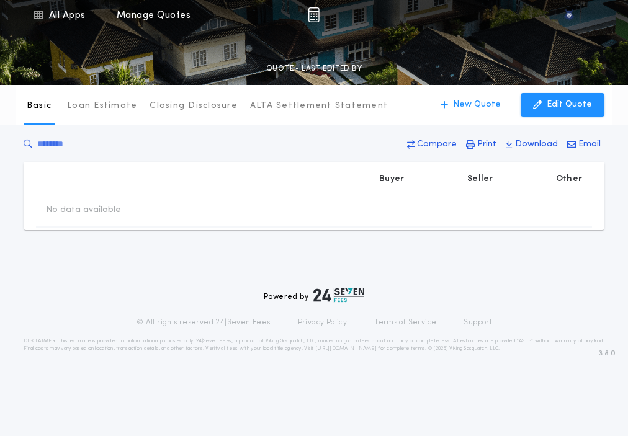
type input "*******"
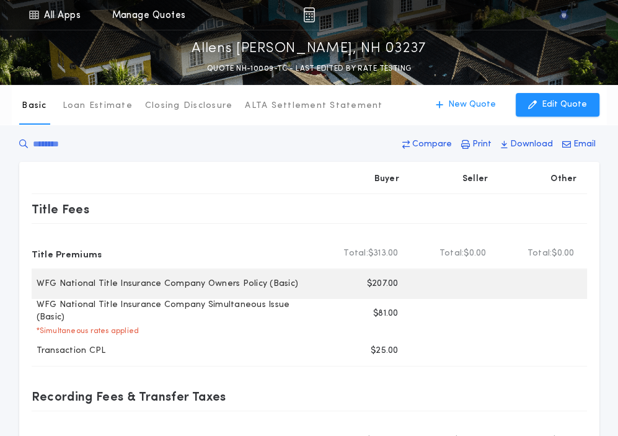
click at [377, 285] on p "$207.00" at bounding box center [383, 284] width 32 height 12
copy p "207.00"
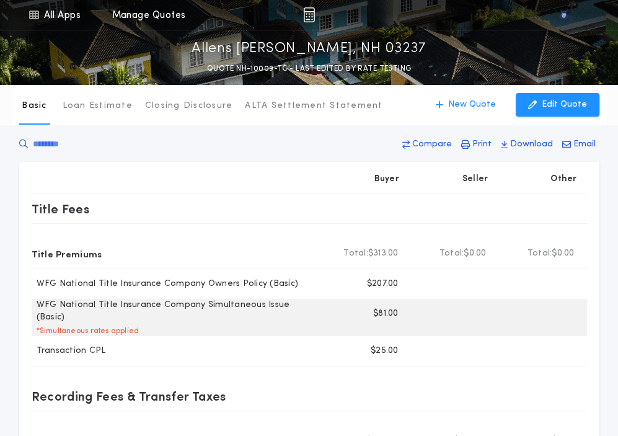
click at [377, 311] on p "$81.00" at bounding box center [385, 314] width 25 height 12
copy p "81.00"
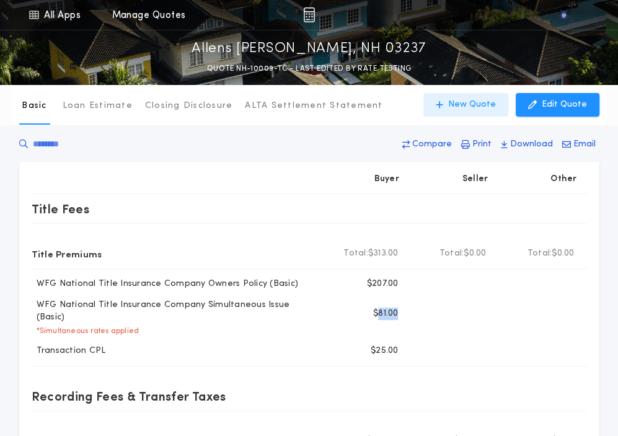
click at [479, 113] on button "New Quote" at bounding box center [466, 105] width 85 height 24
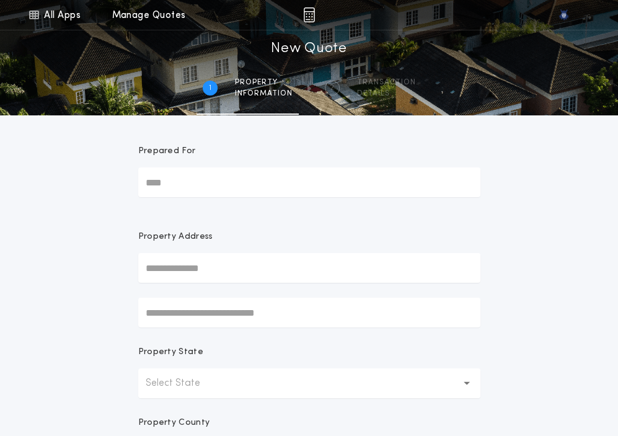
click at [179, 399] on form "Prepared For Property Address Property State Select State Property County Selec…" at bounding box center [309, 388] width 372 height 546
click at [169, 393] on button "Select State" at bounding box center [309, 383] width 342 height 30
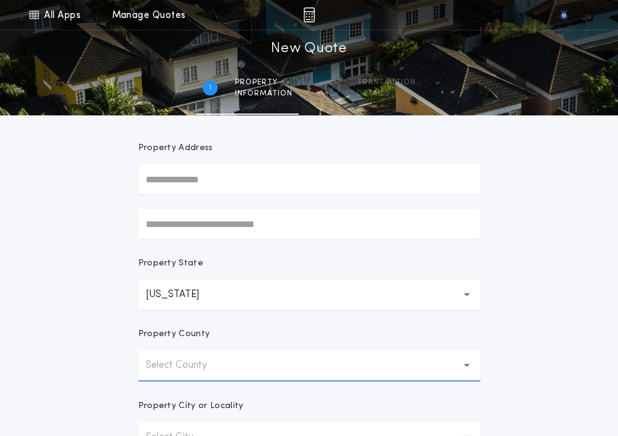
scroll to position [739, 0]
click at [154, 373] on button "Select County" at bounding box center [309, 365] width 342 height 30
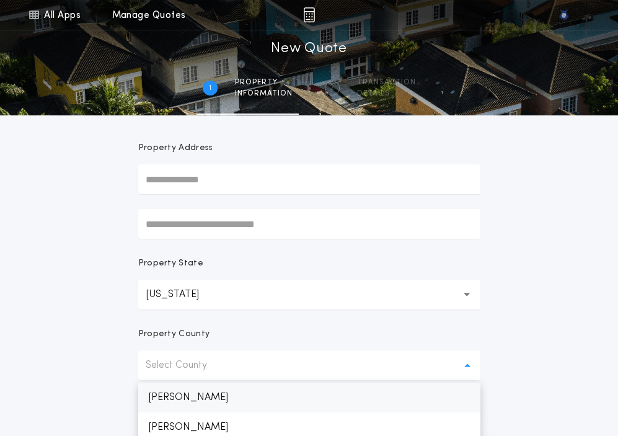
click at [157, 394] on p "Belknap" at bounding box center [309, 398] width 342 height 30
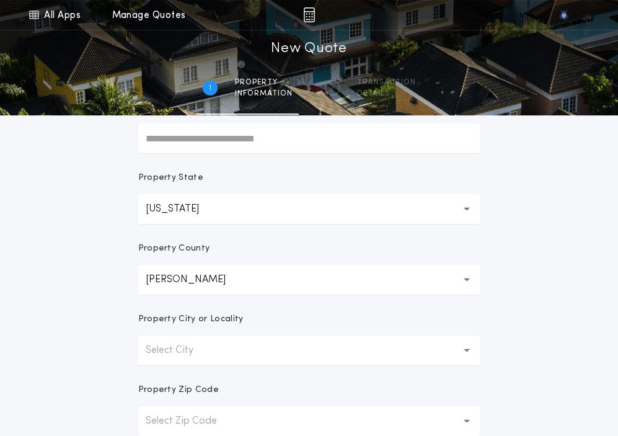
scroll to position [176, 0]
click at [173, 337] on button "Select City" at bounding box center [309, 349] width 342 height 30
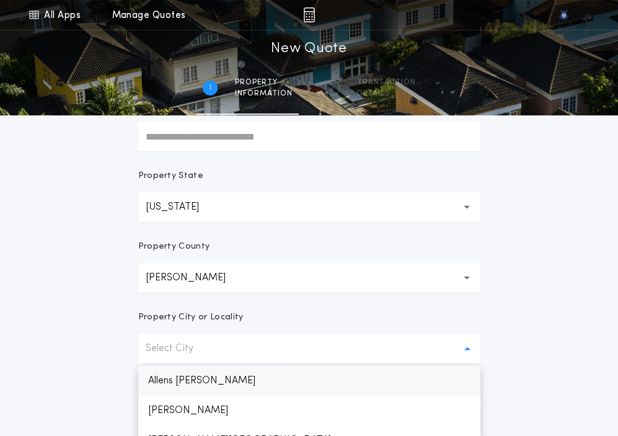
click at [169, 378] on p "Allens Mills" at bounding box center [309, 381] width 342 height 30
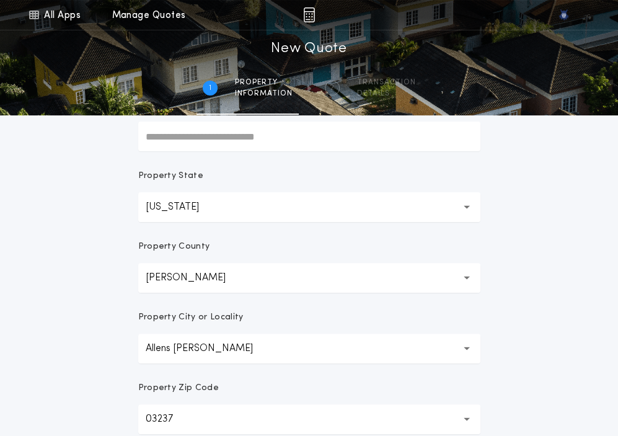
click at [169, 378] on form "**********" at bounding box center [309, 212] width 372 height 546
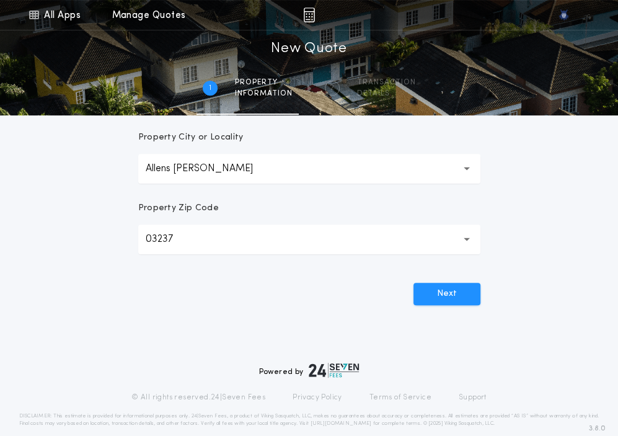
scroll to position [357, 0]
click at [446, 296] on button "Next" at bounding box center [447, 293] width 67 height 22
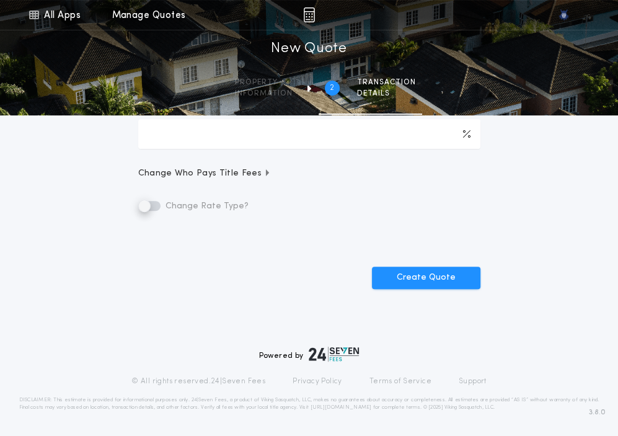
scroll to position [0, 0]
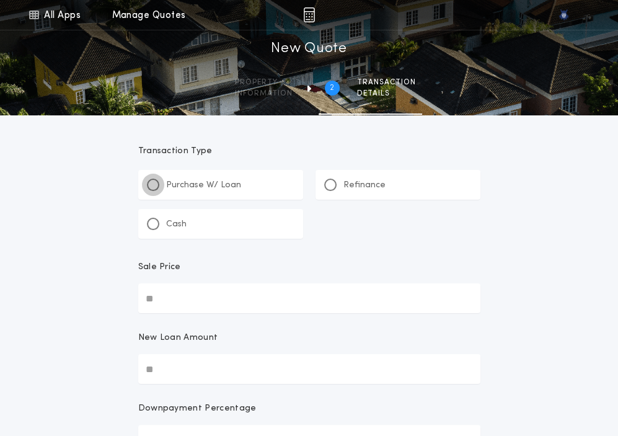
click at [154, 187] on div at bounding box center [153, 185] width 12 height 12
click at [184, 303] on input "Sale Price" at bounding box center [309, 298] width 342 height 30
paste input "text"
type input "*******"
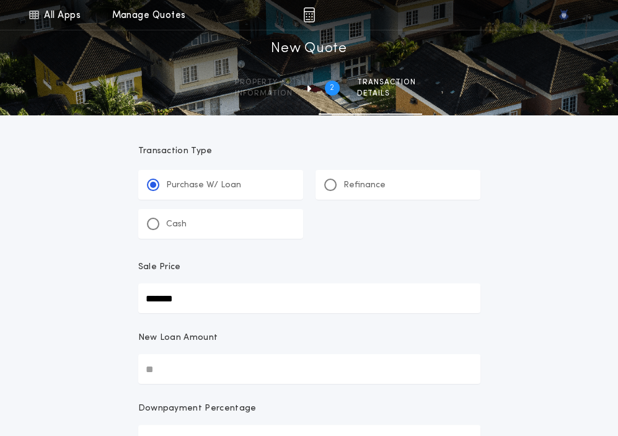
click at [226, 355] on input "New Loan Amount" at bounding box center [309, 369] width 342 height 30
paste input "text"
type input "*******"
type input "***"
type input "*******"
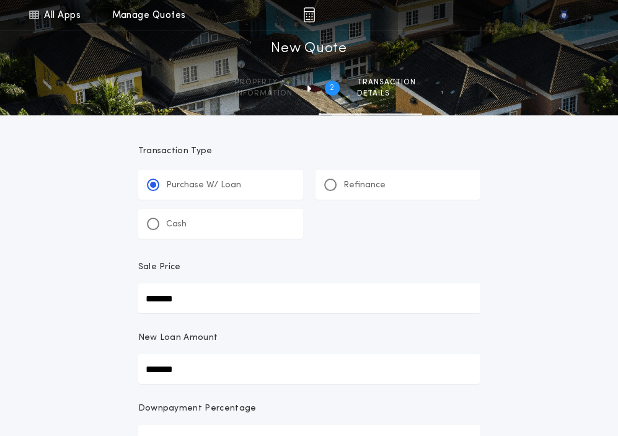
click at [144, 344] on p "New Loan Amount" at bounding box center [178, 338] width 80 height 12
click at [144, 354] on input "*******" at bounding box center [309, 369] width 342 height 30
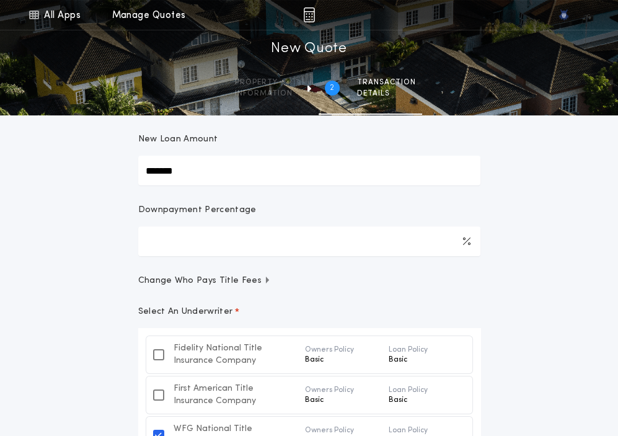
scroll to position [11, 0]
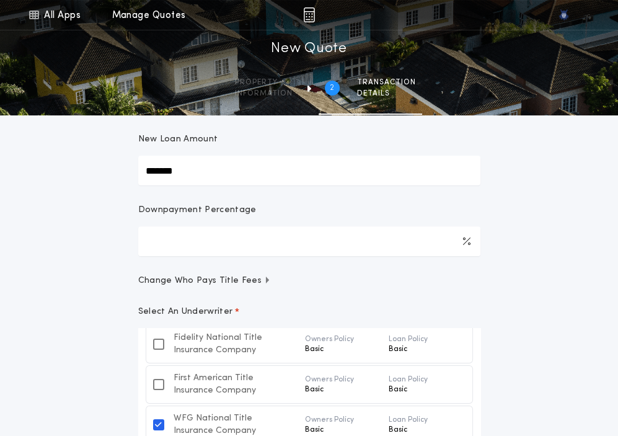
click at [104, 347] on div "**********" at bounding box center [309, 205] width 618 height 807
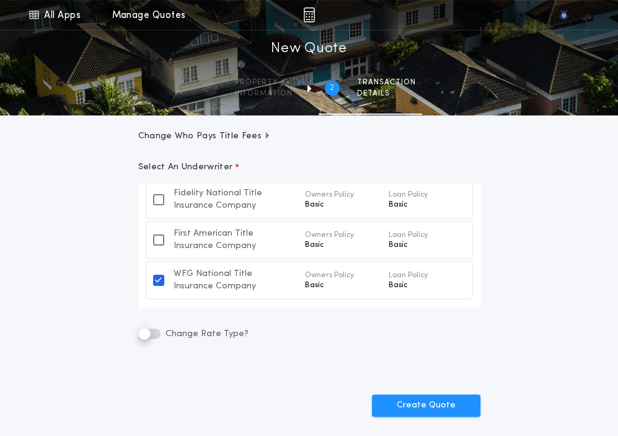
scroll to position [471, 0]
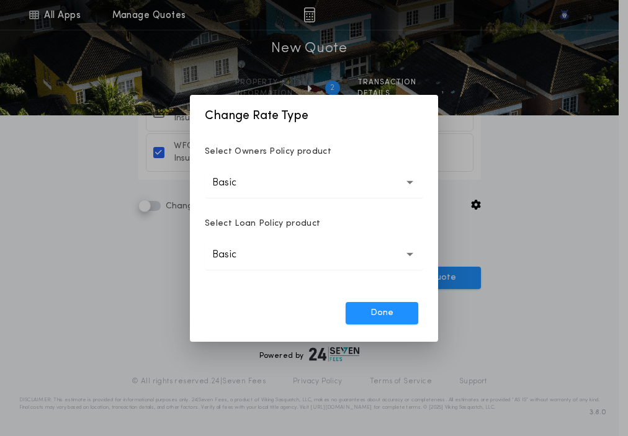
click at [290, 188] on button "Basic *****" at bounding box center [314, 183] width 218 height 30
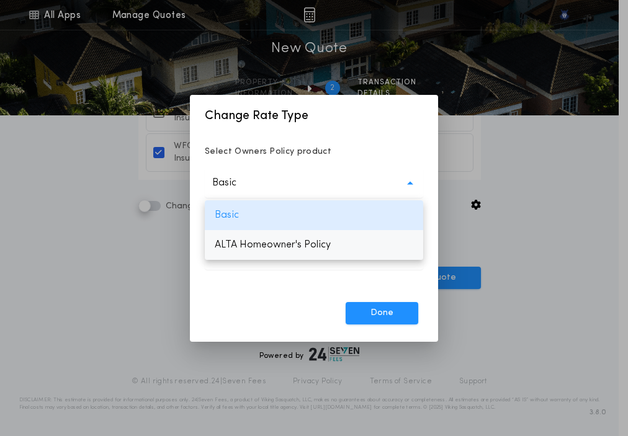
click at [279, 250] on p "ALTA Homeowner's Policy" at bounding box center [314, 245] width 218 height 30
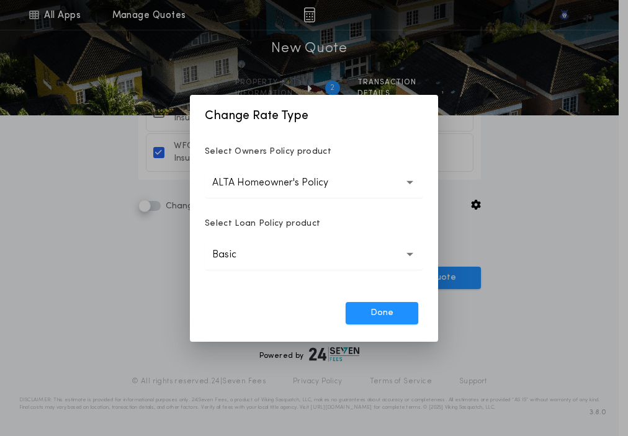
click at [279, 250] on button "Basic *****" at bounding box center [314, 255] width 218 height 30
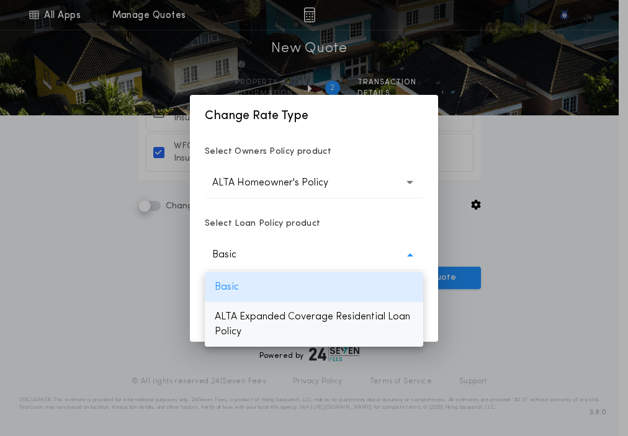
click at [255, 322] on p "ALTA Expanded Coverage Residential Loan Policy" at bounding box center [314, 324] width 218 height 45
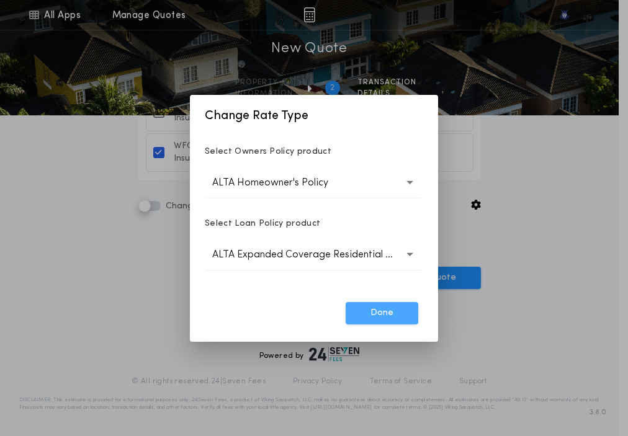
click at [359, 320] on button "Done" at bounding box center [381, 313] width 73 height 22
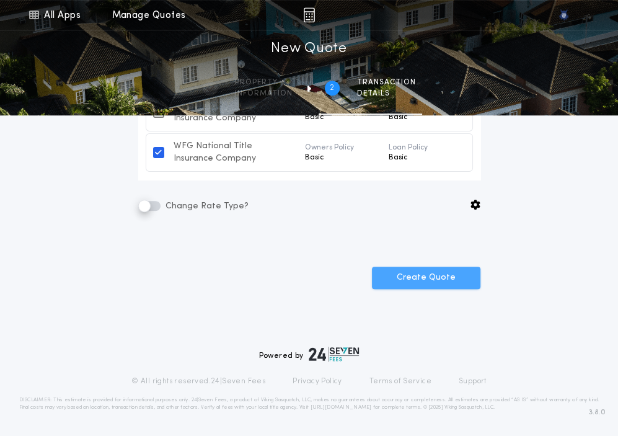
click at [424, 285] on button "Create Quote" at bounding box center [426, 278] width 109 height 22
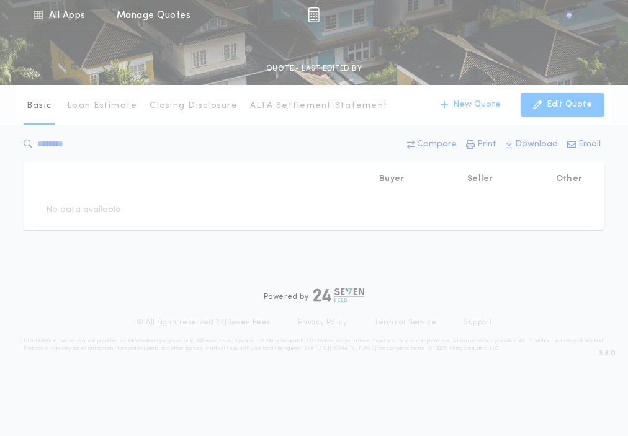
type input "*******"
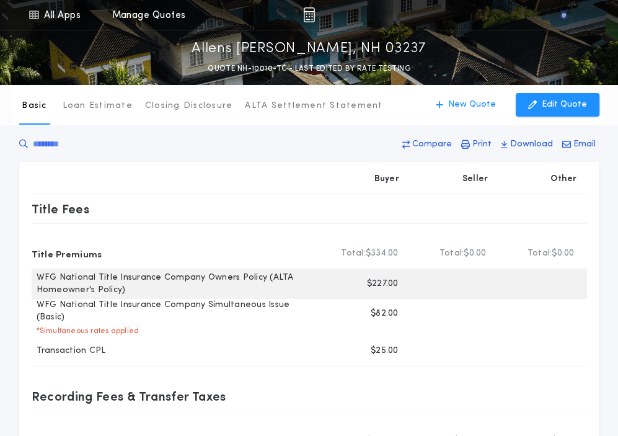
click at [379, 283] on p "$227.00" at bounding box center [383, 284] width 32 height 12
copy p "227.00"
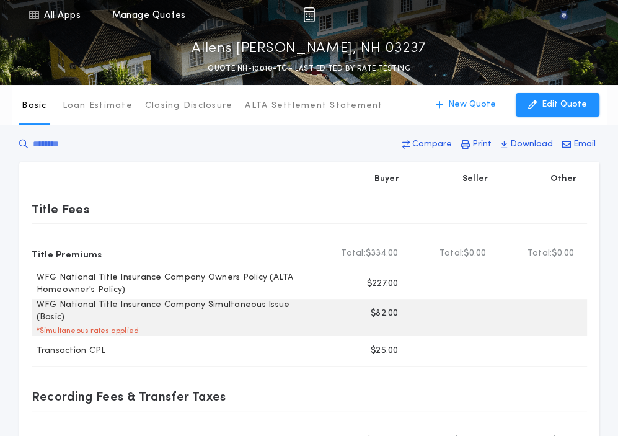
click at [389, 315] on p "$82.00" at bounding box center [385, 314] width 28 height 12
copy p "82.00"
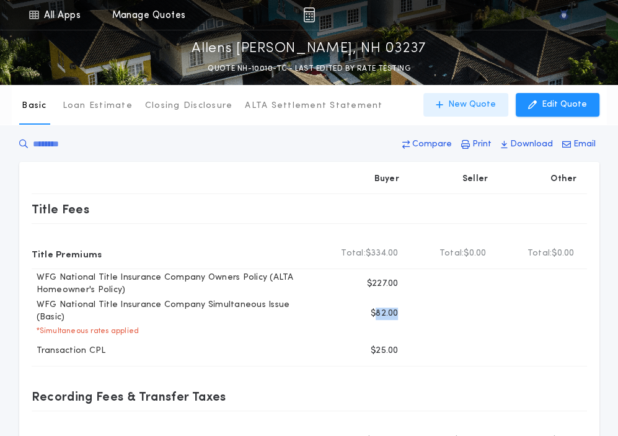
click at [476, 111] on button "New Quote" at bounding box center [466, 105] width 85 height 24
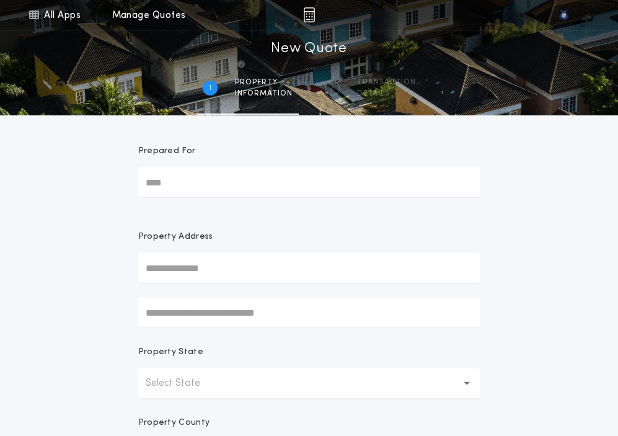
click at [228, 397] on button "Select State" at bounding box center [309, 383] width 342 height 30
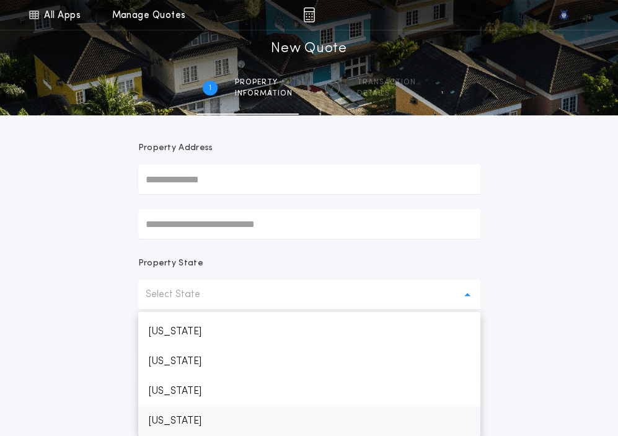
scroll to position [739, 0]
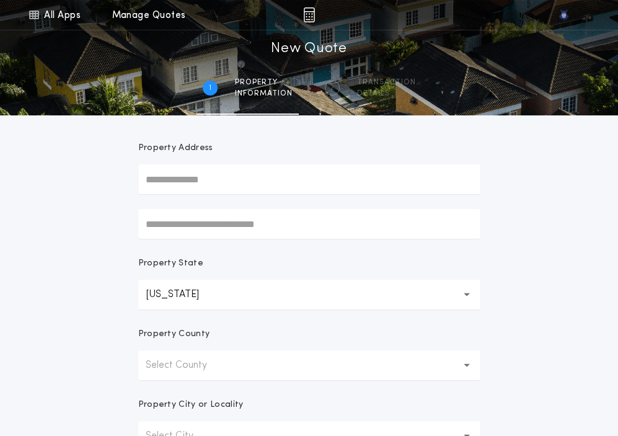
click at [195, 371] on p "Select County" at bounding box center [186, 365] width 81 height 15
click at [186, 396] on p "Belknap" at bounding box center [309, 398] width 342 height 30
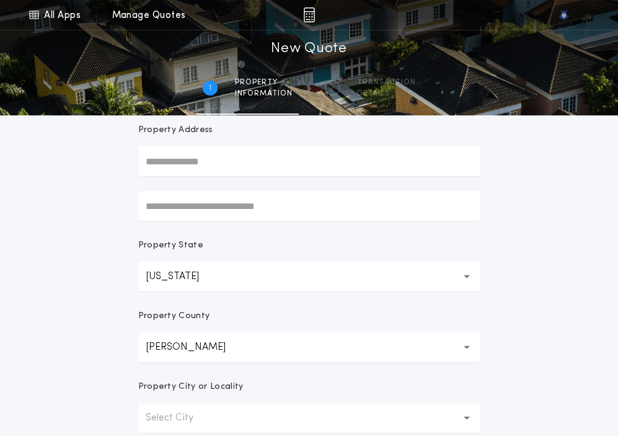
scroll to position [117, 0]
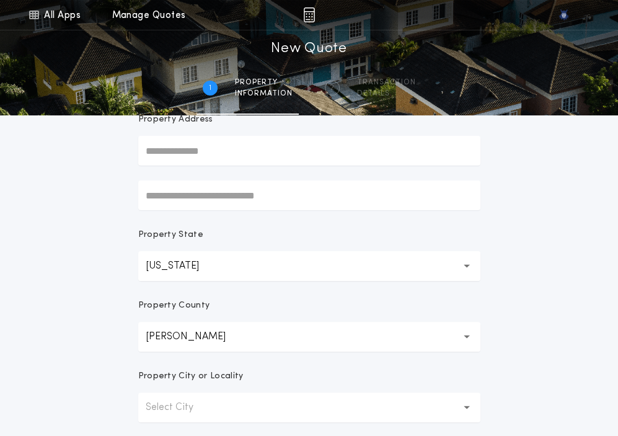
click at [202, 375] on p "Property City or Locality" at bounding box center [190, 376] width 105 height 12
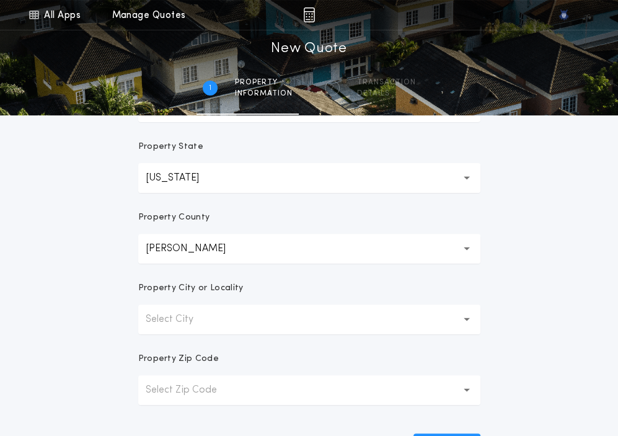
scroll to position [216, 0]
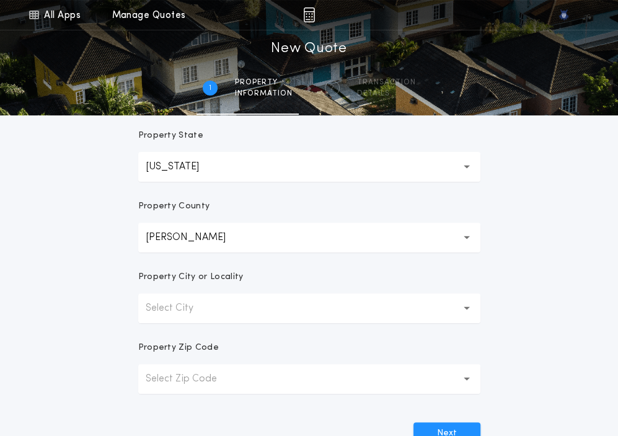
click at [197, 301] on p "Select City" at bounding box center [180, 308] width 68 height 15
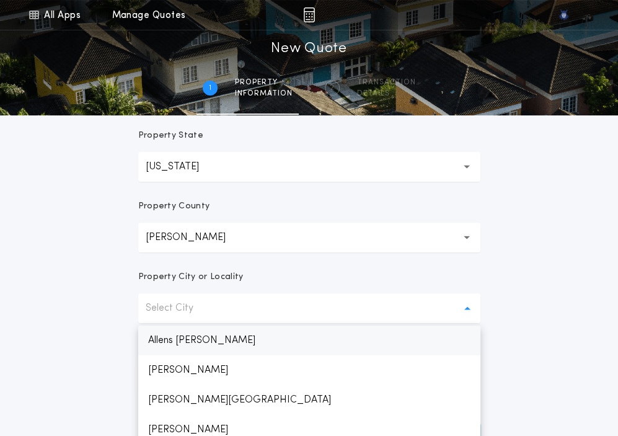
click at [187, 337] on p "Allens Mills" at bounding box center [309, 341] width 342 height 30
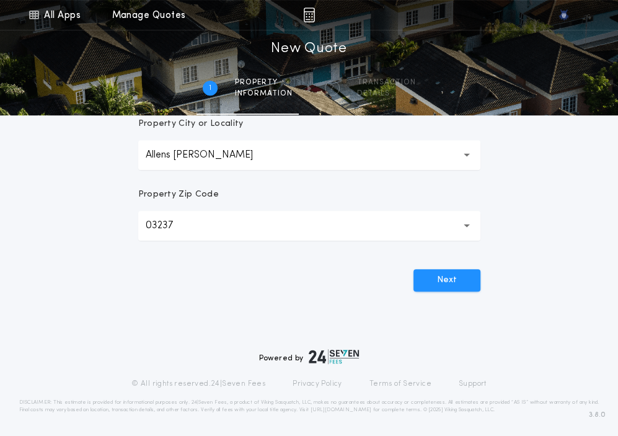
scroll to position [372, 0]
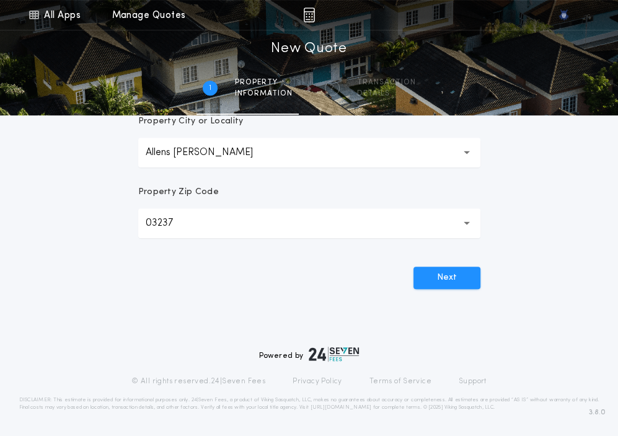
click at [463, 282] on button "Next" at bounding box center [447, 278] width 67 height 22
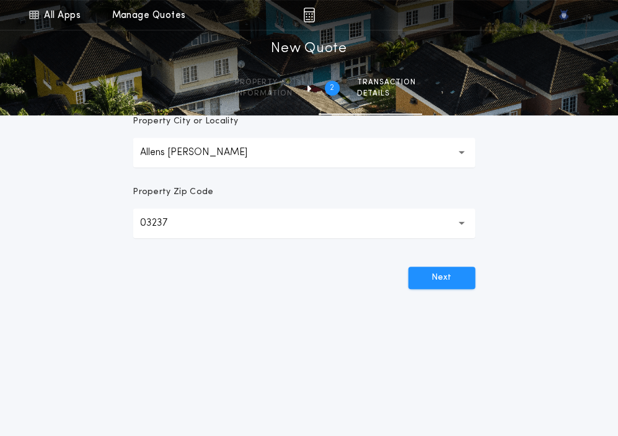
scroll to position [0, 0]
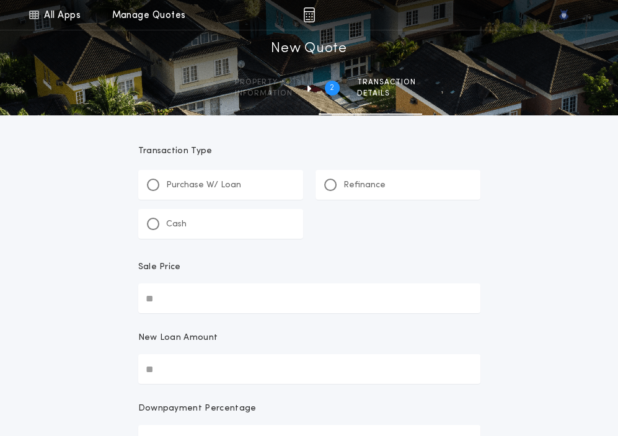
click at [182, 192] on div "Purchase W/ Loan" at bounding box center [220, 185] width 165 height 30
click at [224, 289] on input "Sale Price" at bounding box center [309, 298] width 342 height 30
paste input "text"
type input "**********"
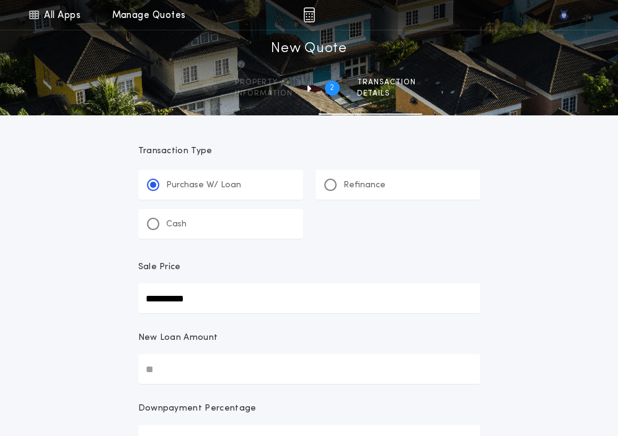
click at [282, 370] on input "New Loan Amount" at bounding box center [309, 369] width 342 height 30
paste input "text"
type input "**********"
type input "****"
type input "**********"
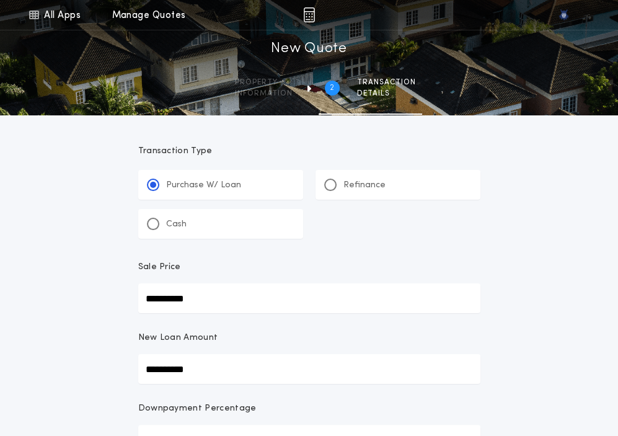
click at [141, 352] on div "New Loan Amount" at bounding box center [309, 343] width 342 height 22
click at [141, 354] on input "**********" at bounding box center [309, 369] width 342 height 30
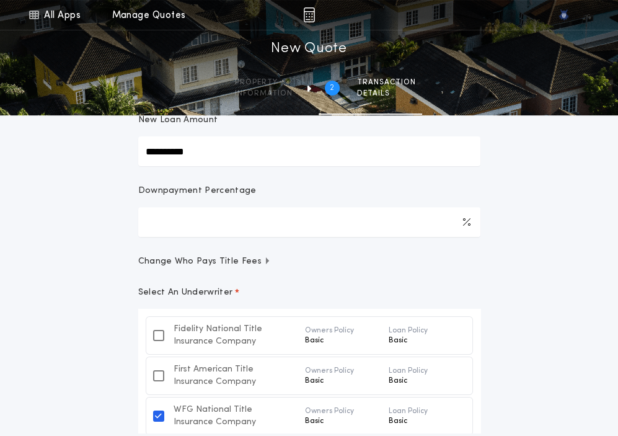
click at [84, 334] on div "**********" at bounding box center [309, 185] width 618 height 807
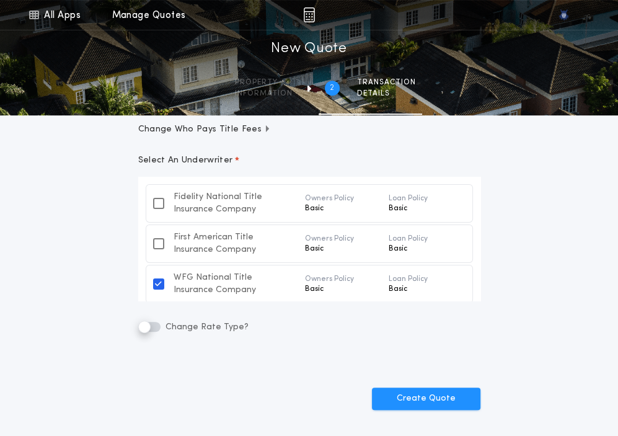
scroll to position [471, 0]
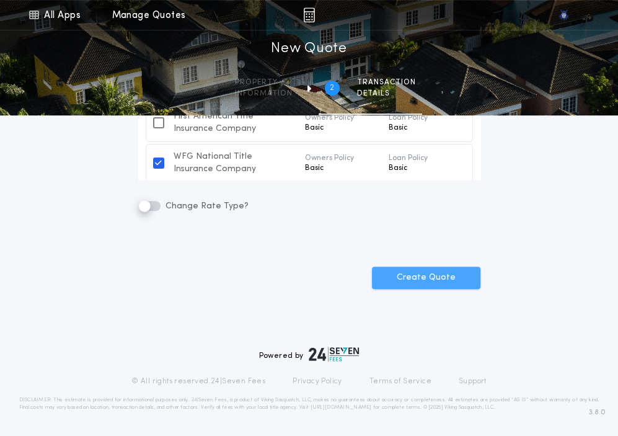
click at [389, 277] on button "Create Quote" at bounding box center [426, 278] width 109 height 22
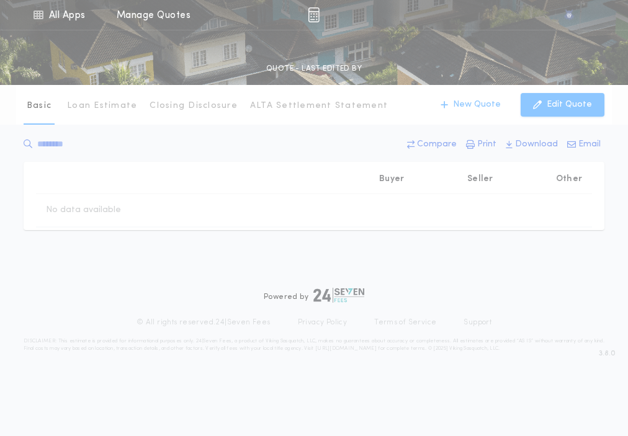
type input "**********"
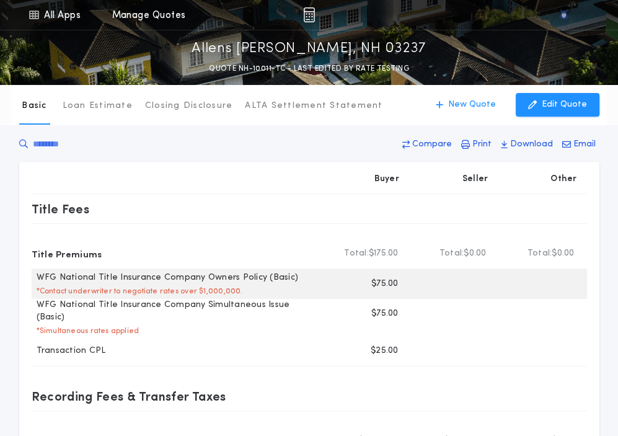
click at [389, 278] on p "$75.00" at bounding box center [384, 284] width 27 height 12
copy p "75.00"
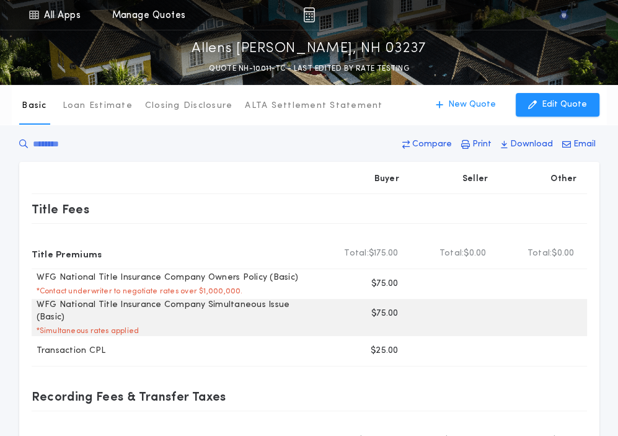
click at [382, 315] on p "$75.00" at bounding box center [384, 314] width 27 height 12
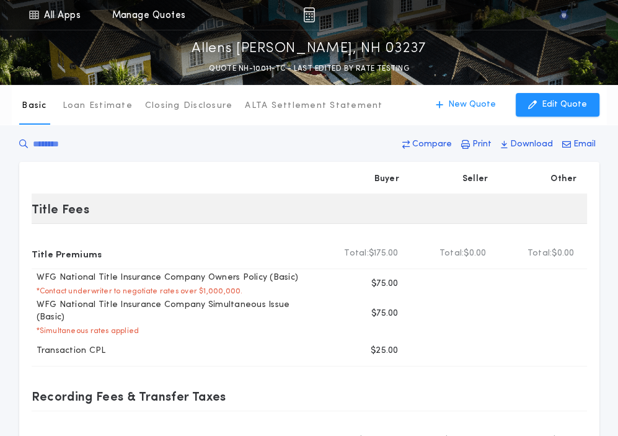
click at [239, 199] on div "Title Fees" at bounding box center [176, 209] width 289 height 20
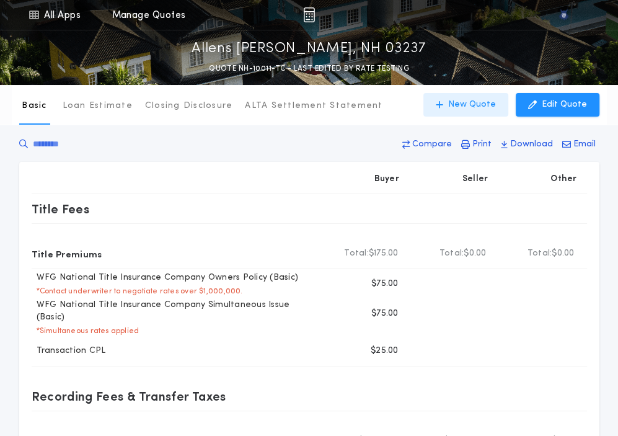
click at [453, 106] on button "New Quote" at bounding box center [466, 105] width 85 height 24
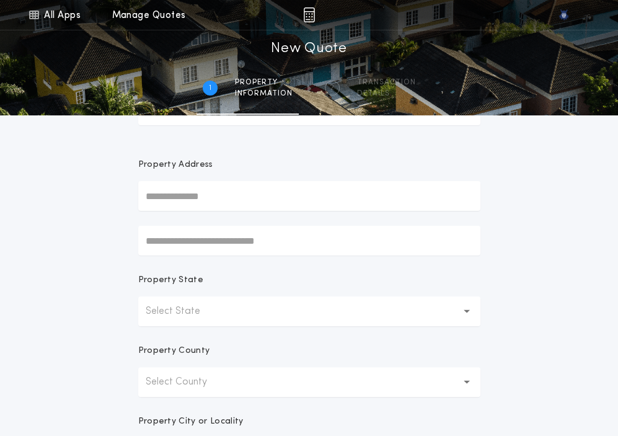
scroll to position [97, 0]
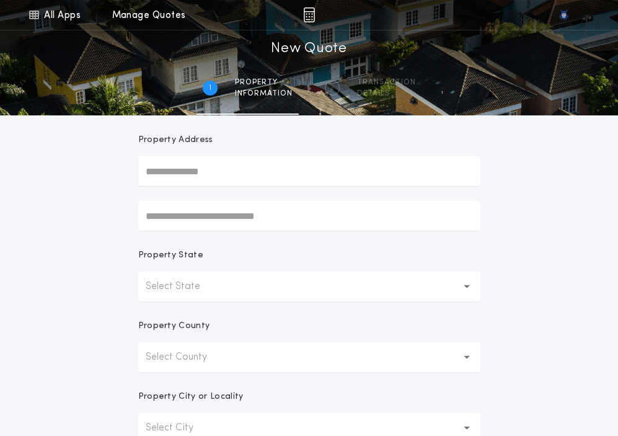
click at [187, 291] on p "Select State" at bounding box center [183, 286] width 74 height 15
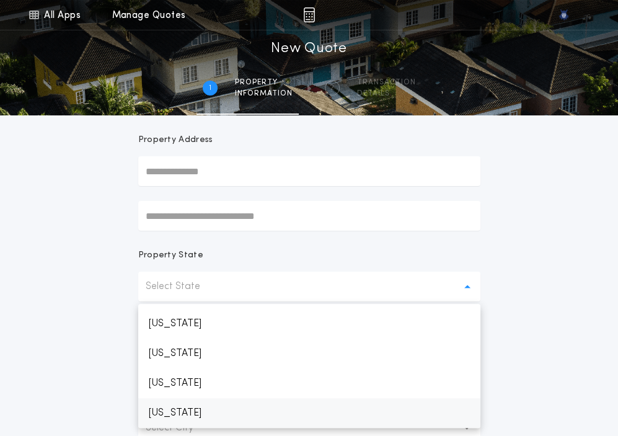
scroll to position [739, 0]
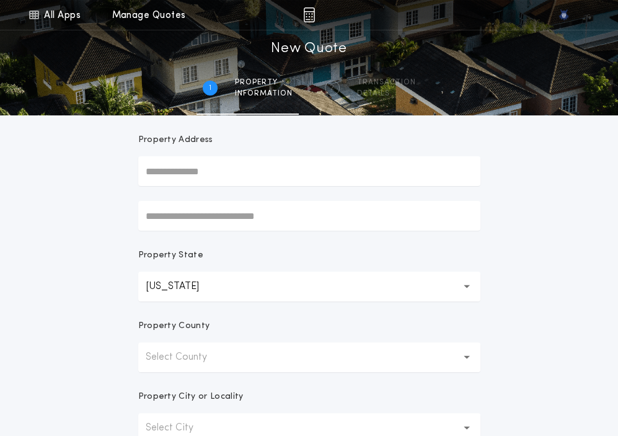
click at [182, 359] on p "Select County" at bounding box center [186, 357] width 81 height 15
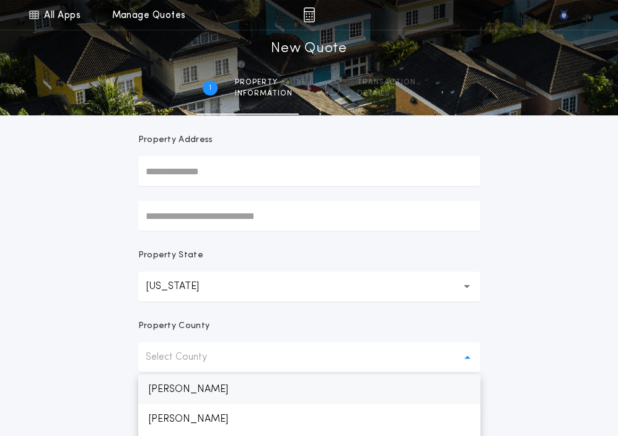
click at [178, 381] on p "Belknap" at bounding box center [309, 390] width 342 height 30
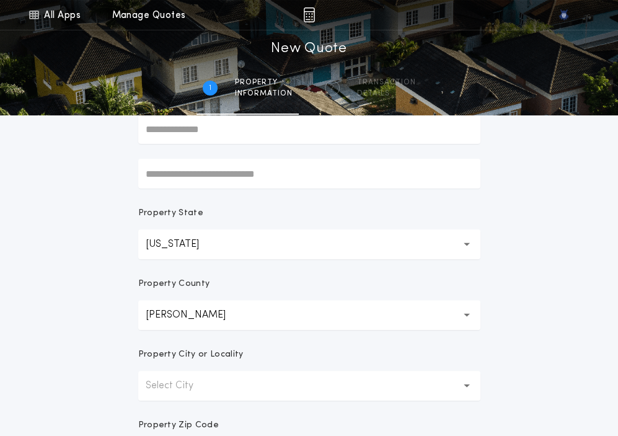
scroll to position [169, 0]
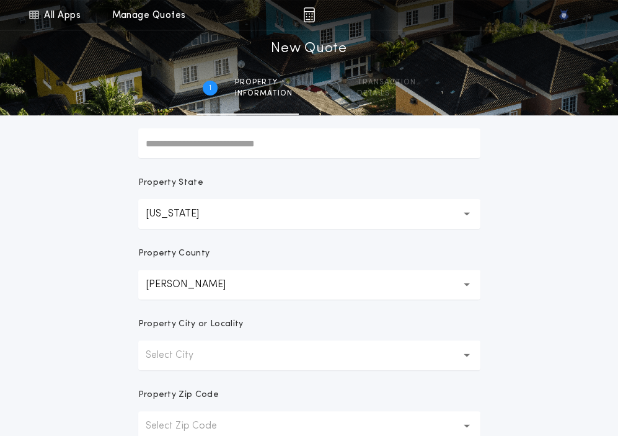
click at [176, 350] on p "Select City" at bounding box center [180, 355] width 68 height 15
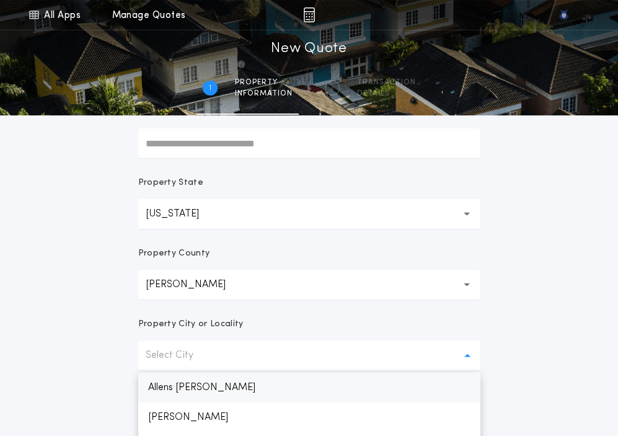
click at [169, 379] on p "Allens Mills" at bounding box center [309, 388] width 342 height 30
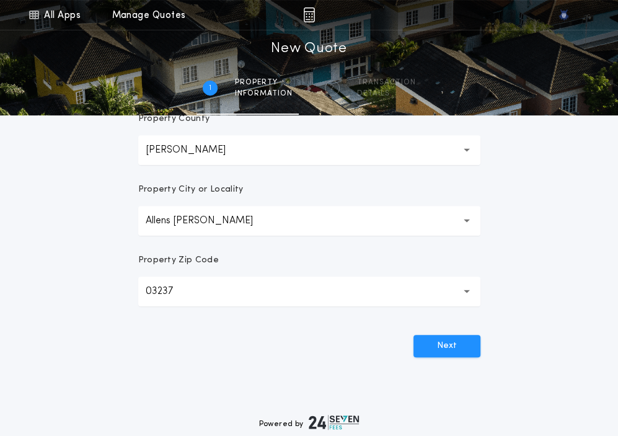
scroll to position [305, 0]
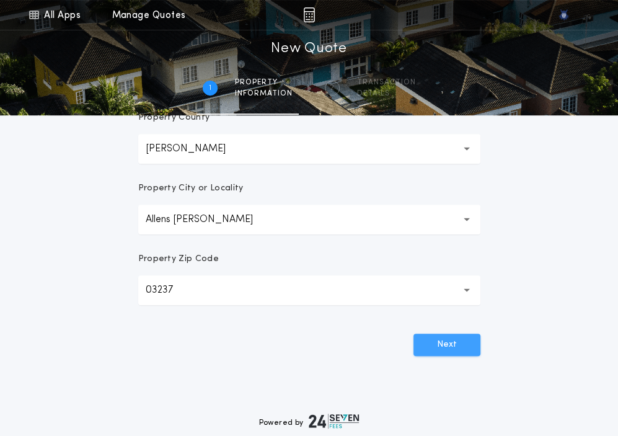
click at [454, 334] on button "Next" at bounding box center [447, 345] width 67 height 22
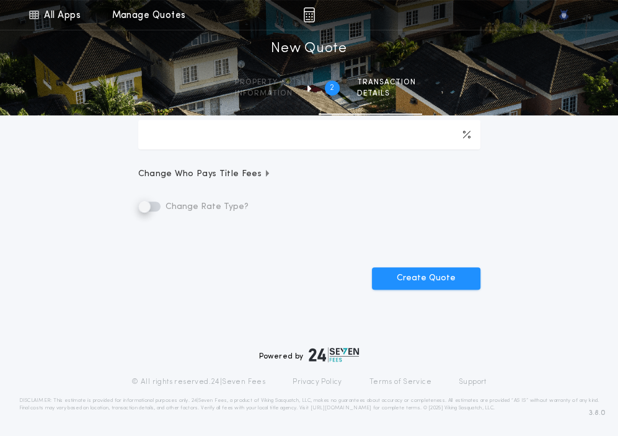
scroll to position [0, 0]
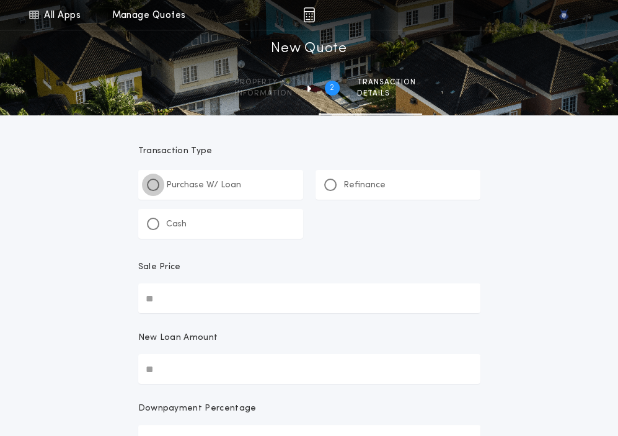
click at [156, 187] on div at bounding box center [153, 185] width 12 height 12
click at [253, 299] on input "Sale Price" at bounding box center [309, 298] width 342 height 30
paste input "text"
type input "**********"
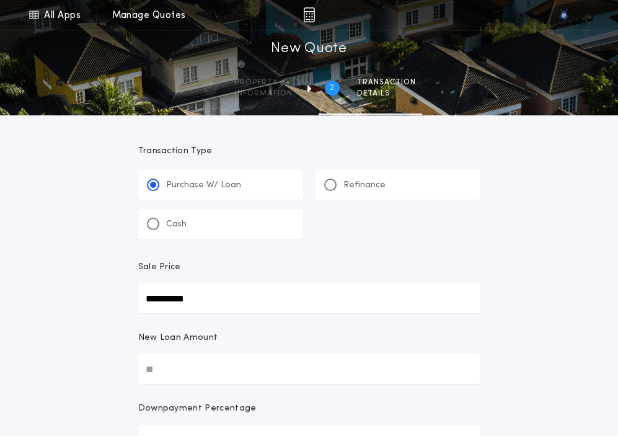
click at [184, 358] on input "New Loan Amount" at bounding box center [309, 369] width 342 height 30
paste input "text"
type input "**********"
type input "****"
type input "**********"
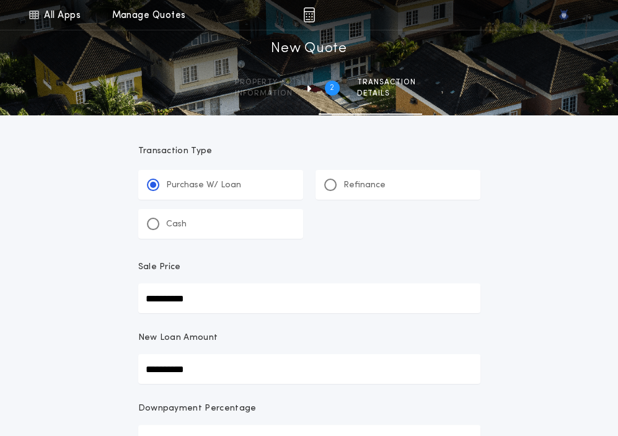
click at [300, 326] on form "**********" at bounding box center [309, 437] width 372 height 644
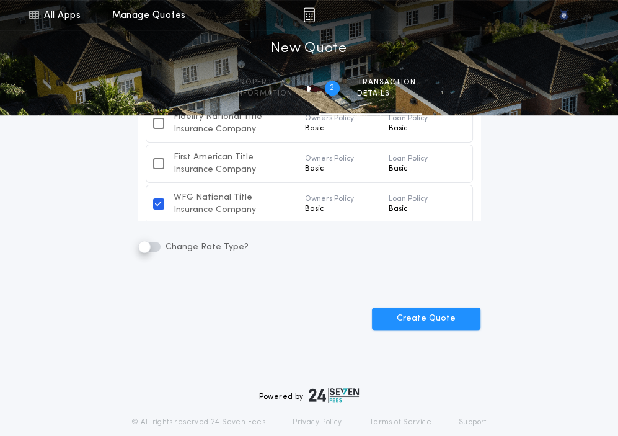
scroll to position [442, 0]
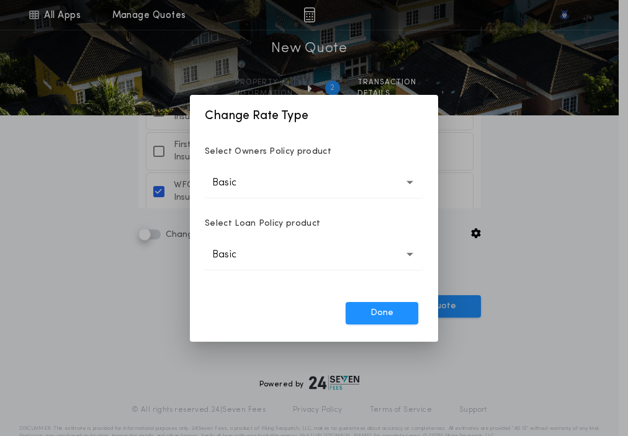
click at [288, 182] on button "Basic *****" at bounding box center [314, 183] width 218 height 30
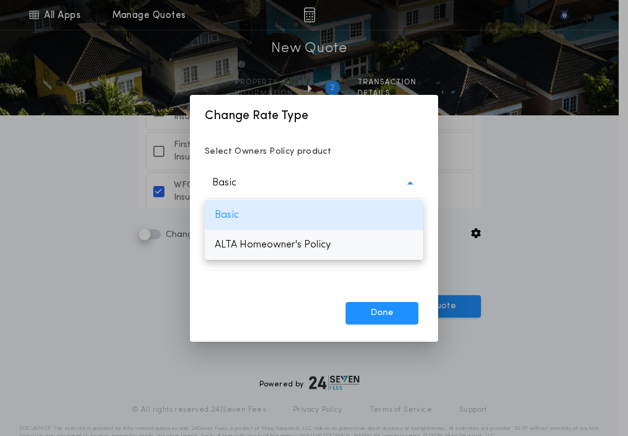
click at [290, 243] on p "ALTA Homeowner's Policy" at bounding box center [314, 245] width 218 height 30
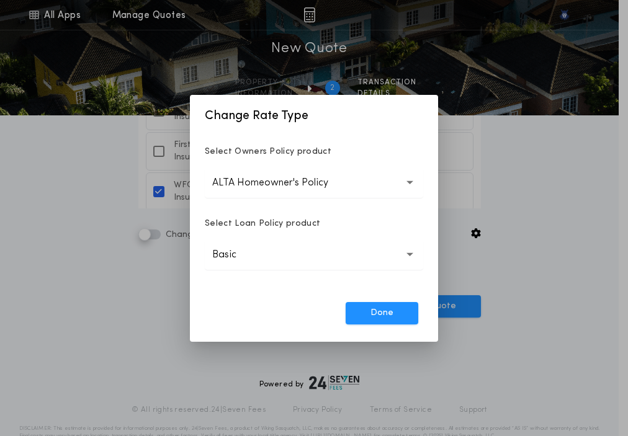
click at [286, 257] on button "Basic *****" at bounding box center [314, 255] width 218 height 30
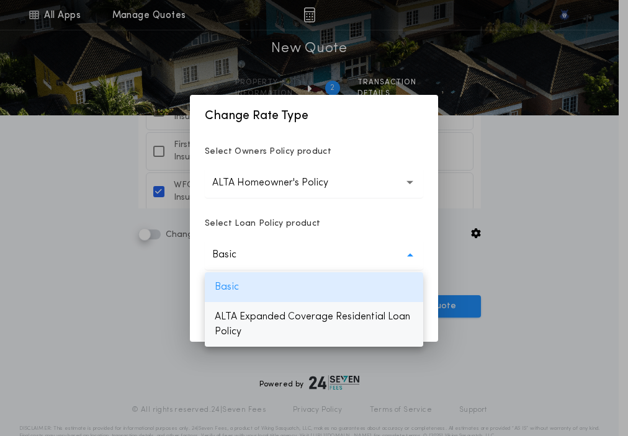
click at [278, 313] on p "ALTA Expanded Coverage Residential Loan Policy" at bounding box center [314, 324] width 218 height 45
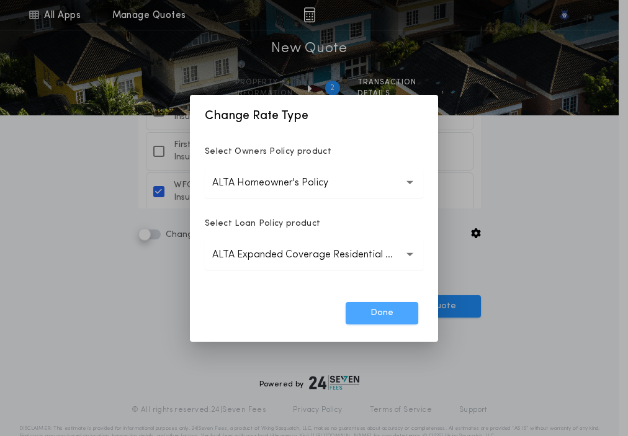
click at [393, 319] on button "Done" at bounding box center [381, 313] width 73 height 22
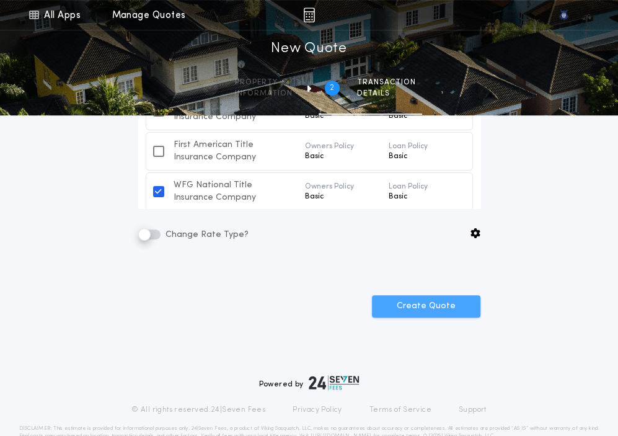
click at [419, 299] on button "Create Quote" at bounding box center [426, 306] width 109 height 22
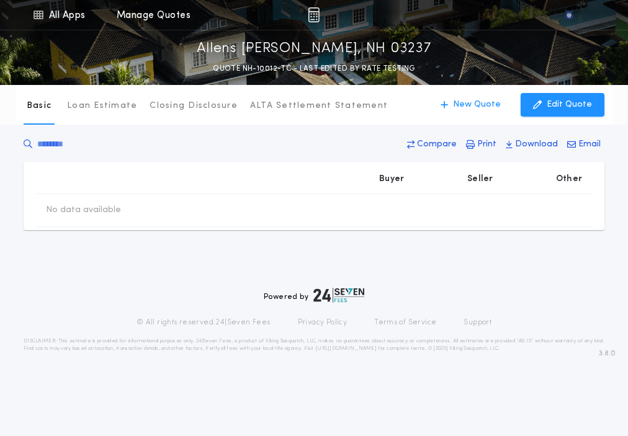
type input "**********"
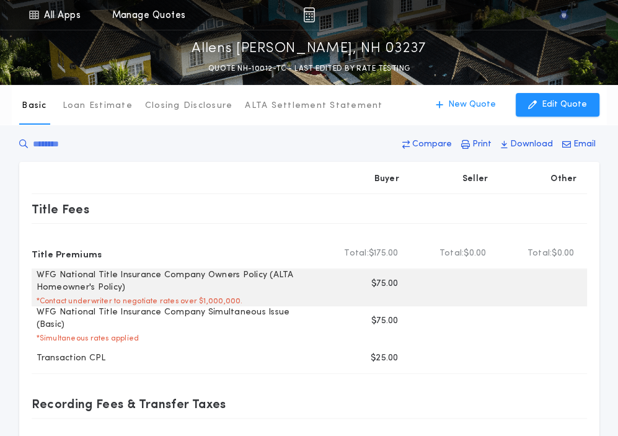
click at [388, 284] on p "$75.00" at bounding box center [384, 284] width 27 height 12
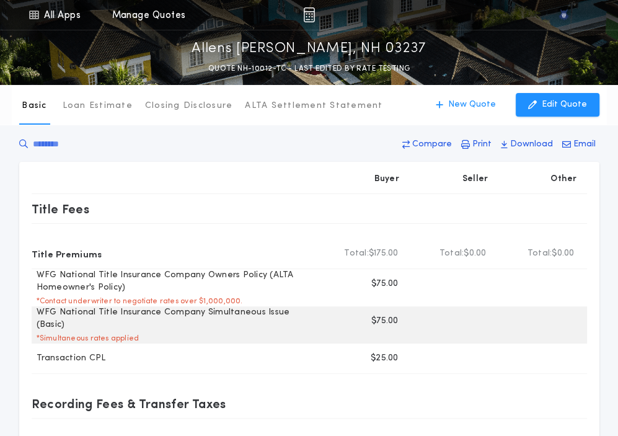
click at [380, 317] on p "$75.00" at bounding box center [384, 321] width 27 height 12
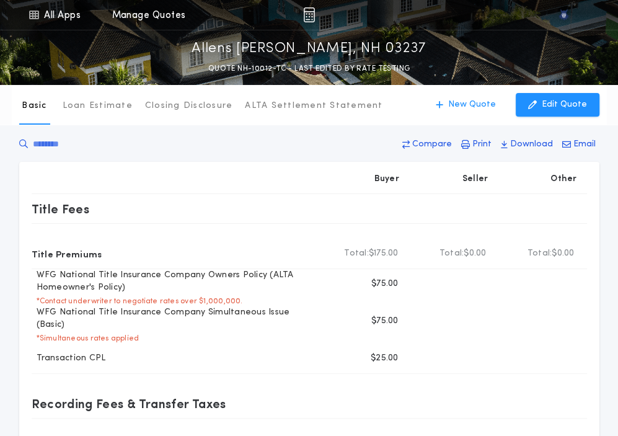
click at [476, 96] on button "New Quote" at bounding box center [466, 105] width 85 height 24
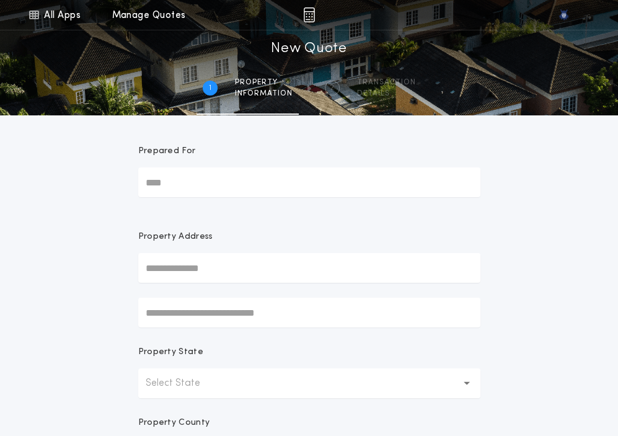
click at [202, 395] on button "Select State" at bounding box center [309, 383] width 342 height 30
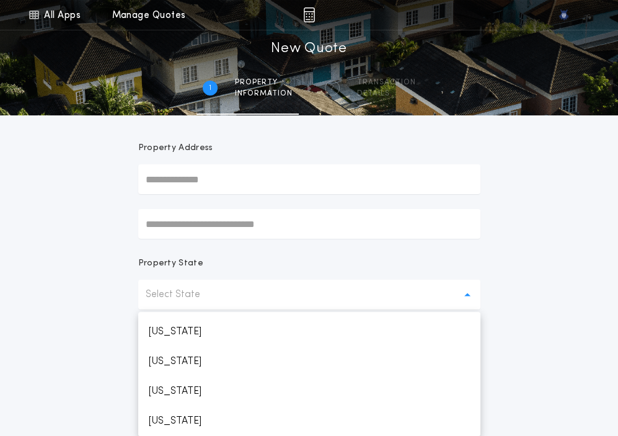
scroll to position [739, 0]
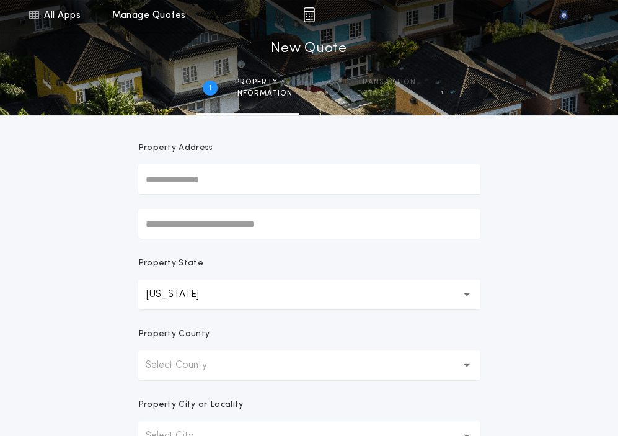
click at [203, 375] on button "Select County" at bounding box center [309, 365] width 342 height 30
click at [202, 389] on p "Belknap" at bounding box center [309, 398] width 342 height 30
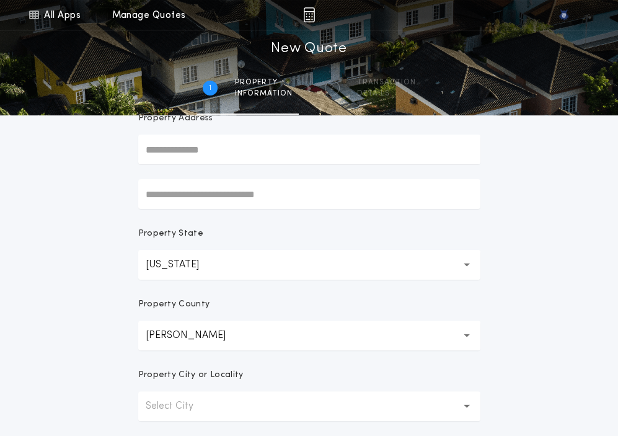
scroll to position [123, 0]
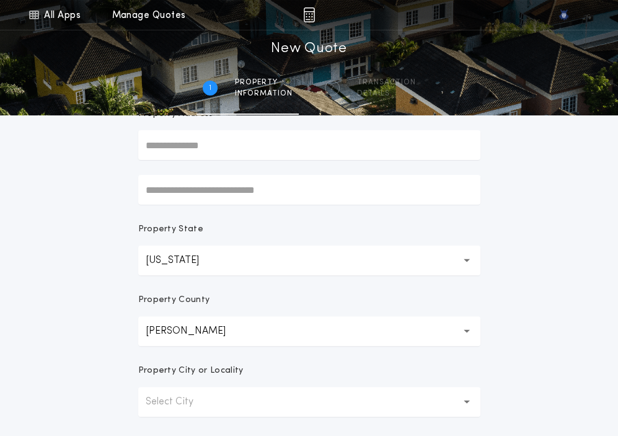
click at [202, 389] on button "Select City" at bounding box center [309, 402] width 342 height 30
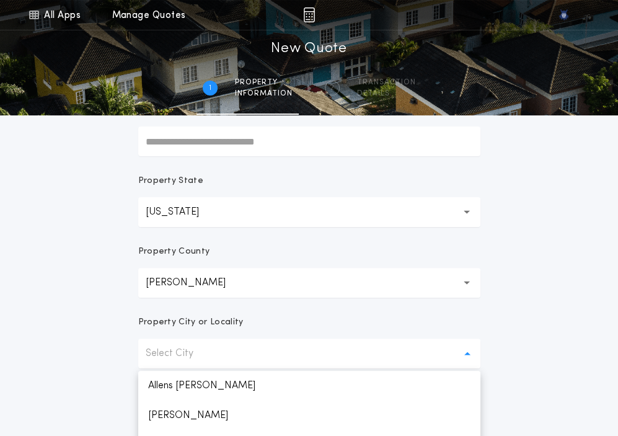
scroll to position [196, 0]
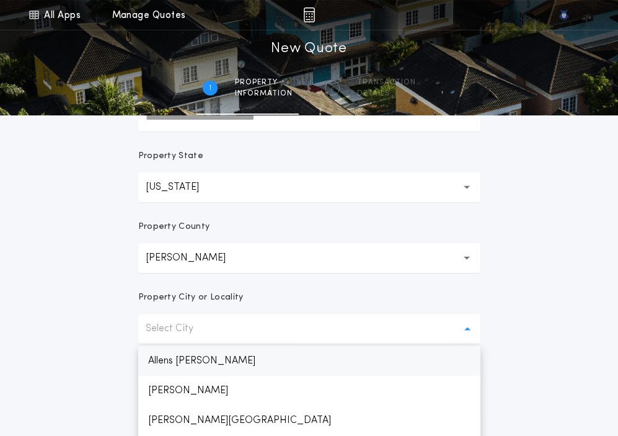
click at [190, 364] on p "Allens Mills" at bounding box center [309, 361] width 342 height 30
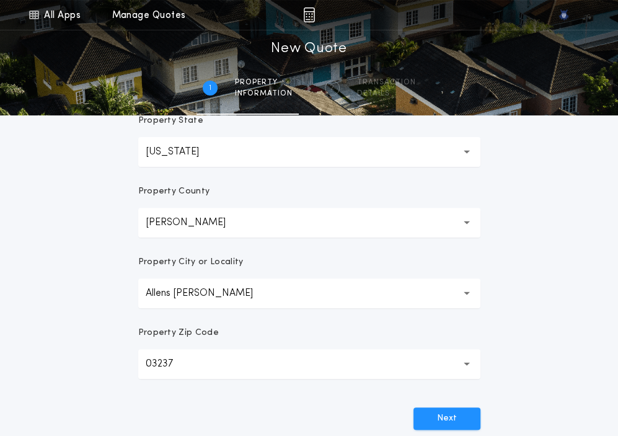
scroll to position [241, 0]
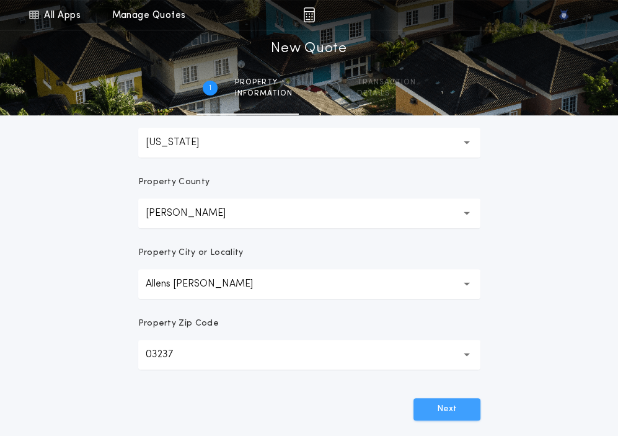
click at [445, 409] on button "Next" at bounding box center [447, 409] width 67 height 22
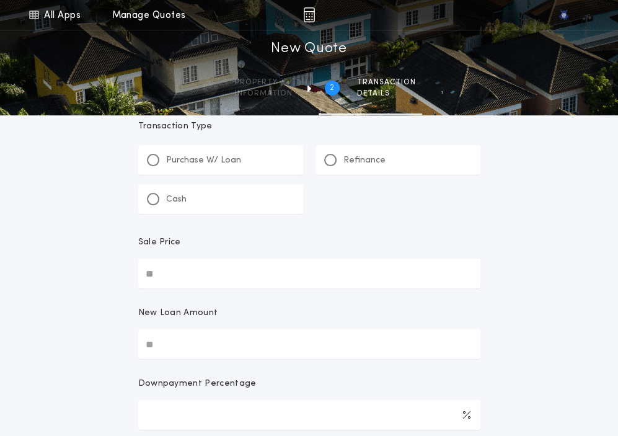
scroll to position [0, 0]
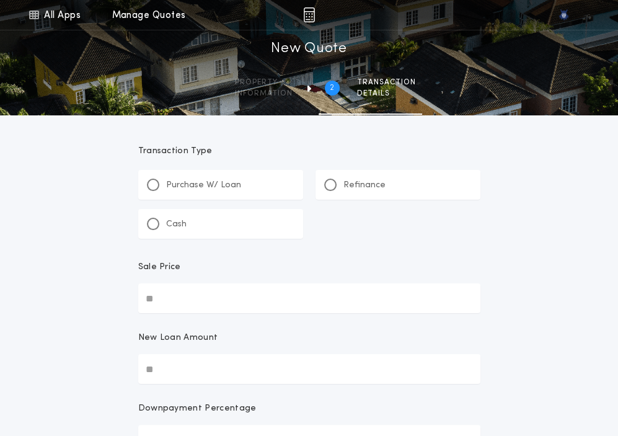
click at [325, 190] on div "Refinance" at bounding box center [354, 185] width 61 height 13
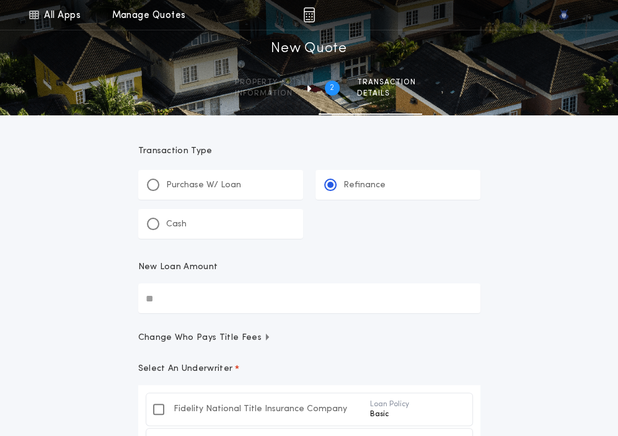
click at [258, 311] on input "New Loan Amount" at bounding box center [309, 298] width 342 height 30
paste input "text"
type input "********"
click at [332, 335] on button "Change Who Pays Title Fees" at bounding box center [309, 338] width 342 height 12
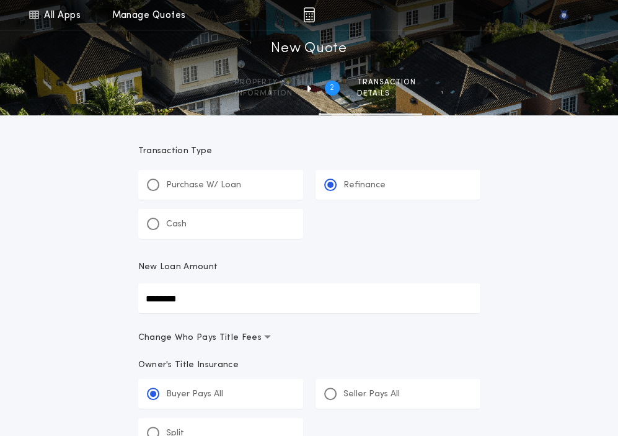
click at [254, 341] on span "Change Who Pays Title Fees" at bounding box center [204, 338] width 133 height 12
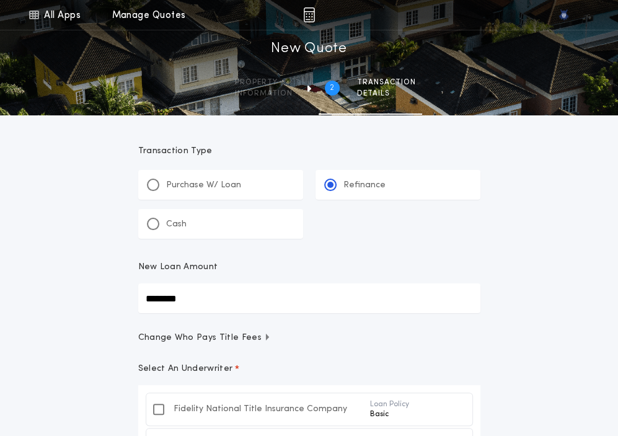
click at [254, 341] on span "Change Who Pays Title Fees" at bounding box center [204, 338] width 133 height 12
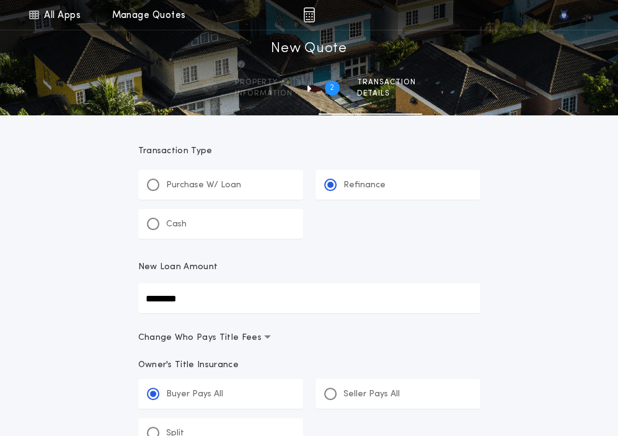
click at [254, 341] on span "Change Who Pays Title Fees" at bounding box center [204, 338] width 133 height 12
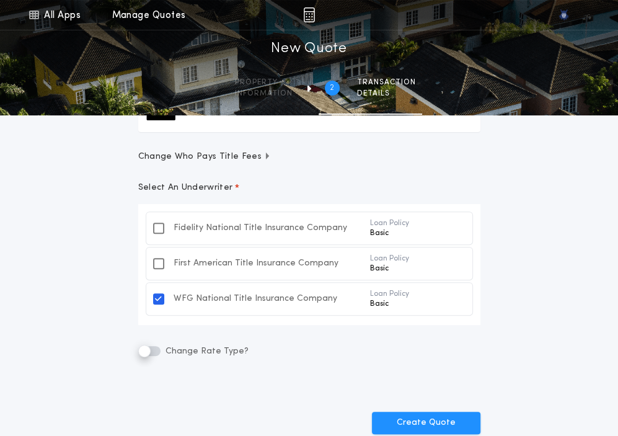
scroll to position [193, 0]
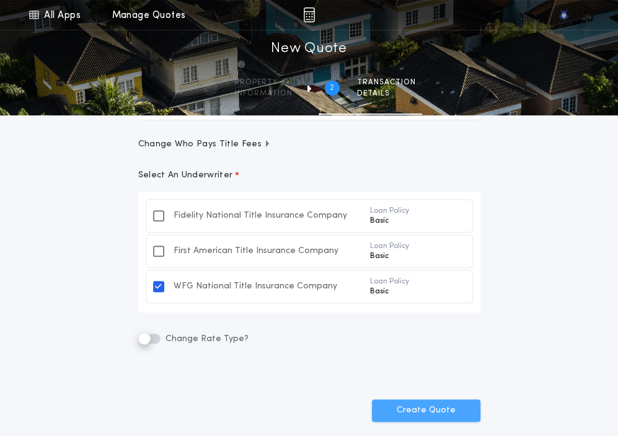
click at [431, 419] on button "Create Quote" at bounding box center [426, 410] width 109 height 22
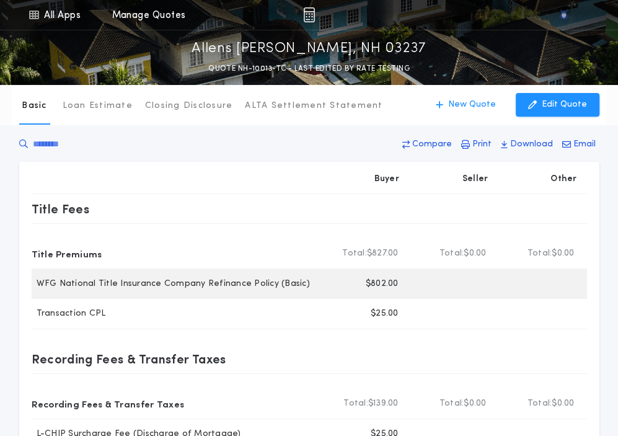
click at [381, 286] on p "$802.00" at bounding box center [382, 284] width 33 height 12
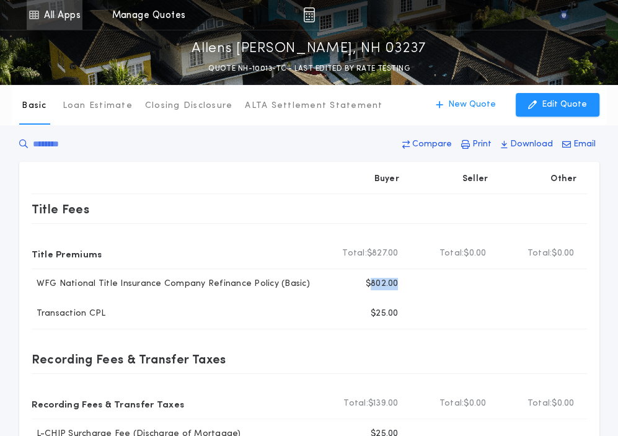
click at [74, 10] on link "All Apps" at bounding box center [55, 15] width 56 height 30
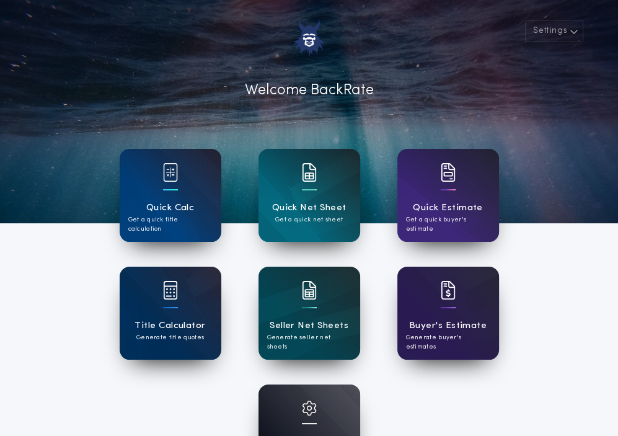
click at [301, 402] on div "Account Settings Manage your account" at bounding box center [310, 430] width 102 height 93
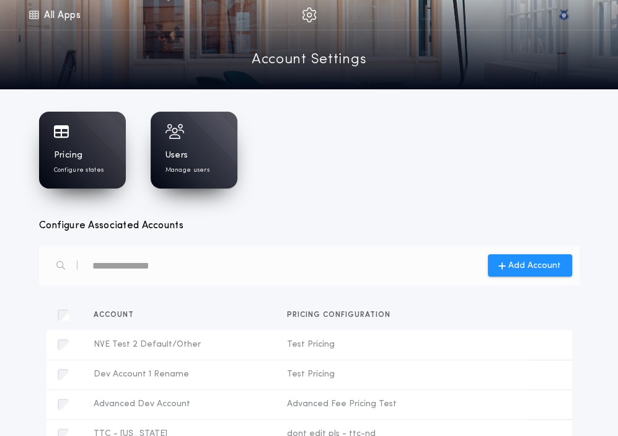
click at [74, 171] on p "Configure states" at bounding box center [79, 170] width 50 height 9
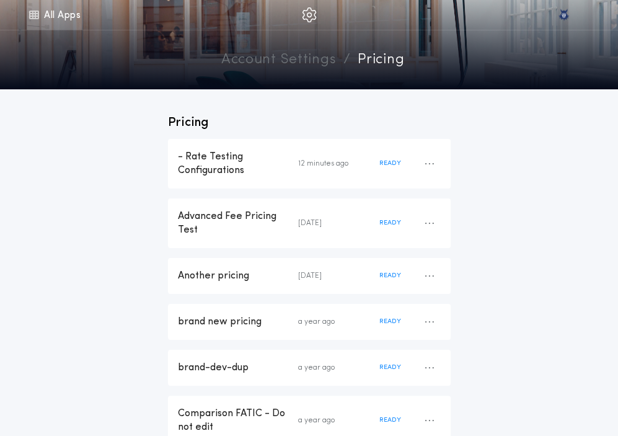
click at [49, 7] on link "All Apps" at bounding box center [55, 15] width 56 height 30
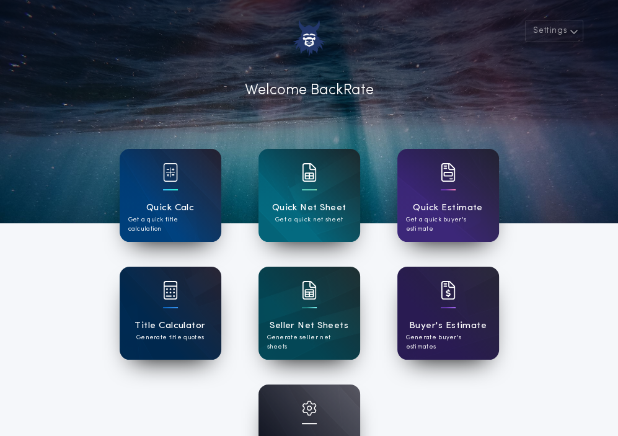
click at [150, 289] on div "Title Calculator Generate title quotes" at bounding box center [171, 313] width 102 height 93
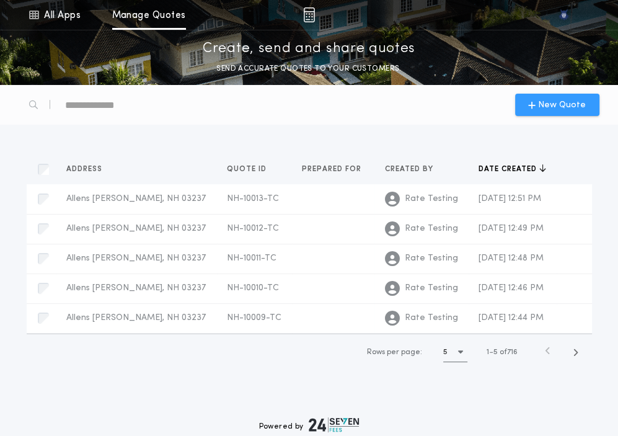
click at [543, 102] on span "New Quote" at bounding box center [562, 105] width 48 height 13
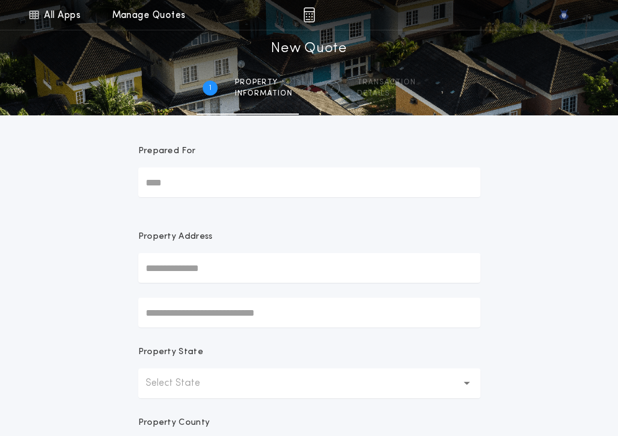
click at [185, 378] on p "Select State" at bounding box center [183, 383] width 74 height 15
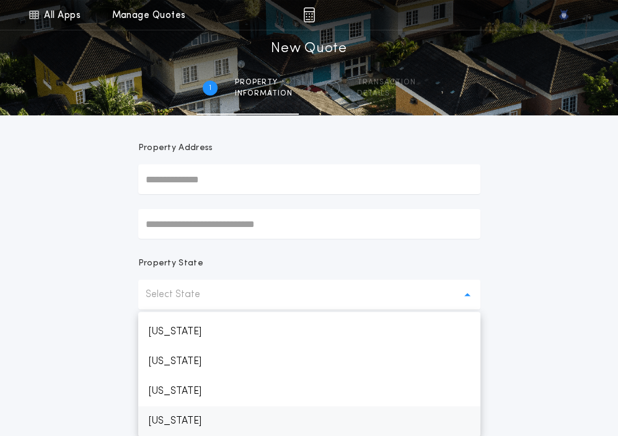
scroll to position [739, 0]
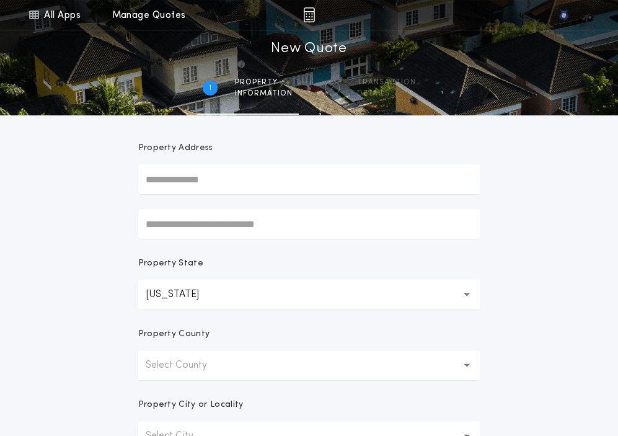
click at [180, 363] on p "Select County" at bounding box center [186, 365] width 81 height 15
click at [176, 398] on p "Belknap" at bounding box center [309, 398] width 342 height 30
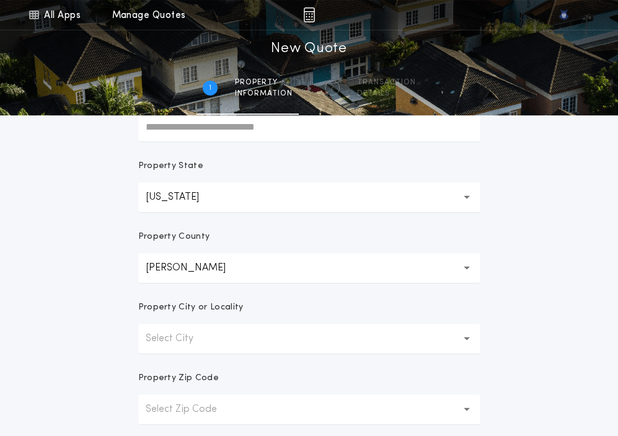
scroll to position [236, 0]
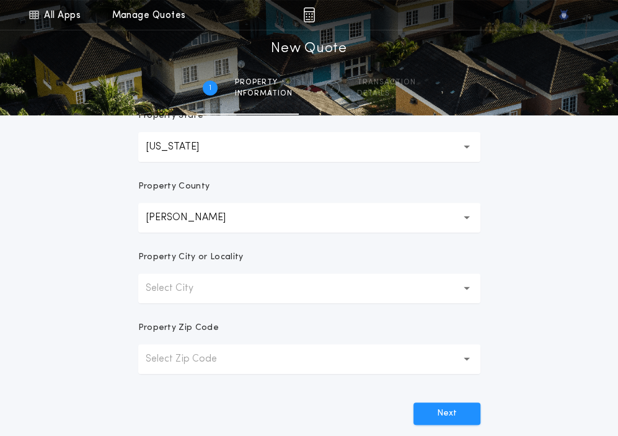
click at [195, 282] on p "Select City" at bounding box center [180, 288] width 68 height 15
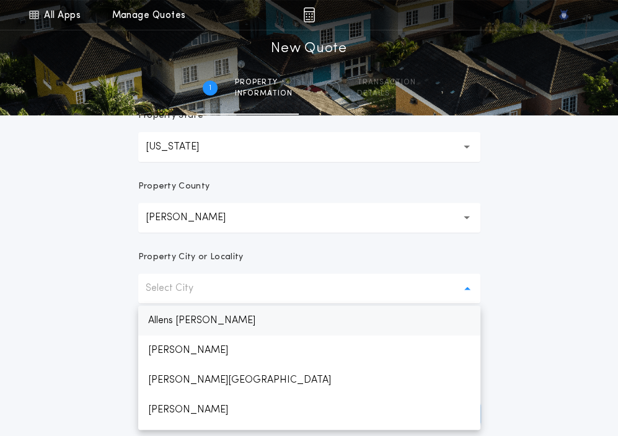
click at [187, 314] on p "Allens Mills" at bounding box center [309, 321] width 342 height 30
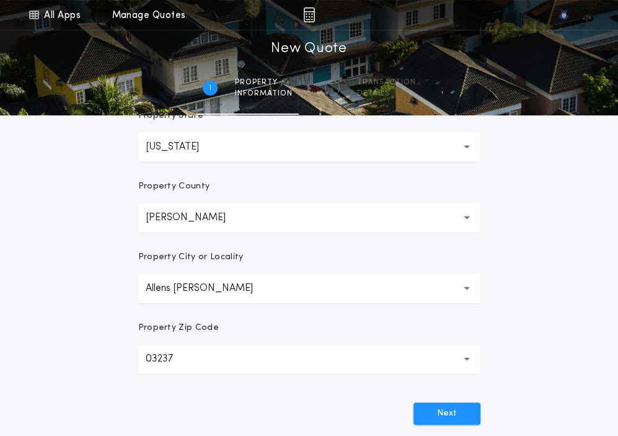
click at [194, 359] on button "03237 *****" at bounding box center [309, 359] width 342 height 30
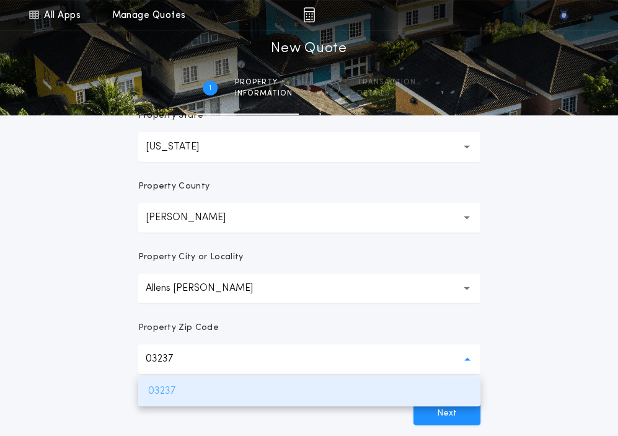
click at [184, 385] on p "03237" at bounding box center [309, 391] width 342 height 30
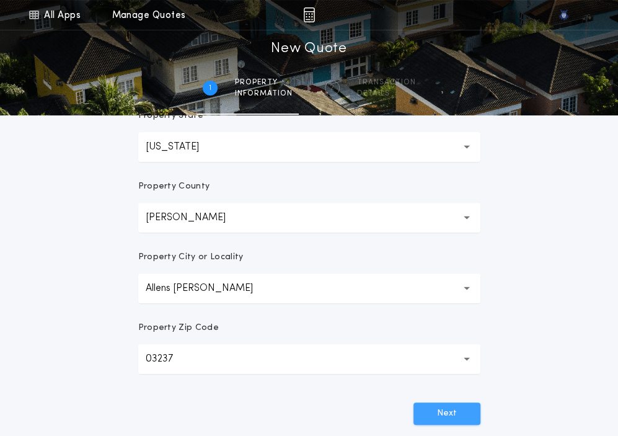
click at [450, 409] on button "Next" at bounding box center [447, 413] width 67 height 22
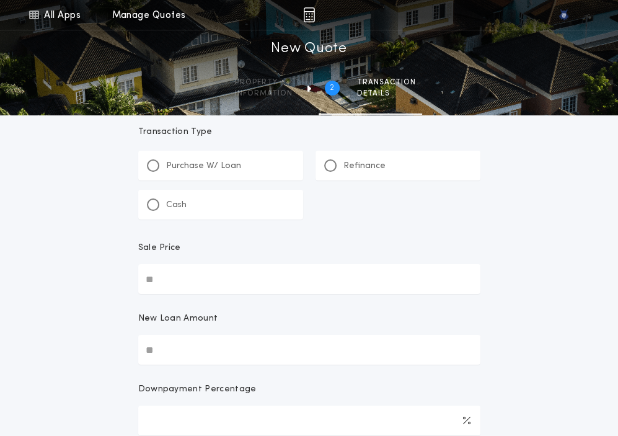
scroll to position [18, 0]
click at [332, 165] on div at bounding box center [330, 167] width 6 height 6
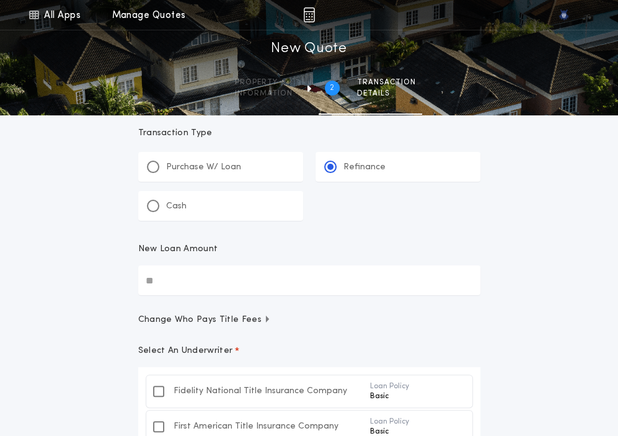
click at [166, 280] on input "New Loan Amount" at bounding box center [309, 280] width 342 height 30
paste input "text"
type input "********"
click at [113, 322] on div "All Apps Quick Calc Quick Net Sheet Quick Estimate Title Calculator Seller Net …" at bounding box center [309, 313] width 618 height 663
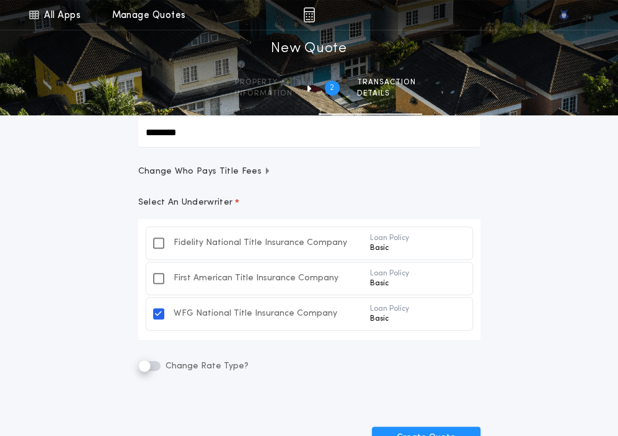
scroll to position [224, 0]
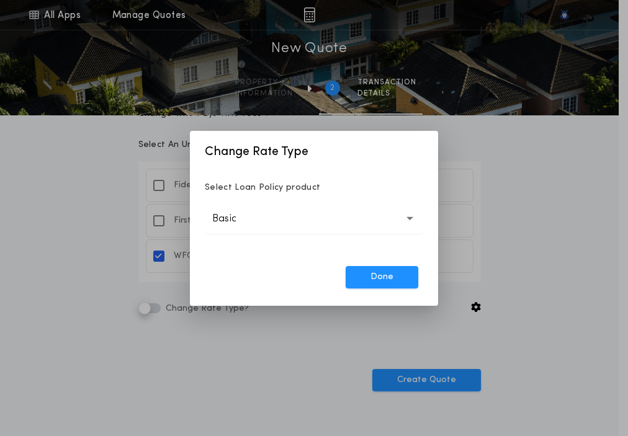
click at [355, 234] on div "Select Loan Policy product Basic ***** Done" at bounding box center [314, 244] width 248 height 124
click at [337, 224] on button "Basic *****" at bounding box center [314, 219] width 218 height 30
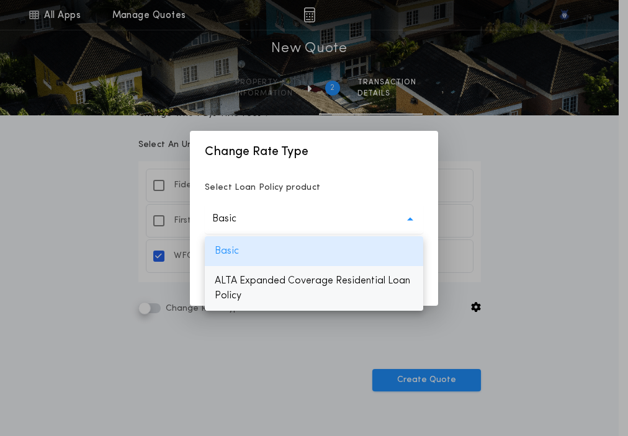
click at [325, 277] on p "ALTA Expanded Coverage Residential Loan Policy" at bounding box center [314, 288] width 218 height 45
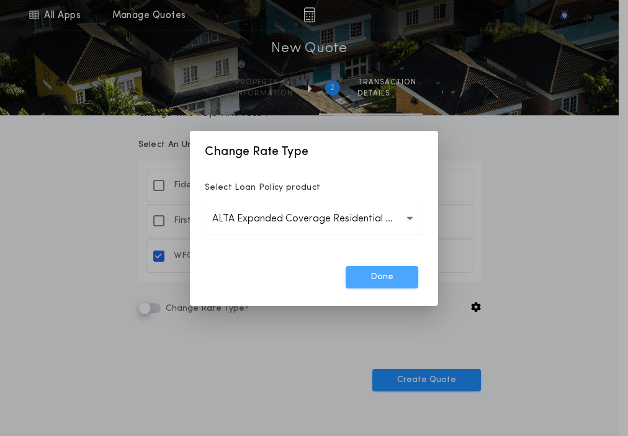
click at [385, 279] on button "Done" at bounding box center [381, 277] width 73 height 22
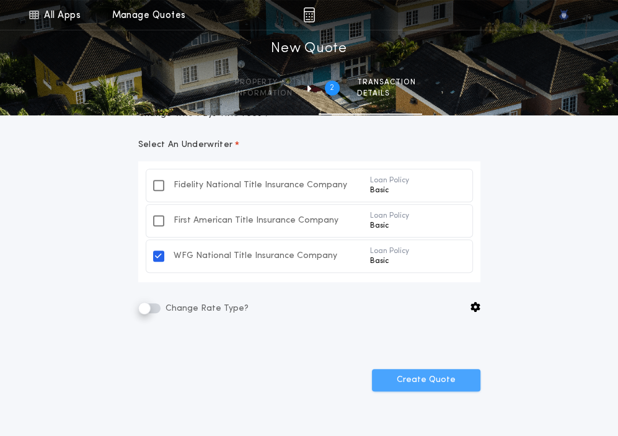
click at [407, 379] on button "Create Quote" at bounding box center [426, 380] width 109 height 22
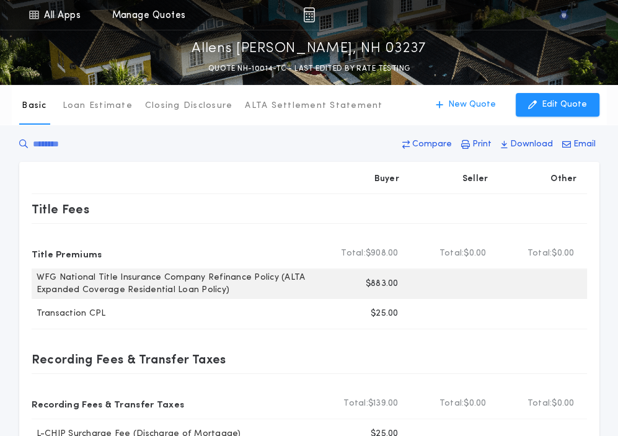
click at [376, 284] on p "$883.00" at bounding box center [382, 284] width 33 height 12
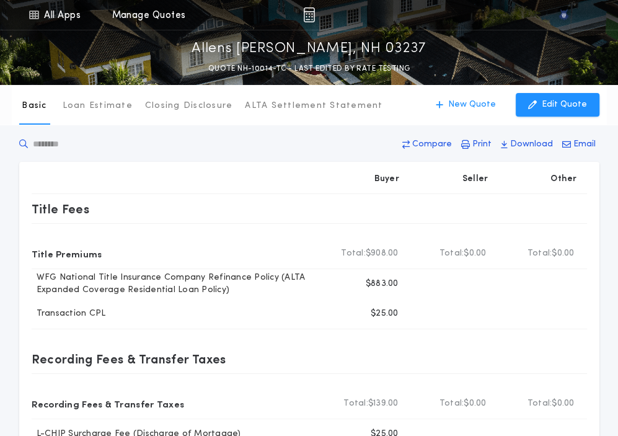
click at [140, 148] on input "text" at bounding box center [112, 144] width 186 height 12
click at [455, 104] on p "New Quote" at bounding box center [472, 105] width 48 height 12
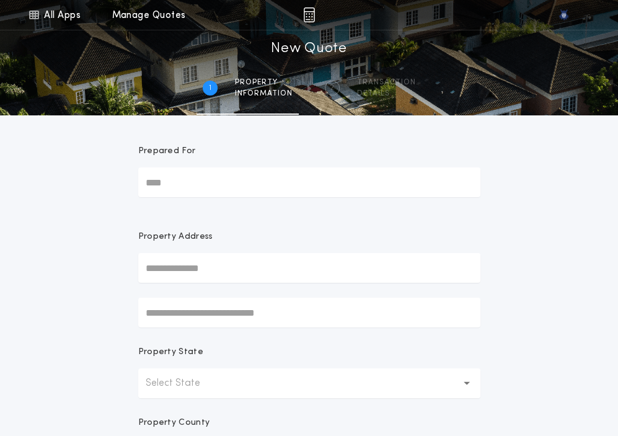
click at [224, 374] on button "Select State" at bounding box center [309, 383] width 342 height 30
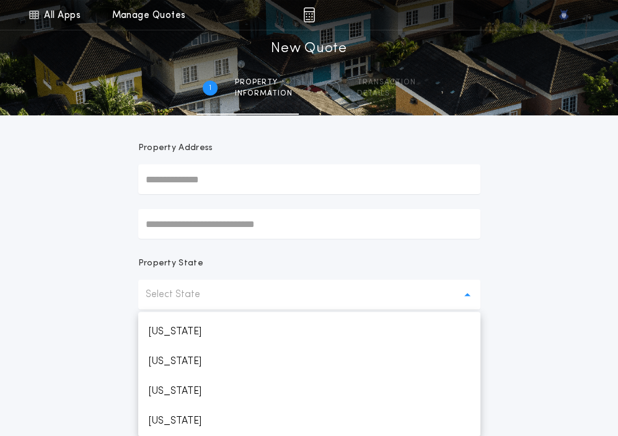
scroll to position [739, 0]
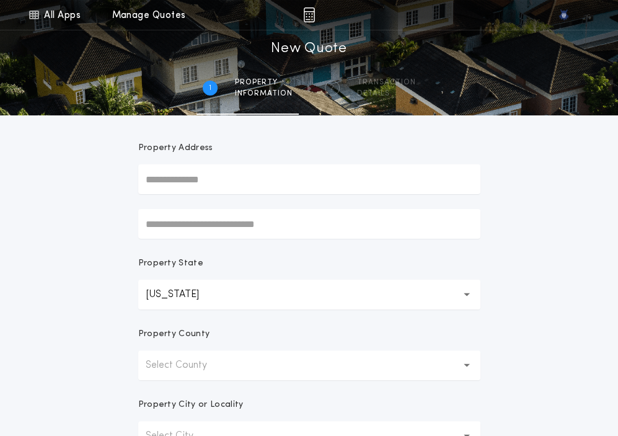
click at [213, 376] on button "Select County" at bounding box center [309, 365] width 342 height 30
click at [198, 401] on p "Belknap" at bounding box center [309, 398] width 342 height 30
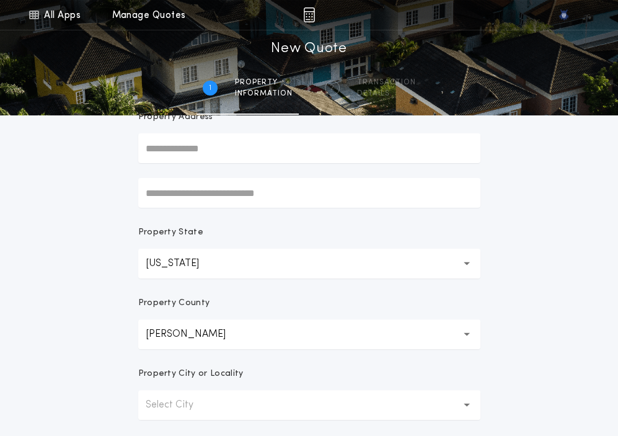
scroll to position [124, 0]
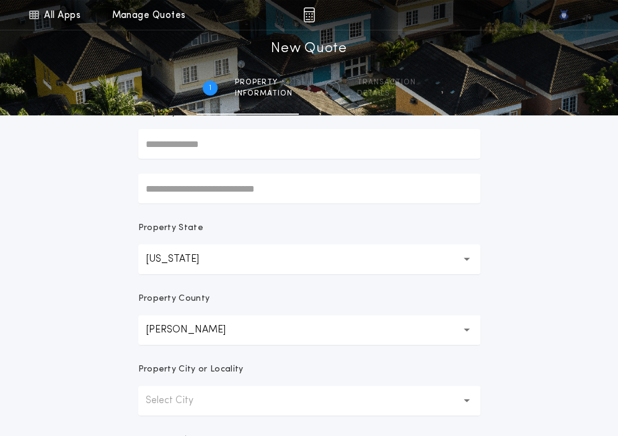
drag, startPoint x: 198, startPoint y: 401, endPoint x: 151, endPoint y: 403, distance: 47.8
click at [151, 403] on p "Select City" at bounding box center [180, 400] width 68 height 15
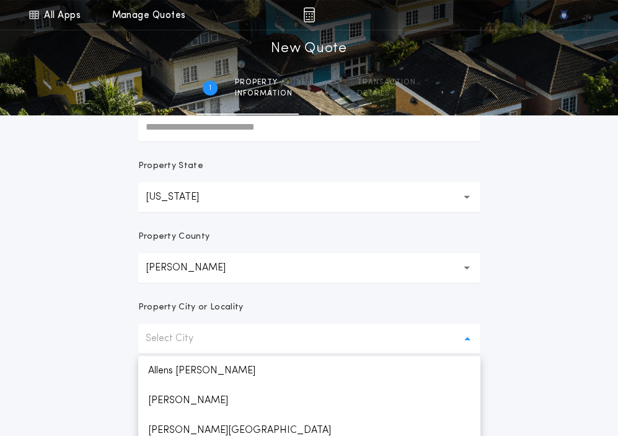
scroll to position [188, 0]
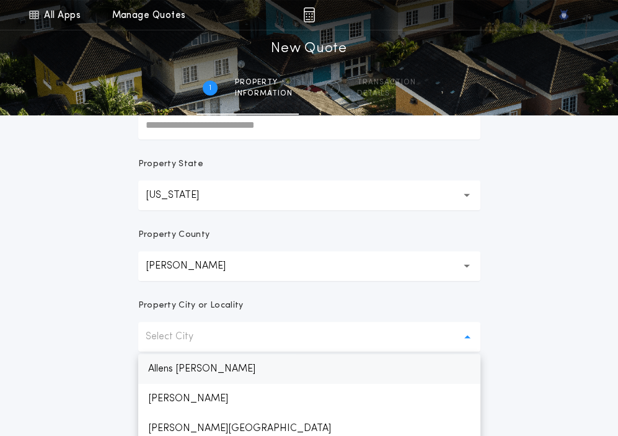
click at [154, 369] on p "Allens Mills" at bounding box center [309, 369] width 342 height 30
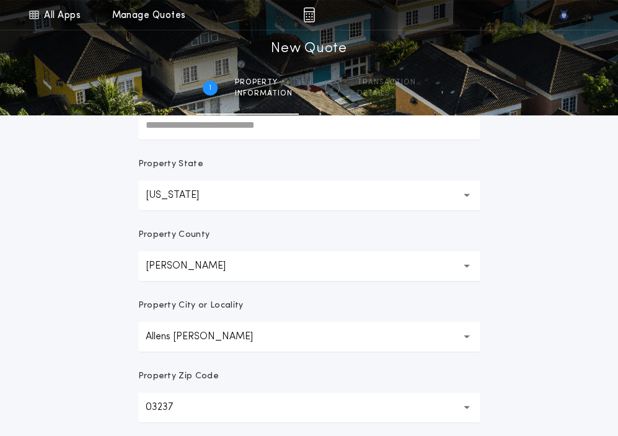
click at [179, 344] on p "Allens Mills" at bounding box center [209, 336] width 127 height 15
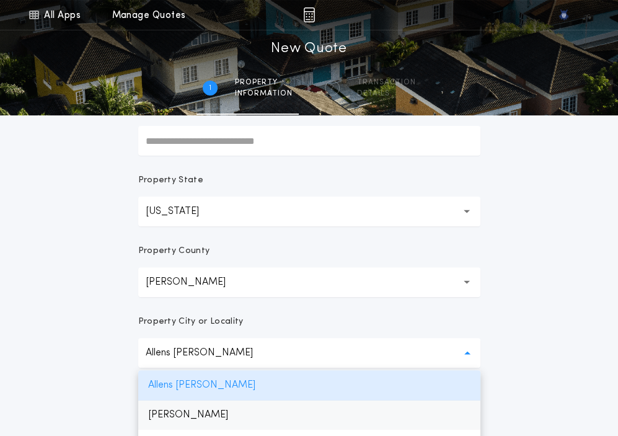
scroll to position [139, 0]
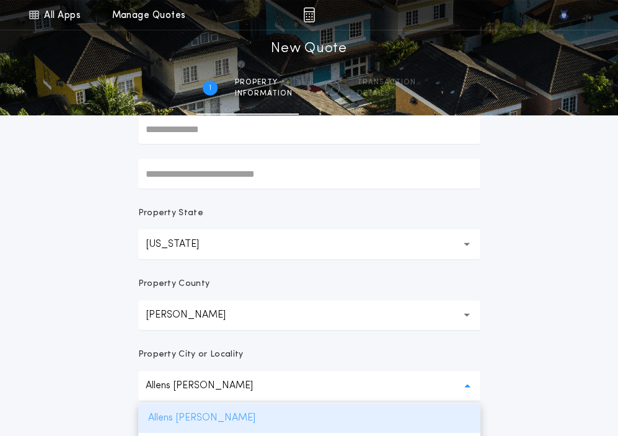
click at [174, 404] on p "Allens Mills" at bounding box center [309, 418] width 342 height 30
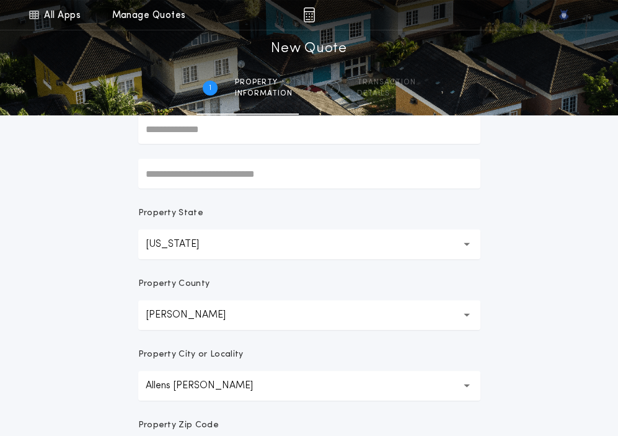
click at [125, 381] on form "**********" at bounding box center [309, 249] width 372 height 546
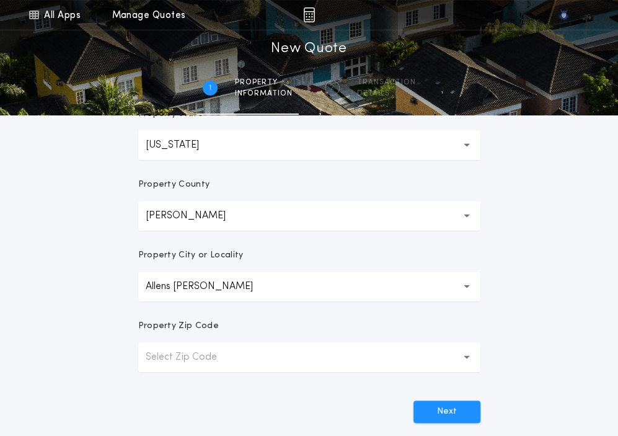
scroll to position [239, 0]
click at [367, 354] on button "Select Zip Code" at bounding box center [309, 356] width 342 height 30
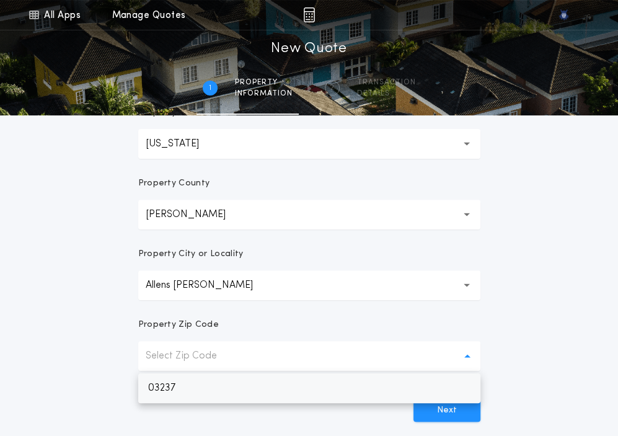
click at [292, 378] on p "03237" at bounding box center [309, 388] width 342 height 30
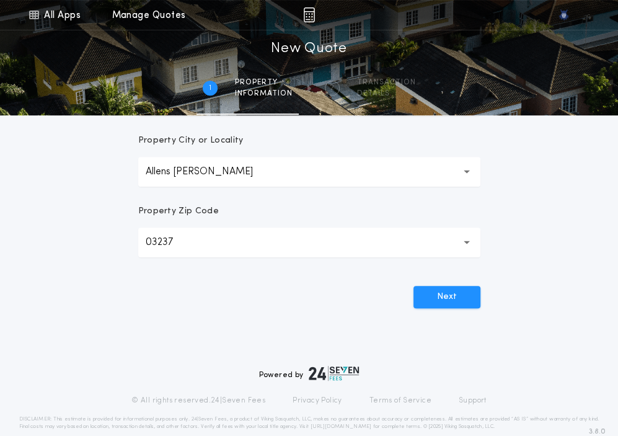
scroll to position [372, 0]
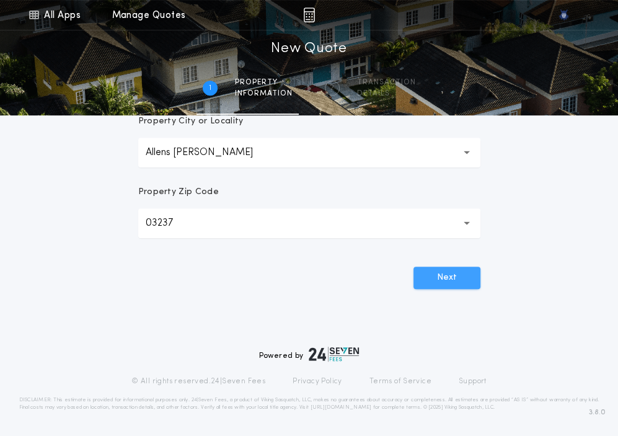
click at [459, 268] on button "Next" at bounding box center [447, 278] width 67 height 22
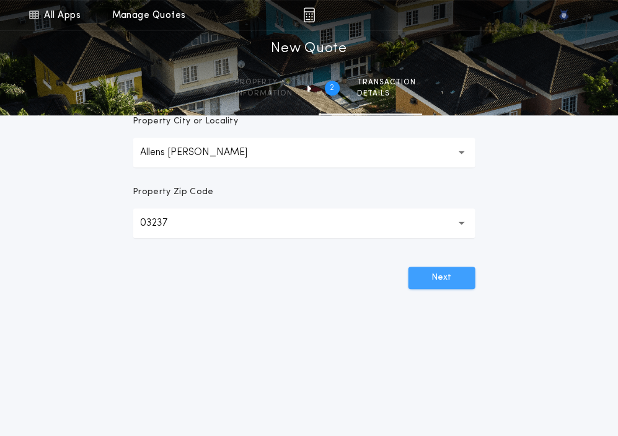
scroll to position [0, 0]
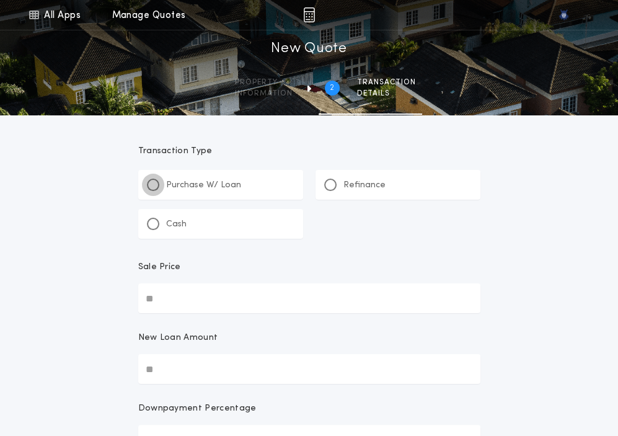
click at [152, 179] on div at bounding box center [153, 185] width 12 height 12
click at [196, 290] on input "Sale Price" at bounding box center [309, 298] width 342 height 30
paste input "text"
type input "********"
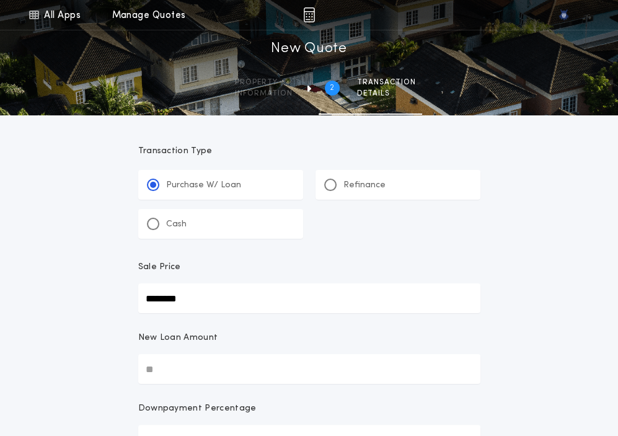
click at [202, 354] on input "New Loan Amount" at bounding box center [309, 369] width 342 height 30
paste input "text"
type input "********"
type input "****"
type input "********"
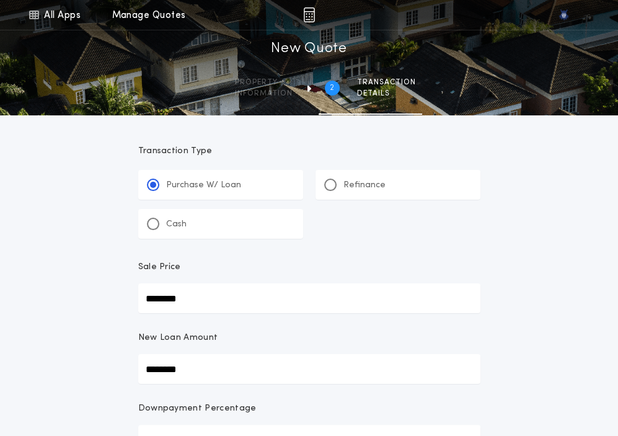
click at [243, 335] on div "New Loan Amount" at bounding box center [309, 343] width 342 height 22
click at [243, 354] on input "********" at bounding box center [309, 369] width 342 height 30
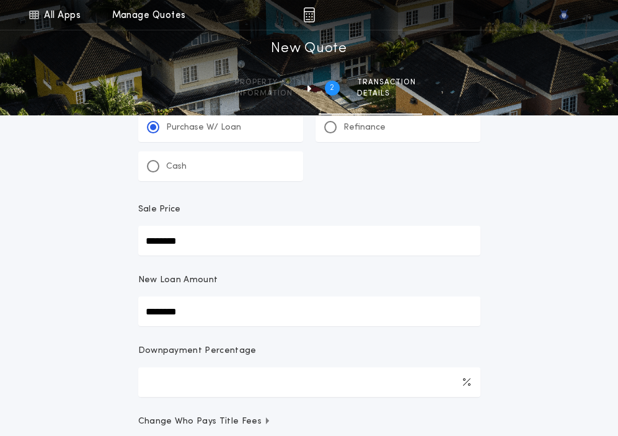
scroll to position [61, 0]
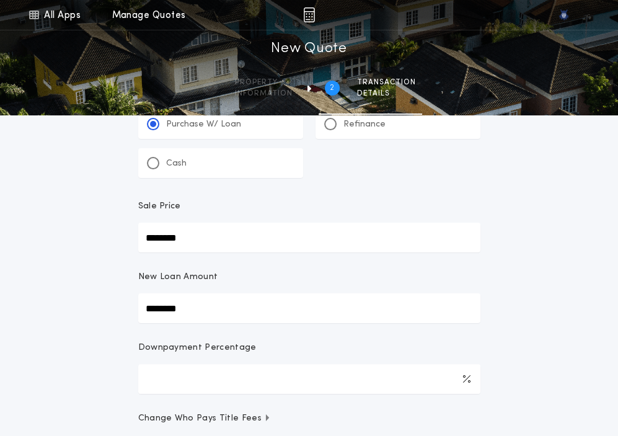
click at [243, 335] on form "**********" at bounding box center [309, 377] width 372 height 644
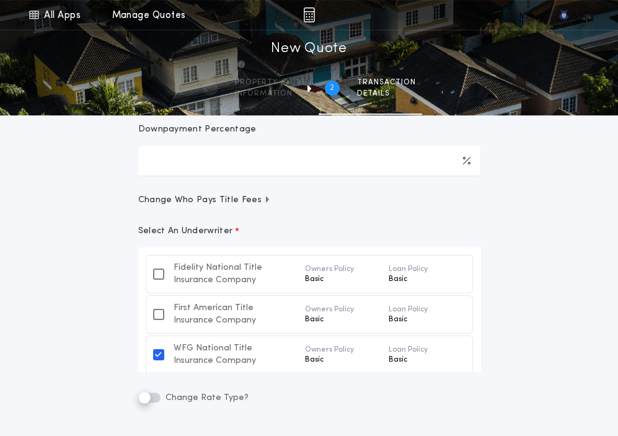
scroll to position [290, 0]
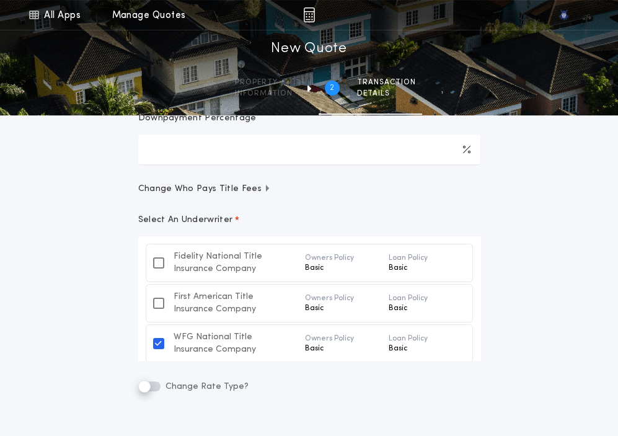
click at [71, 365] on div "**********" at bounding box center [309, 113] width 618 height 807
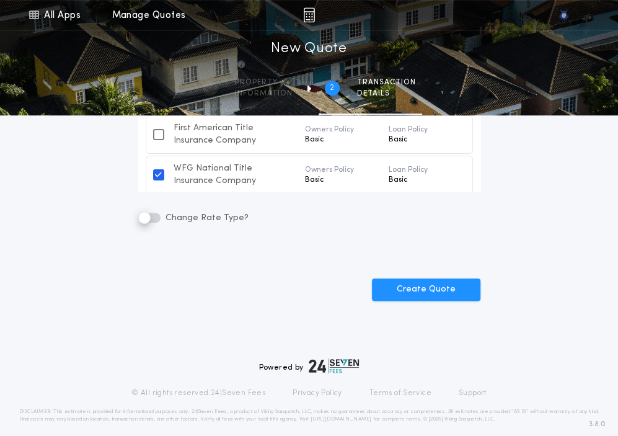
scroll to position [471, 0]
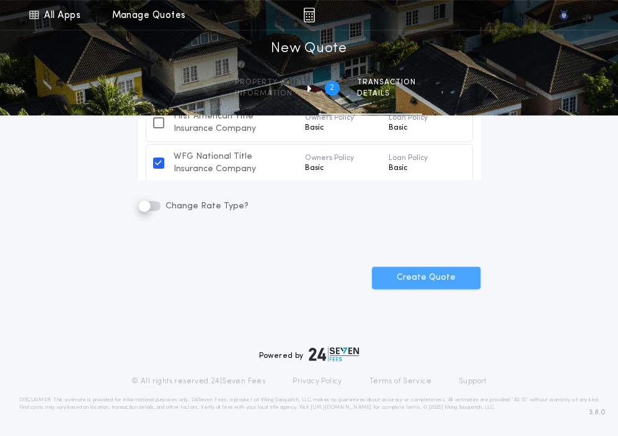
click at [419, 281] on button "Create Quote" at bounding box center [426, 278] width 109 height 22
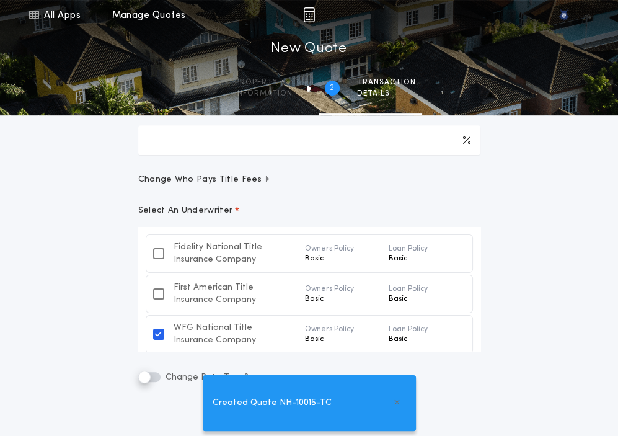
scroll to position [322, 0]
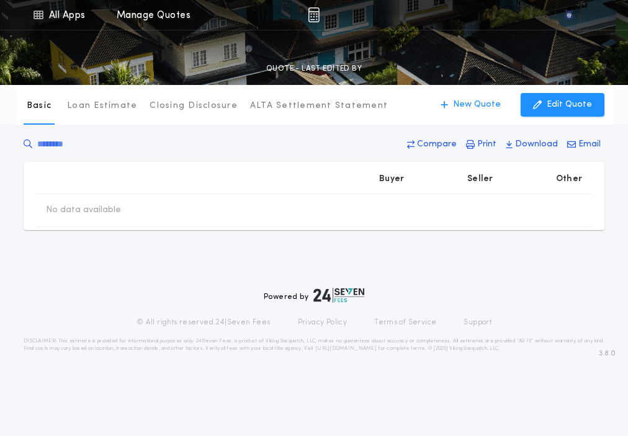
type input "********"
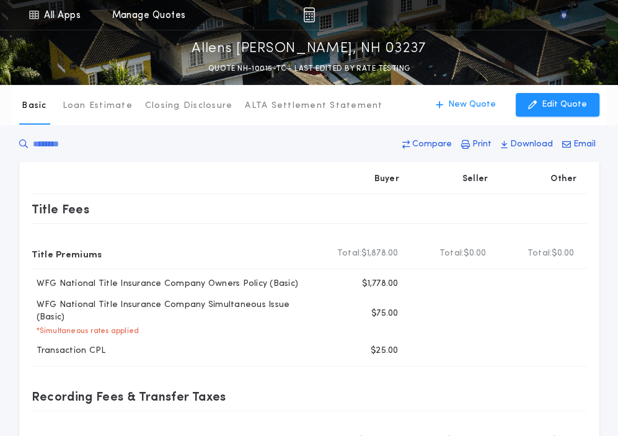
click at [255, 148] on div "Compare Print Download Email" at bounding box center [309, 147] width 580 height 30
click at [463, 117] on div "Basic Loan Estimate Closing Disclosure ALTA Settlement Statement Basic New Quot…" at bounding box center [309, 105] width 595 height 40
click at [456, 110] on p "New Quote" at bounding box center [472, 105] width 48 height 12
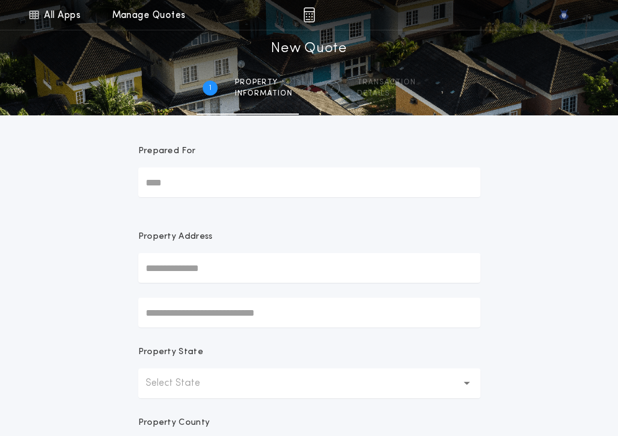
click at [236, 376] on button "Select State" at bounding box center [309, 383] width 342 height 30
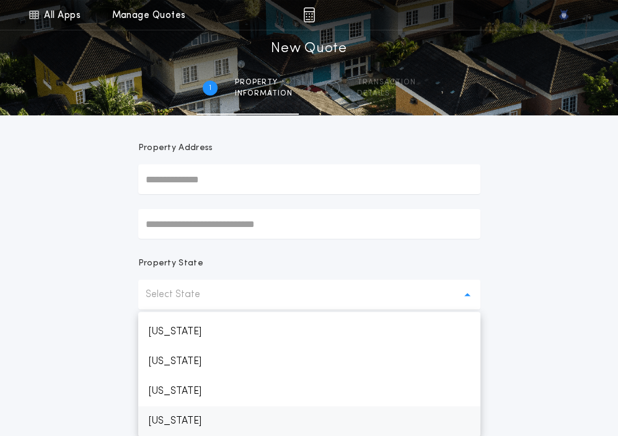
scroll to position [739, 0]
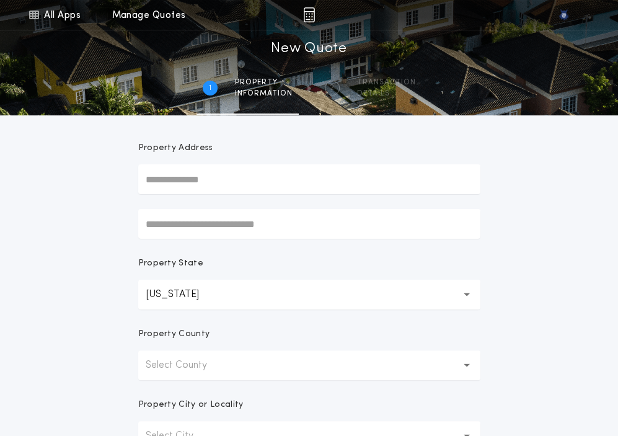
click at [236, 376] on button "Select County" at bounding box center [309, 365] width 342 height 30
click at [230, 398] on p "Belknap" at bounding box center [309, 398] width 342 height 30
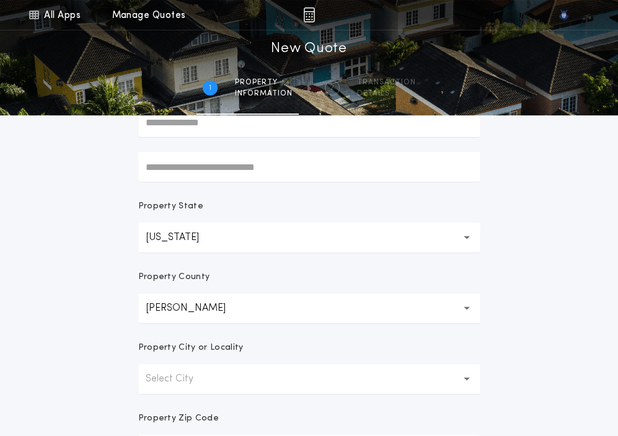
scroll to position [166, 0]
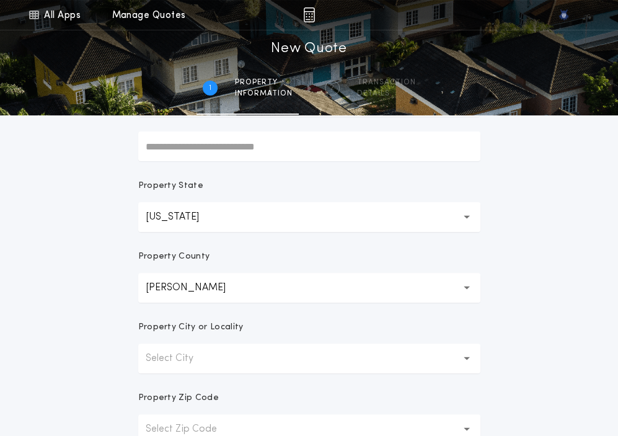
click at [213, 346] on button "Select City" at bounding box center [309, 359] width 342 height 30
click at [199, 380] on p "Allens Mills" at bounding box center [309, 391] width 342 height 30
click at [220, 393] on div "Property Zip Code" at bounding box center [309, 403] width 342 height 22
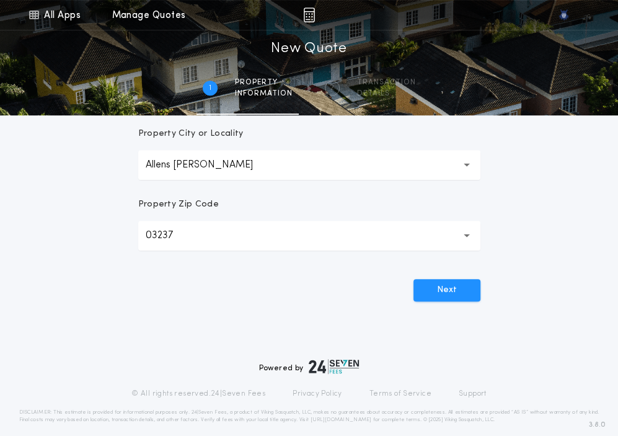
scroll to position [360, 0]
click at [462, 293] on button "Next" at bounding box center [447, 289] width 67 height 22
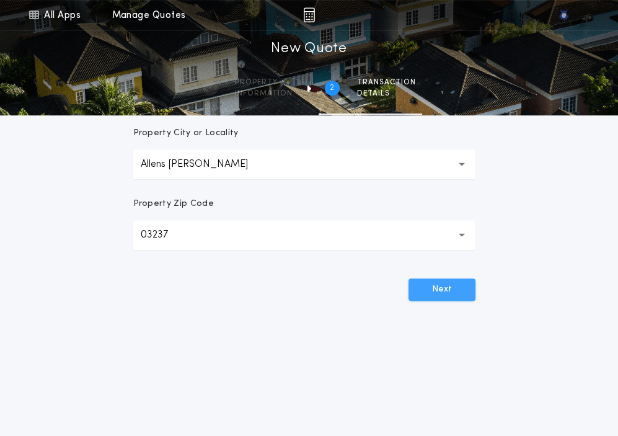
scroll to position [0, 0]
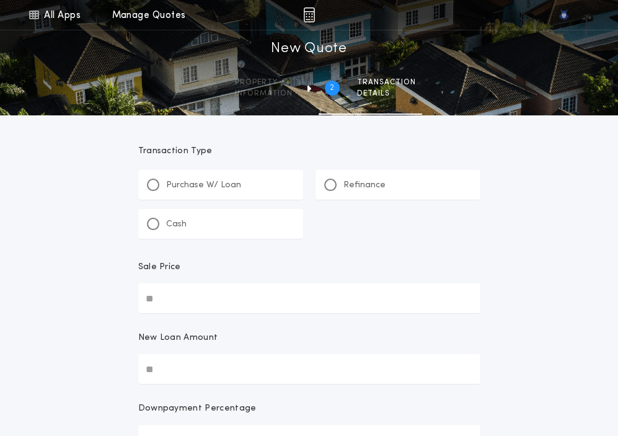
click at [462, 293] on input "Sale Price" at bounding box center [309, 298] width 342 height 30
click at [541, 293] on div "All Apps Quick Calc Quick Net Sheet Quick Estimate Title Calculator Seller Net …" at bounding box center [309, 321] width 618 height 642
click at [151, 185] on div at bounding box center [153, 185] width 6 height 6
click at [229, 296] on input "Sale Price" at bounding box center [309, 298] width 342 height 30
paste input "text"
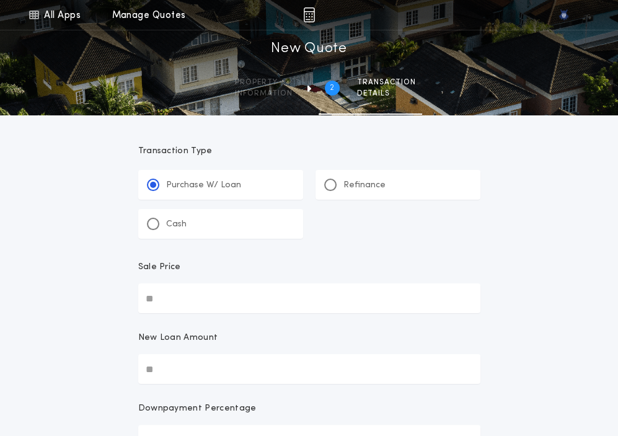
type input "**********"
click at [208, 361] on input "New Loan Amount" at bounding box center [309, 369] width 342 height 30
paste input "text"
type input "**********"
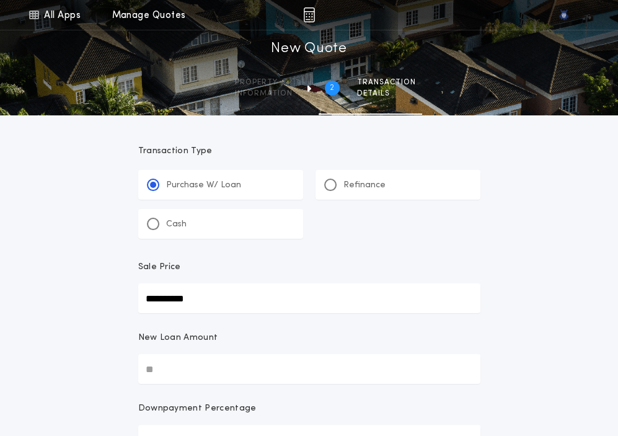
type input "****"
type input "**********"
click at [489, 350] on form "**********" at bounding box center [309, 437] width 372 height 644
drag, startPoint x: 489, startPoint y: 350, endPoint x: 509, endPoint y: 280, distance: 72.8
click at [509, 280] on div "**********" at bounding box center [309, 403] width 618 height 807
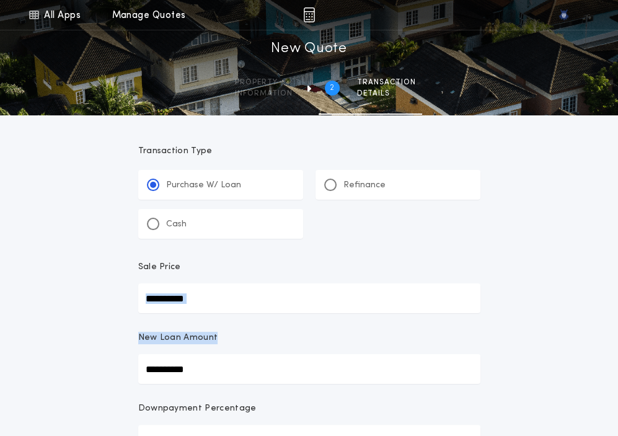
click at [509, 280] on div "**********" at bounding box center [309, 403] width 618 height 807
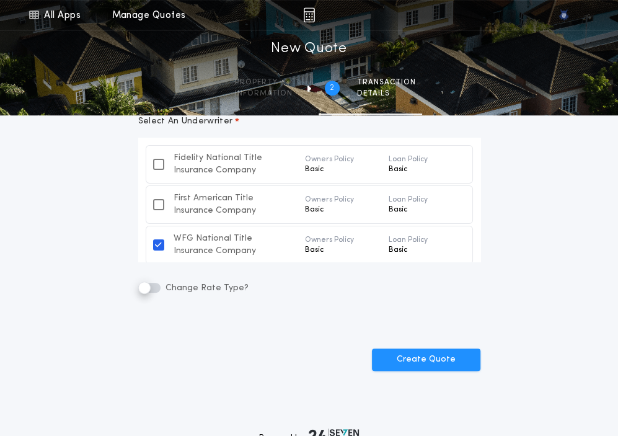
scroll to position [392, 0]
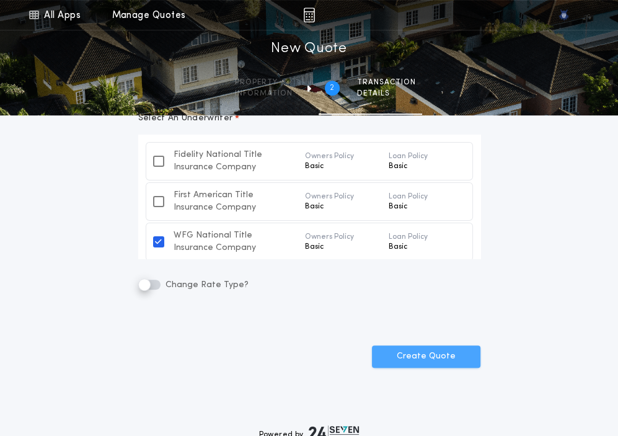
click at [428, 355] on button "Create Quote" at bounding box center [426, 356] width 109 height 22
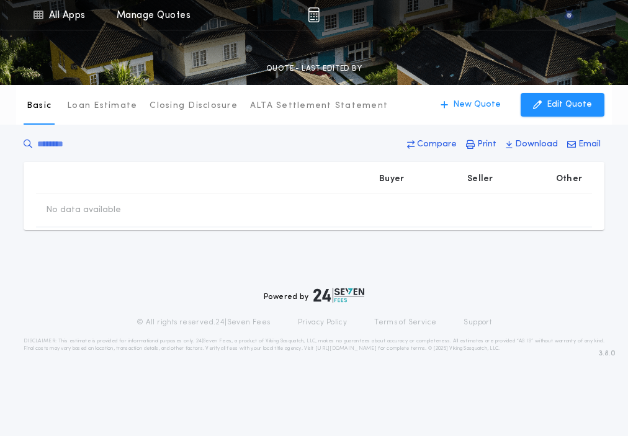
type input "**********"
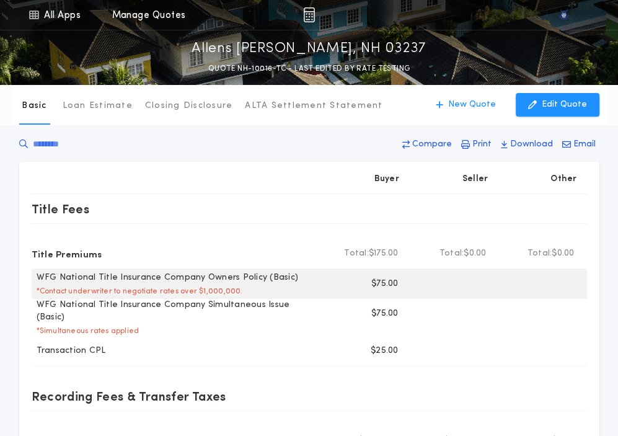
click at [182, 290] on p "* Contact underwriter to negotiate rates over $1,000,000." at bounding box center [137, 291] width 211 height 10
drag, startPoint x: 239, startPoint y: 292, endPoint x: 37, endPoint y: 292, distance: 202.8
click at [37, 292] on div "WFG National Title Insurance Company Owners Policy (Basic) * Contact underwrite…" at bounding box center [176, 284] width 289 height 25
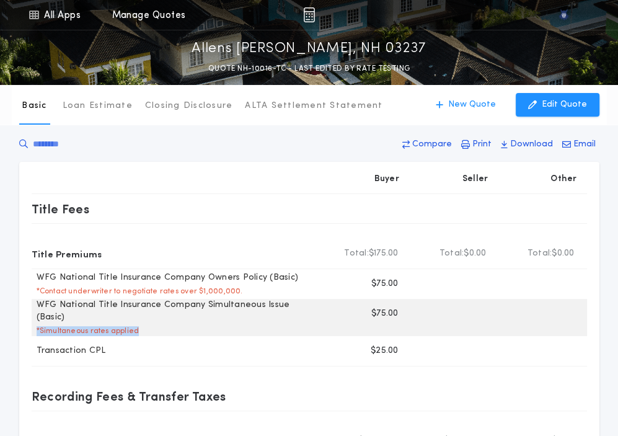
drag, startPoint x: 136, startPoint y: 320, endPoint x: 34, endPoint y: 320, distance: 102.3
click at [34, 320] on div "WFG National Title Insurance Company Simultaneous Issue (Basic) * Simultaneous …" at bounding box center [176, 317] width 289 height 37
click at [260, 327] on div "WFG National Title Insurance Company Simultaneous Issue (Basic) * Simultaneous …" at bounding box center [310, 317] width 556 height 37
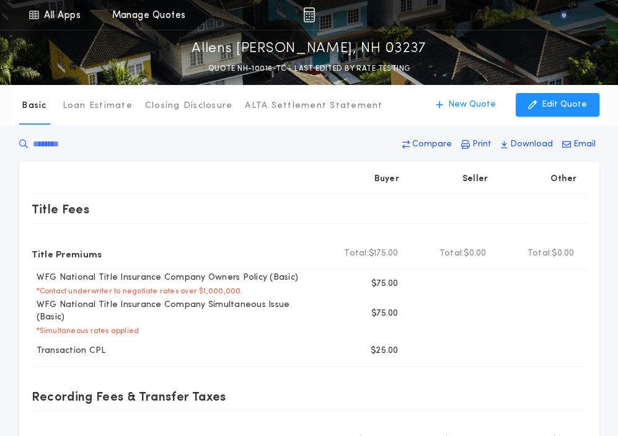
click at [144, 136] on div "Compare Print Download Email" at bounding box center [309, 147] width 580 height 30
click at [484, 103] on p "New Quote" at bounding box center [472, 105] width 48 height 12
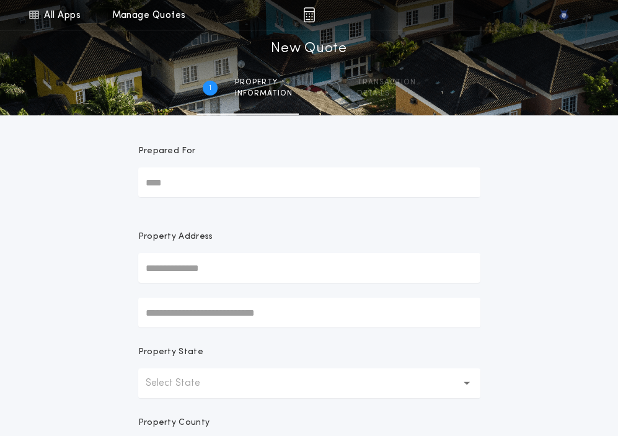
click at [193, 375] on button "Select State" at bounding box center [309, 383] width 342 height 30
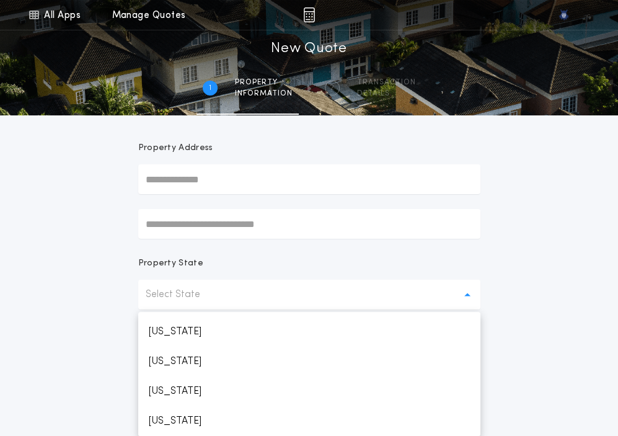
scroll to position [739, 0]
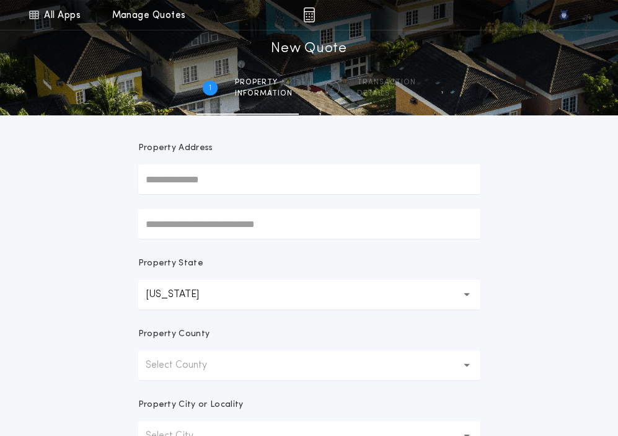
click at [193, 375] on button "Select County" at bounding box center [309, 365] width 342 height 30
click at [176, 392] on p "Belknap" at bounding box center [309, 398] width 342 height 30
click at [176, 392] on form "Prepared For Property Address Property State New Hampshire ** Property County B…" at bounding box center [309, 300] width 372 height 546
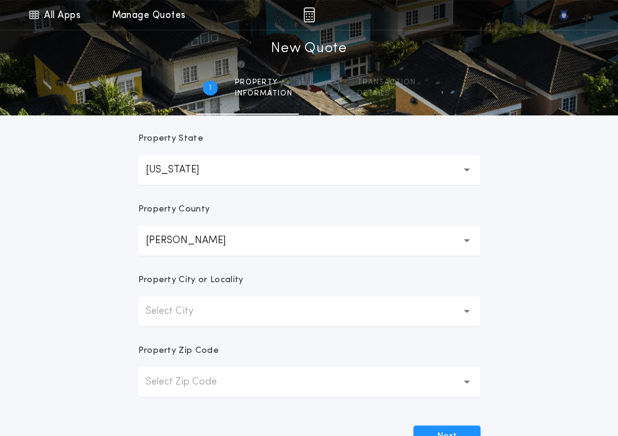
scroll to position [236, 0]
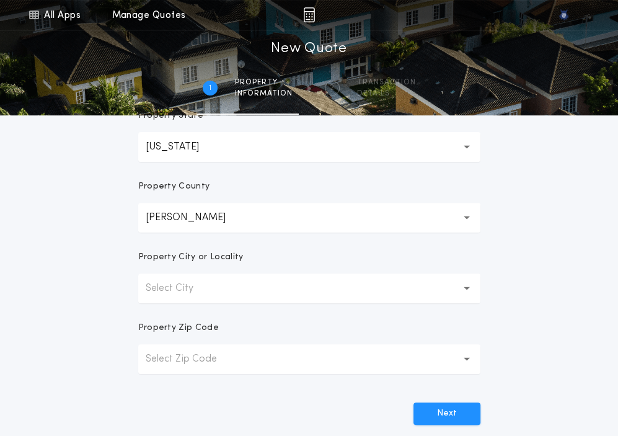
click at [200, 296] on button "Select City" at bounding box center [309, 288] width 342 height 30
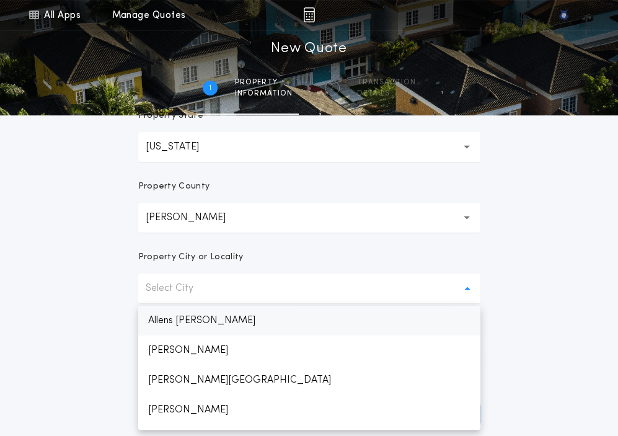
click at [197, 315] on p "Allens Mills" at bounding box center [309, 321] width 342 height 30
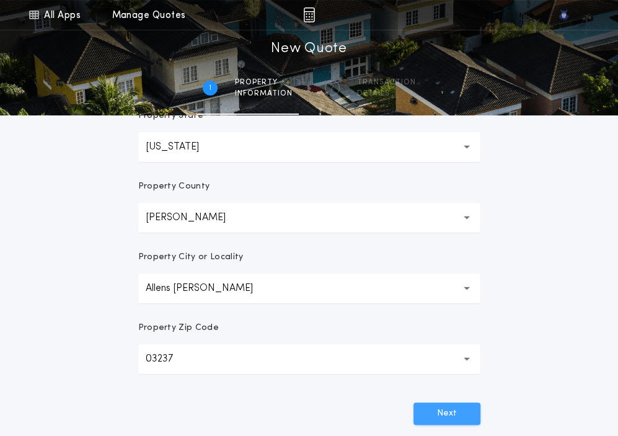
click at [439, 406] on button "Next" at bounding box center [447, 413] width 67 height 22
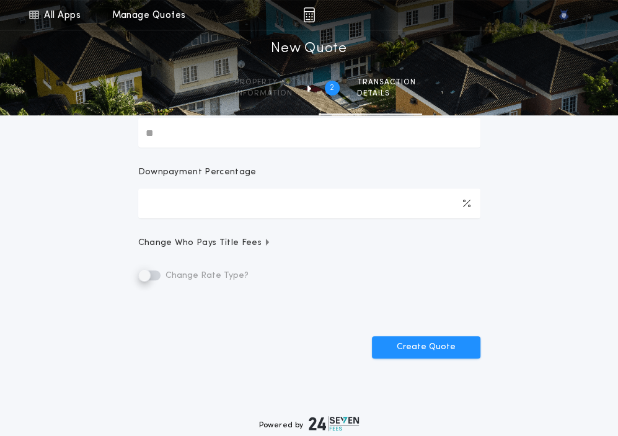
scroll to position [0, 0]
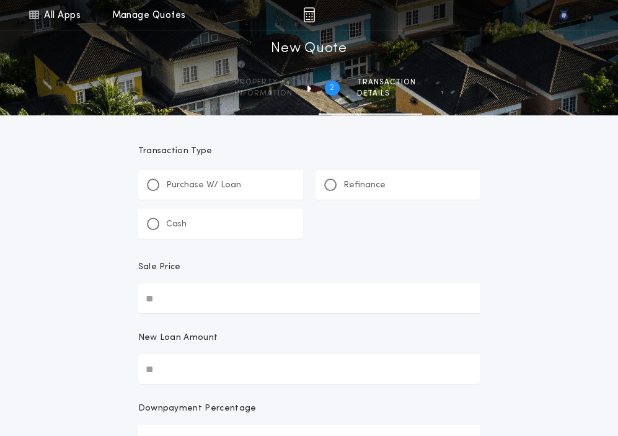
click at [158, 189] on div "Purchase W/ Loan" at bounding box center [194, 185] width 94 height 13
click at [173, 303] on input "Sale Price" at bounding box center [309, 298] width 342 height 30
paste input "text"
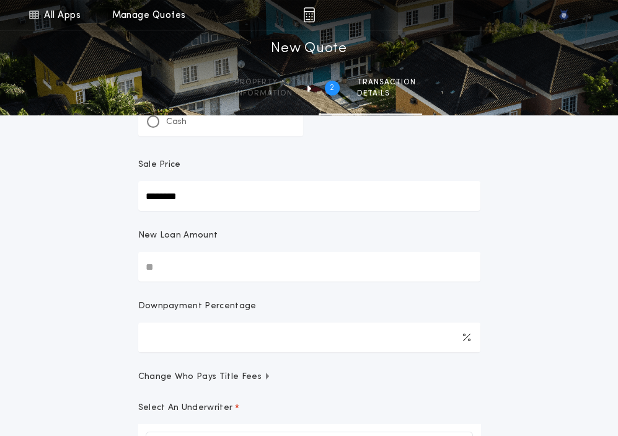
type input "********"
paste input "text"
type input "********"
type input "****"
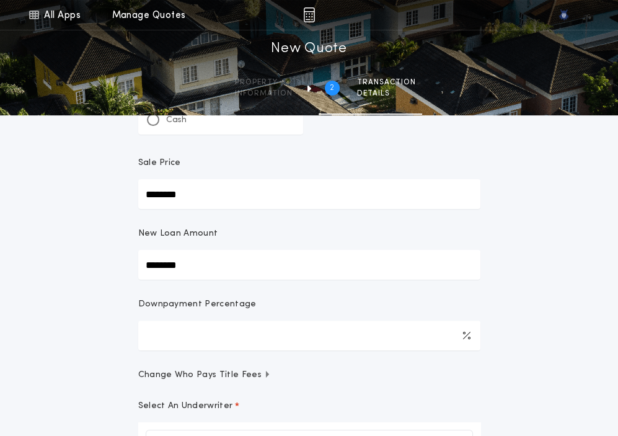
click at [243, 266] on input "********" at bounding box center [309, 265] width 342 height 30
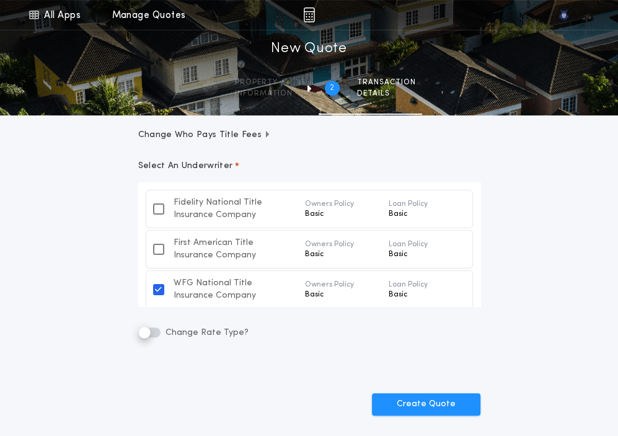
scroll to position [352, 0]
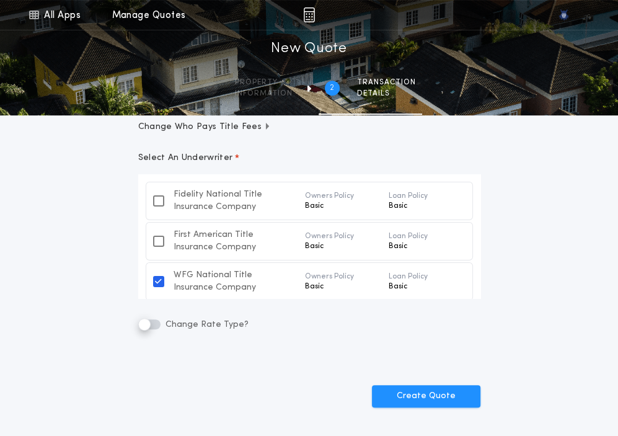
type input "********"
click at [191, 309] on form "**********" at bounding box center [309, 85] width 372 height 644
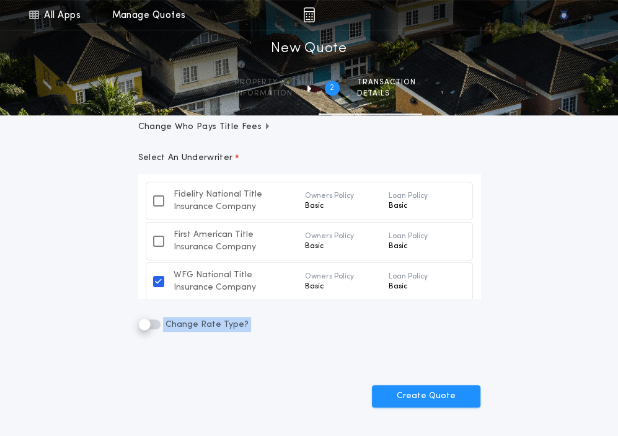
click at [164, 393] on div "Create Quote" at bounding box center [309, 391] width 342 height 32
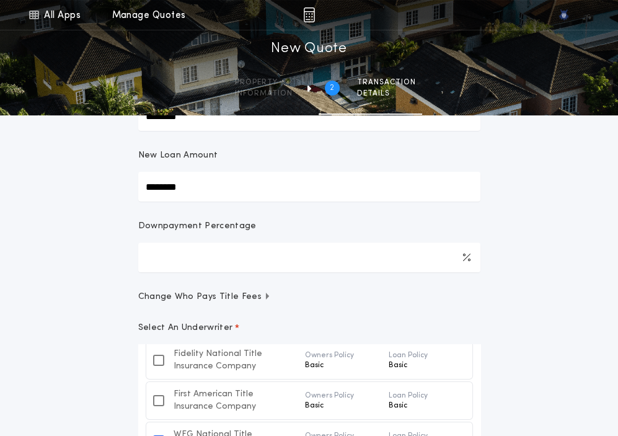
scroll to position [0, 0]
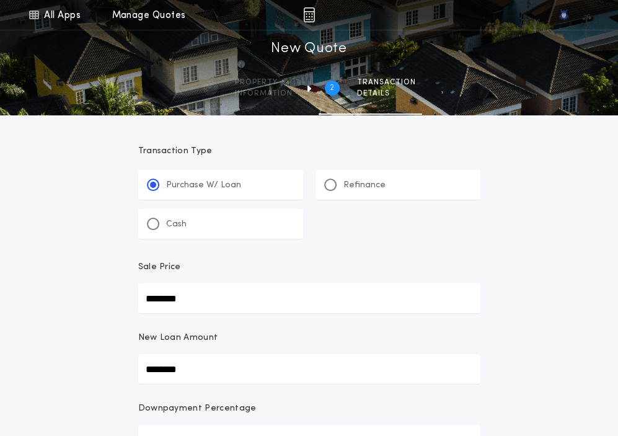
click at [70, 369] on div "**********" at bounding box center [309, 403] width 618 height 807
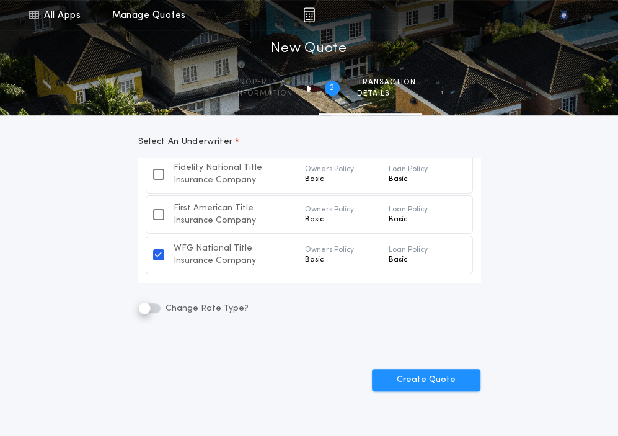
scroll to position [422, 0]
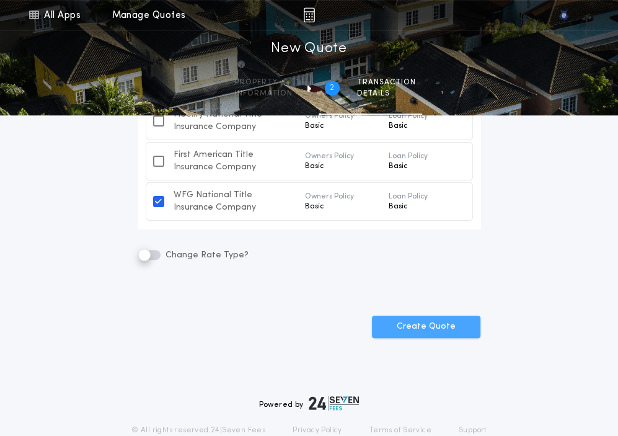
click at [447, 319] on button "Create Quote" at bounding box center [426, 327] width 109 height 22
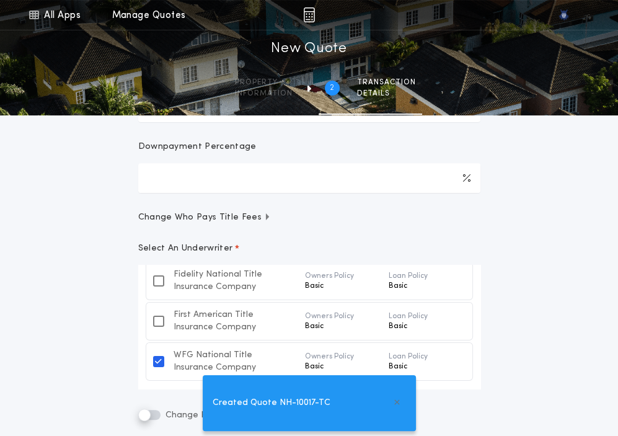
scroll to position [0, 0]
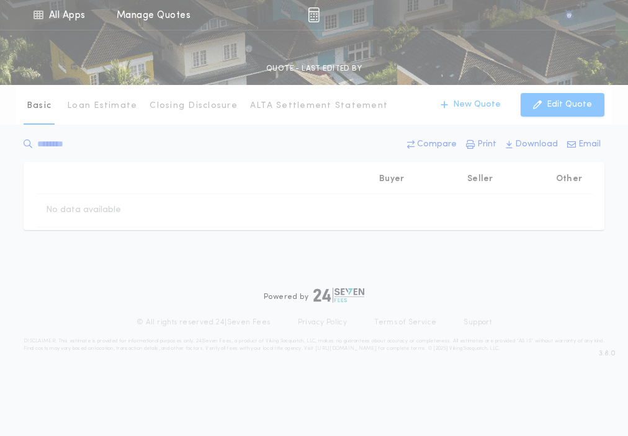
type input "********"
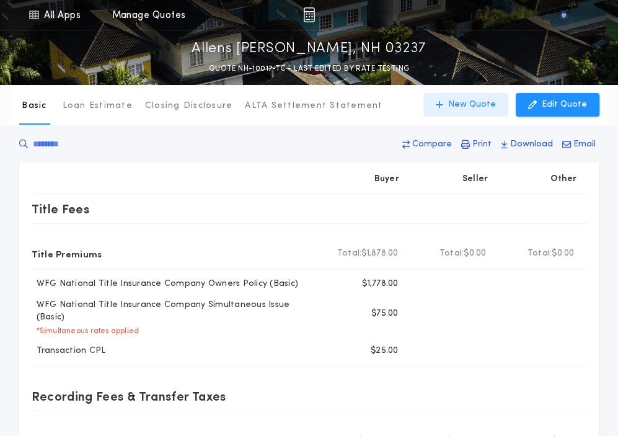
click at [472, 112] on button "New Quote" at bounding box center [466, 105] width 85 height 24
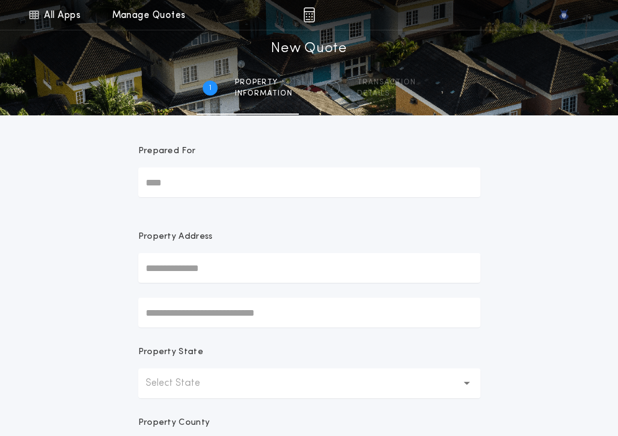
click at [173, 262] on input "text" at bounding box center [309, 268] width 342 height 30
paste input "*******"
type input "*******"
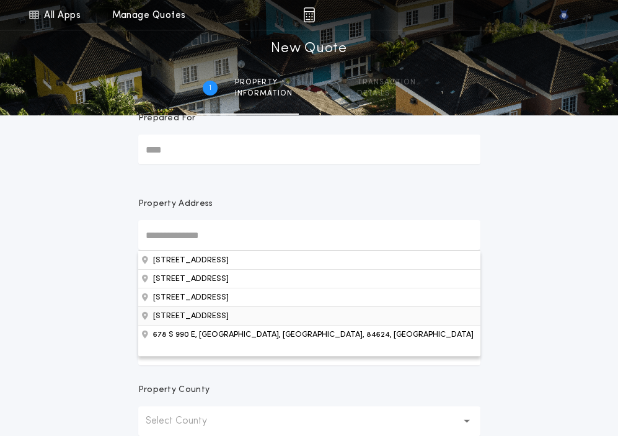
scroll to position [39, 0]
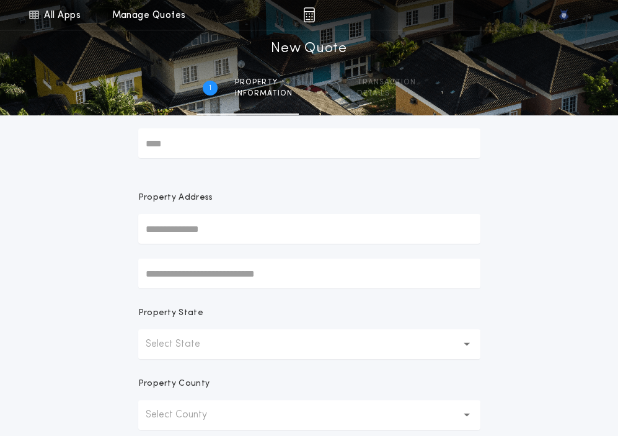
click at [79, 342] on div "All Apps Quick Calc Quick Net Sheet Quick Estimate Title Calculator Seller Net …" at bounding box center [309, 315] width 618 height 709
click at [220, 342] on button "Select State" at bounding box center [309, 344] width 342 height 30
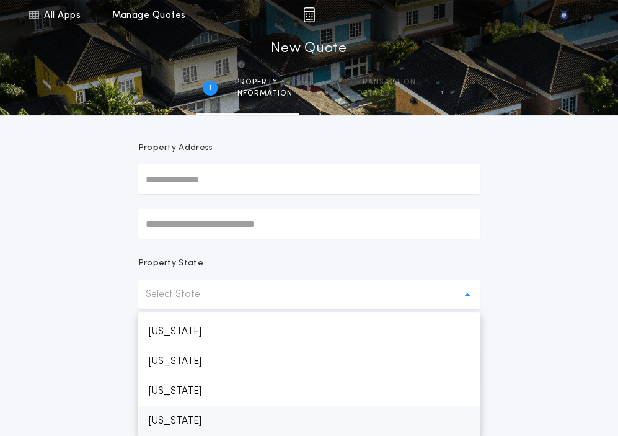
scroll to position [739, 0]
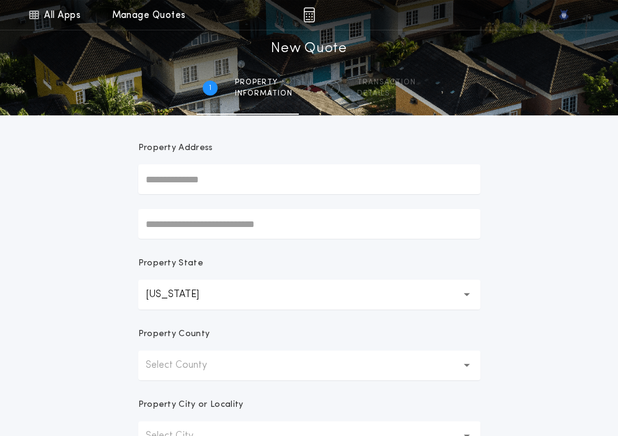
click at [223, 380] on form "Prepared For Property Address Property State New Hampshire ** Property County S…" at bounding box center [309, 300] width 372 height 546
click at [206, 371] on p "Select County" at bounding box center [186, 365] width 81 height 15
click at [195, 395] on p "Belknap" at bounding box center [309, 398] width 342 height 30
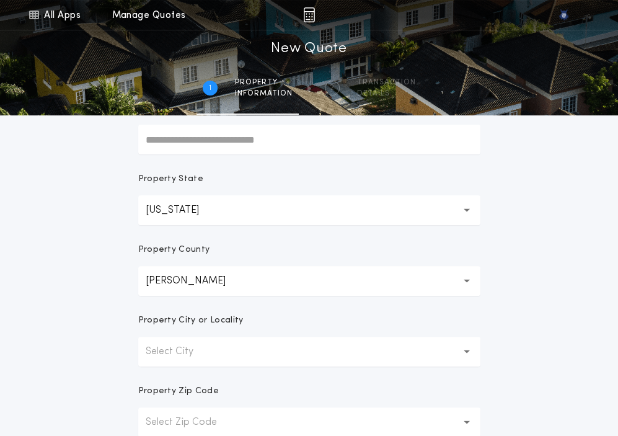
scroll to position [174, 0]
click at [178, 351] on p "Select City" at bounding box center [180, 351] width 68 height 15
click at [178, 372] on p "Allens Mills" at bounding box center [309, 383] width 342 height 30
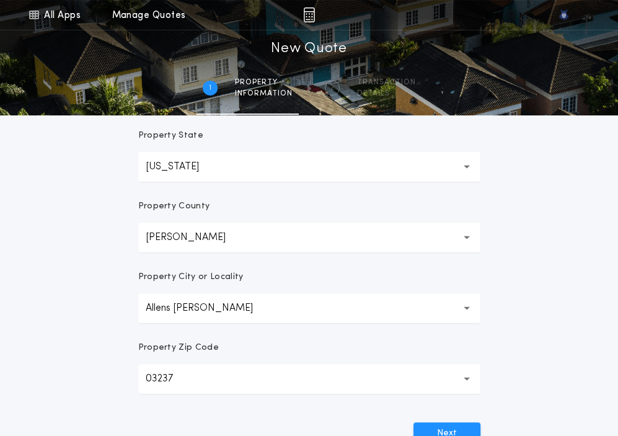
scroll to position [221, 0]
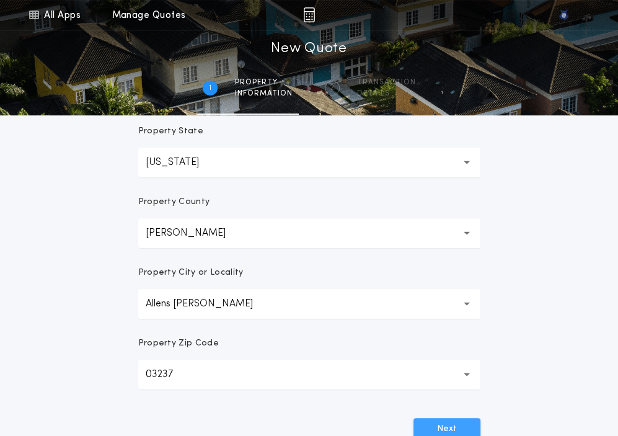
click at [421, 419] on button "Next" at bounding box center [447, 429] width 67 height 22
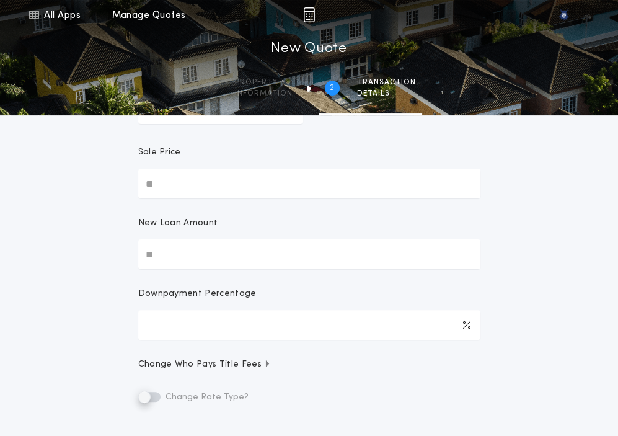
scroll to position [0, 0]
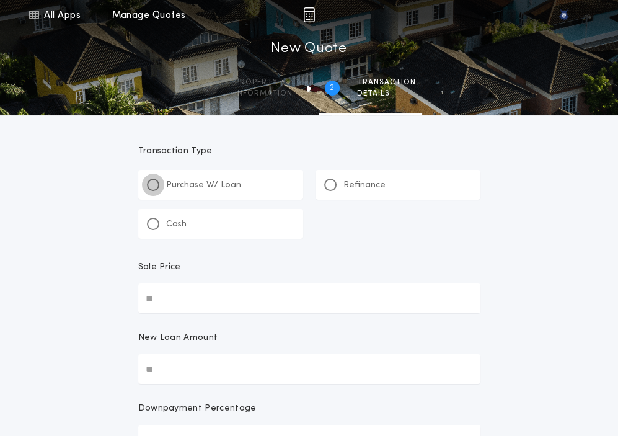
click at [153, 187] on div at bounding box center [153, 185] width 6 height 6
click at [174, 307] on input "Sale Price" at bounding box center [309, 298] width 342 height 30
paste input "text"
type input "********"
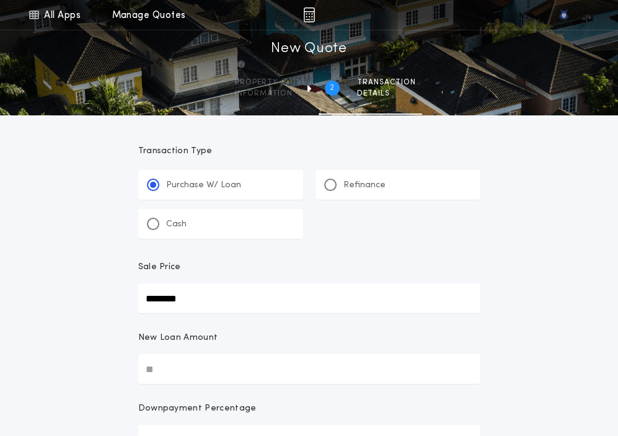
paste input "text"
type input "********"
type input "****"
click at [180, 371] on input "********" at bounding box center [309, 369] width 342 height 30
type input "********"
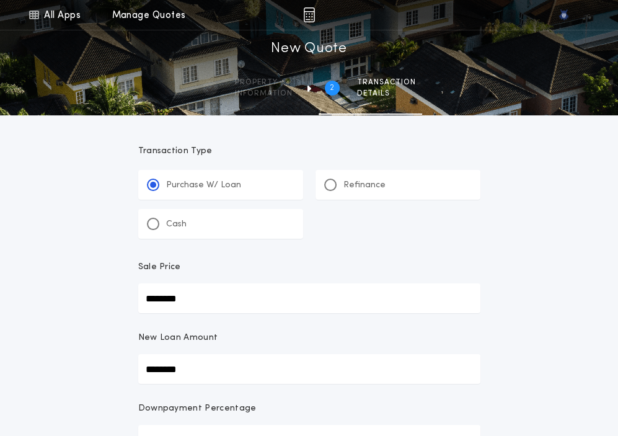
click at [90, 373] on div "**********" at bounding box center [309, 439] width 618 height 878
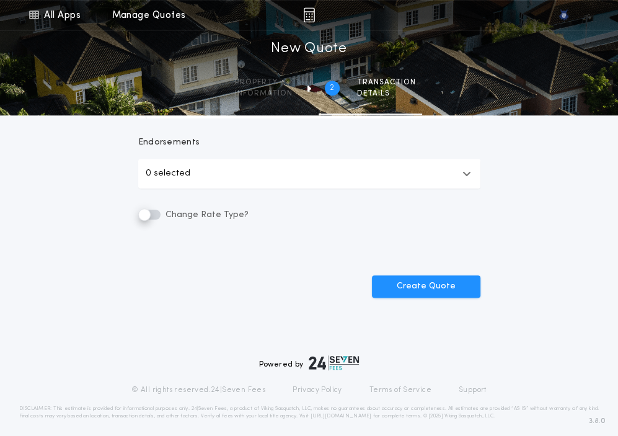
scroll to position [541, 0]
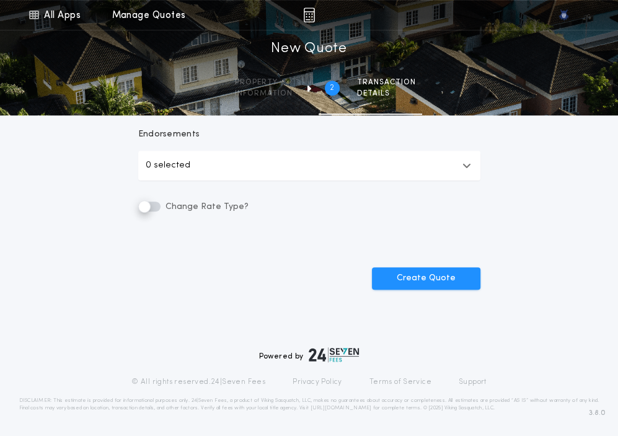
click at [144, 173] on button "0 selected" at bounding box center [309, 166] width 342 height 30
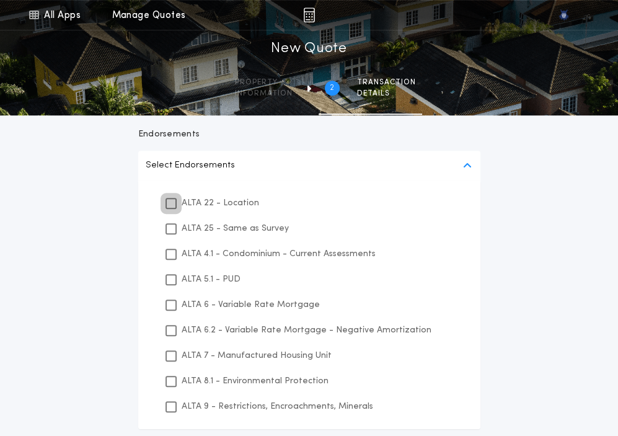
click at [171, 205] on icon at bounding box center [170, 203] width 7 height 9
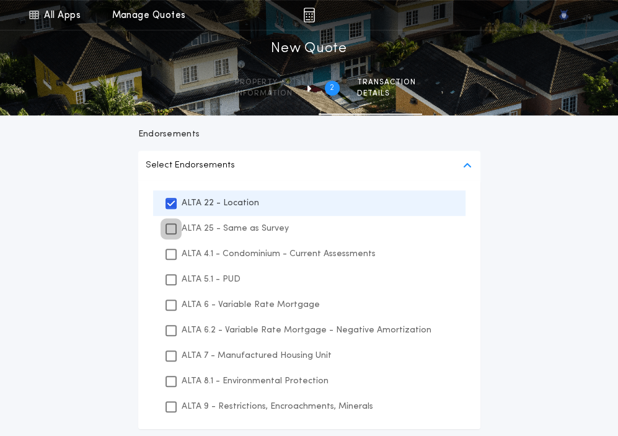
click at [169, 228] on icon at bounding box center [170, 228] width 7 height 9
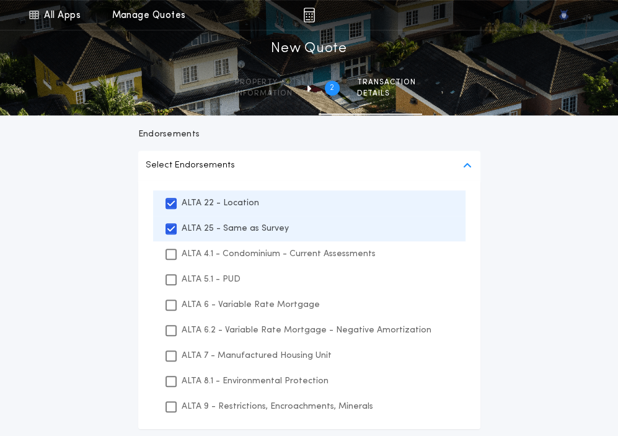
click at [169, 263] on div "ALTA 4.1 - Condominium - Current Assessments" at bounding box center [309, 253] width 313 height 25
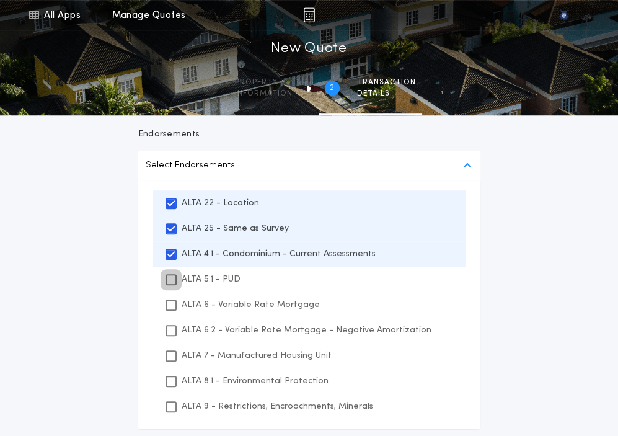
click at [169, 277] on icon at bounding box center [170, 279] width 7 height 9
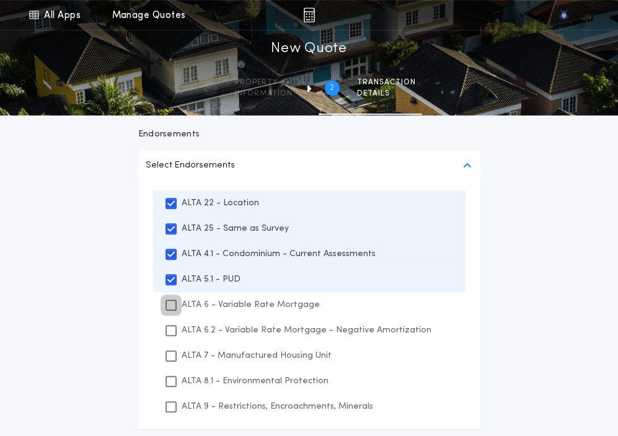
click at [169, 308] on icon at bounding box center [170, 305] width 7 height 9
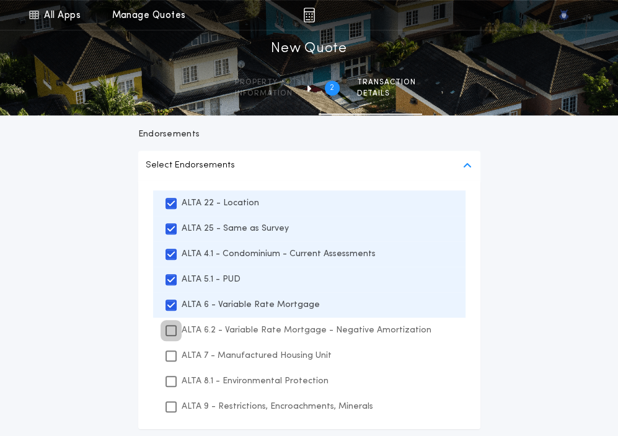
click at [173, 327] on icon at bounding box center [170, 330] width 7 height 9
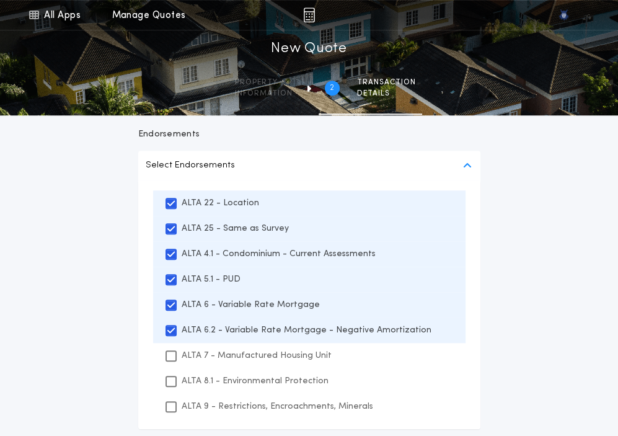
click at [167, 361] on div "ALTA 7 - Manufactured Housing Unit" at bounding box center [309, 355] width 313 height 25
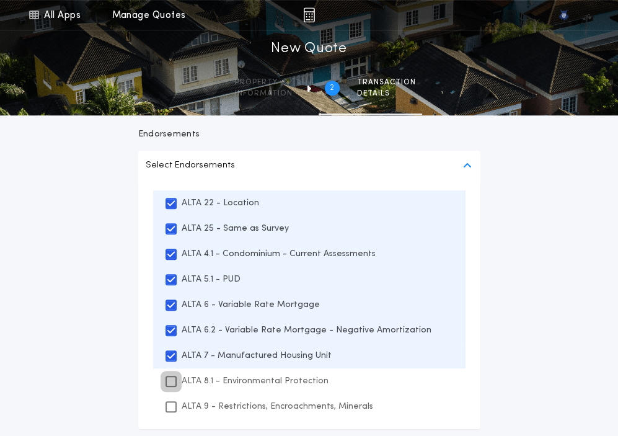
click at [167, 377] on icon at bounding box center [170, 381] width 7 height 9
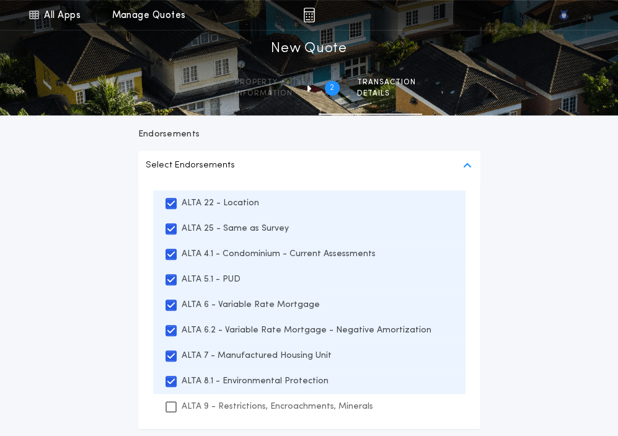
click at [167, 399] on div "ALTA 9 - Restrictions, Encroachments, Minerals" at bounding box center [309, 406] width 313 height 25
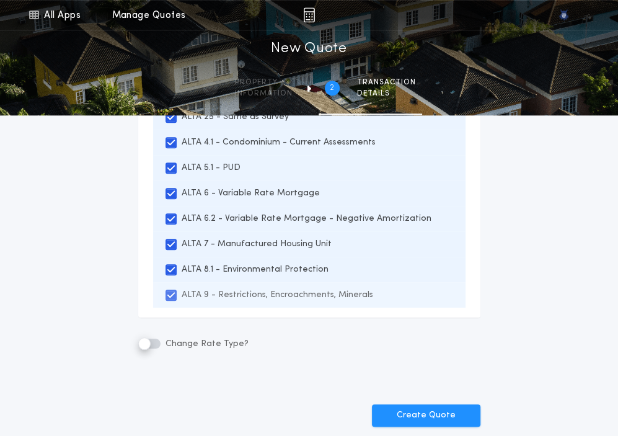
scroll to position [663, 0]
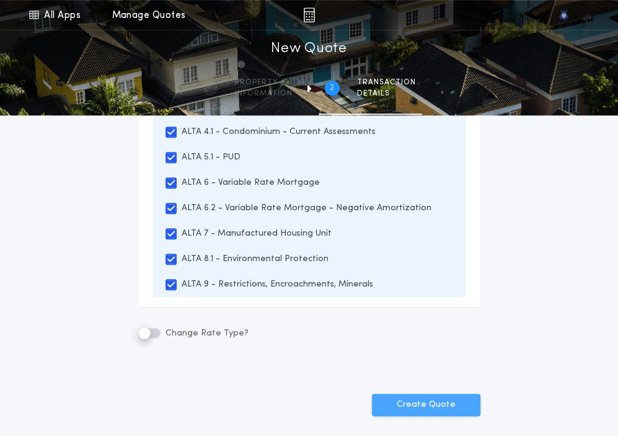
click at [425, 402] on button "Create Quote" at bounding box center [426, 405] width 109 height 22
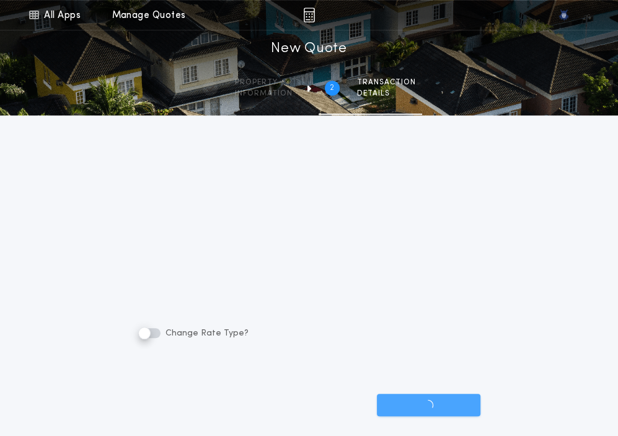
scroll to position [541, 0]
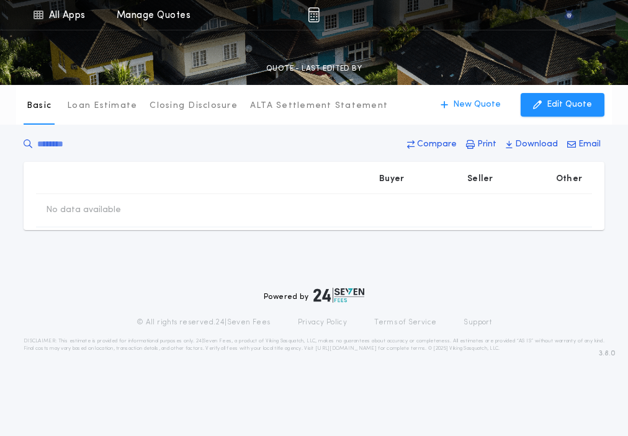
type input "********"
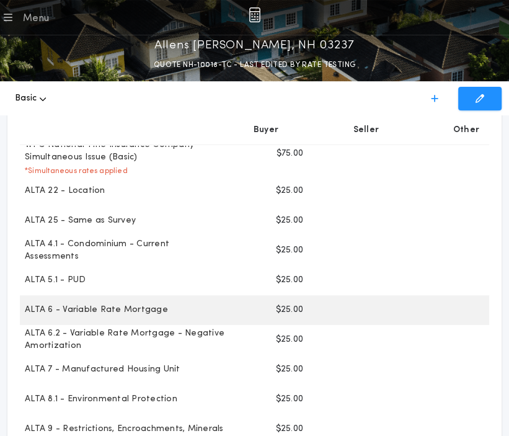
scroll to position [151, 0]
